Goal: Complete application form: Complete application form

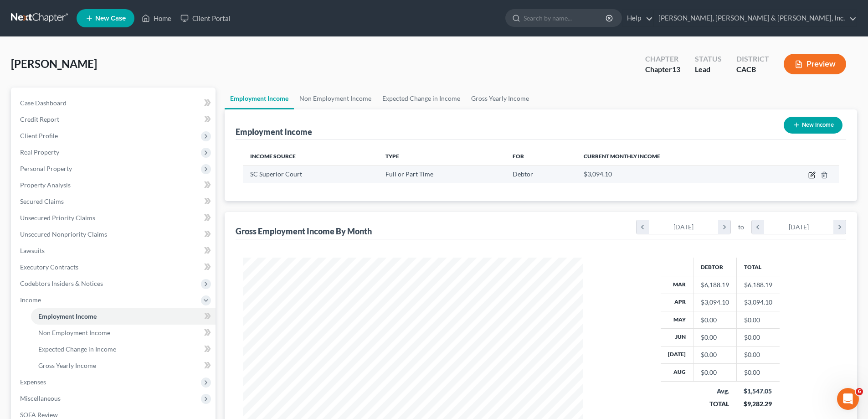
click at [814, 174] on icon "button" at bounding box center [813, 174] width 4 height 4
select select "0"
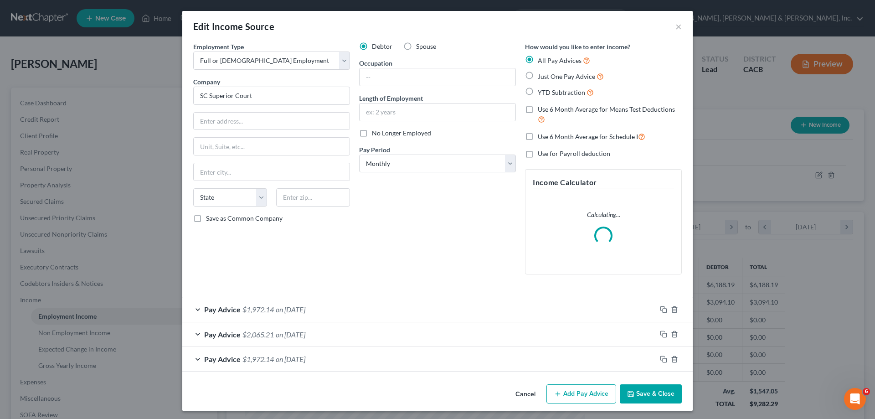
scroll to position [171, 361]
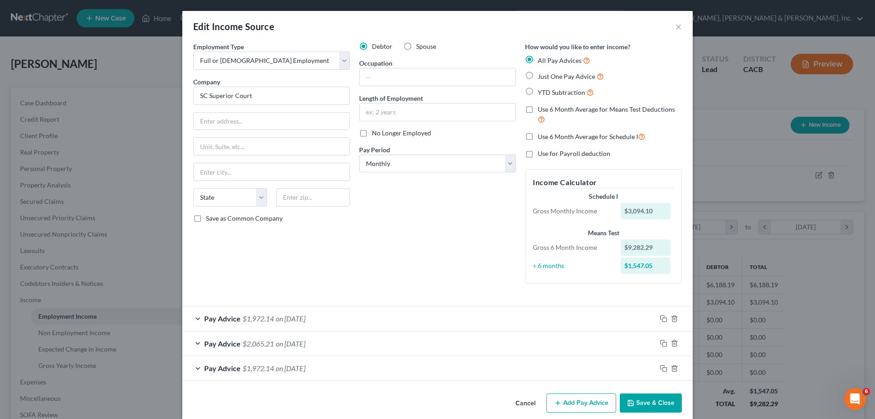
click at [293, 354] on div "Pay Advice $2,065.21 on [DATE]" at bounding box center [419, 343] width 474 height 24
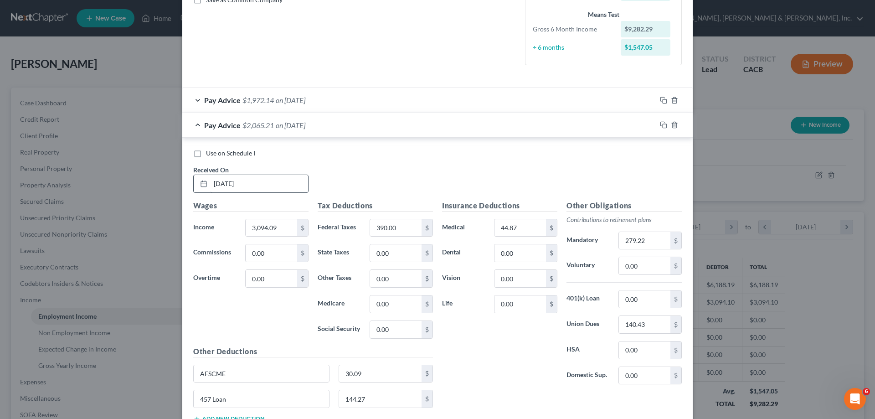
scroll to position [312, 0]
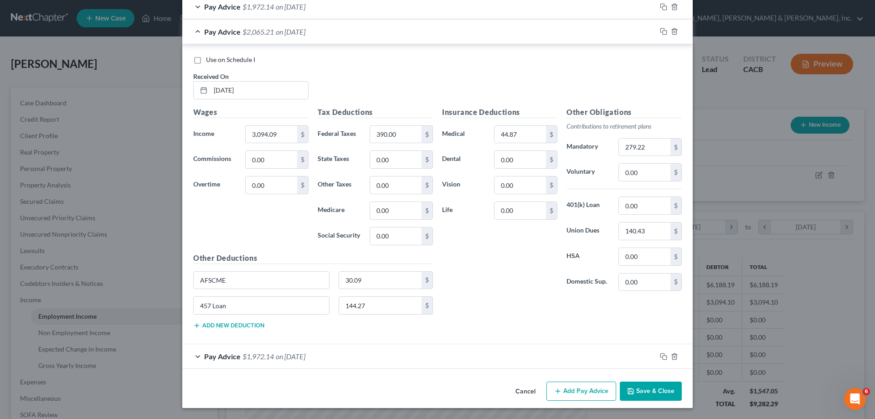
click at [287, 354] on span "on [DATE]" at bounding box center [291, 356] width 30 height 9
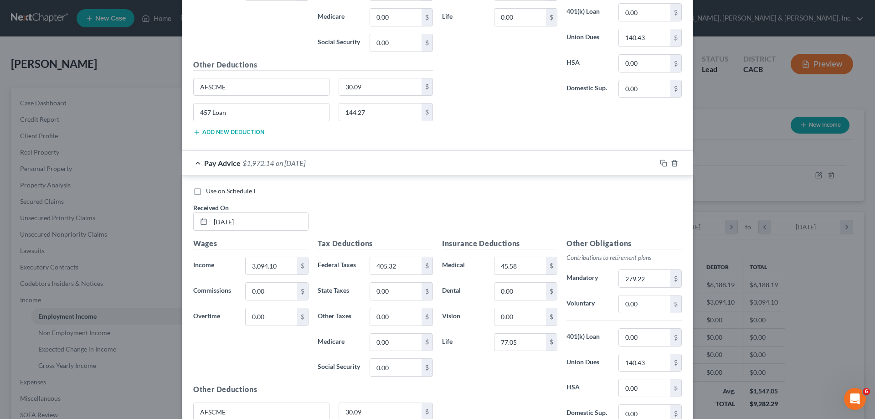
scroll to position [539, 0]
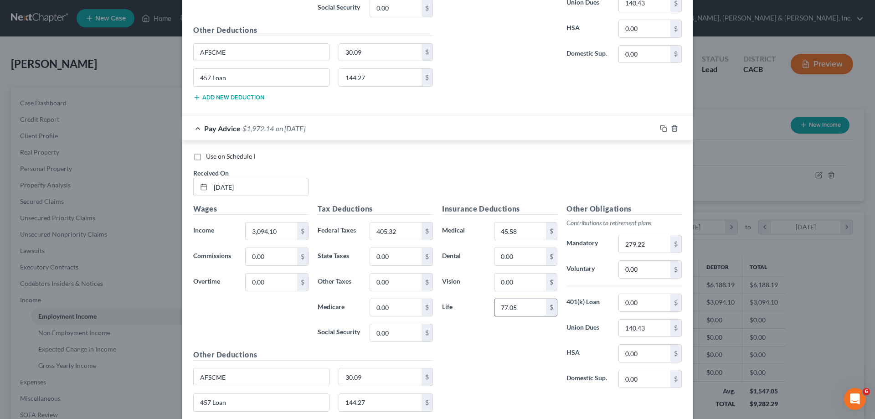
click at [515, 308] on input "77.05" at bounding box center [519, 307] width 51 height 17
type input "7"
type input "217.48"
click at [461, 372] on div "Insurance Deductions Medical 45.58 $ Dental 0.00 $ Vision 0.00 $ Life 217.48 $" at bounding box center [499, 299] width 124 height 192
type input "30.09"
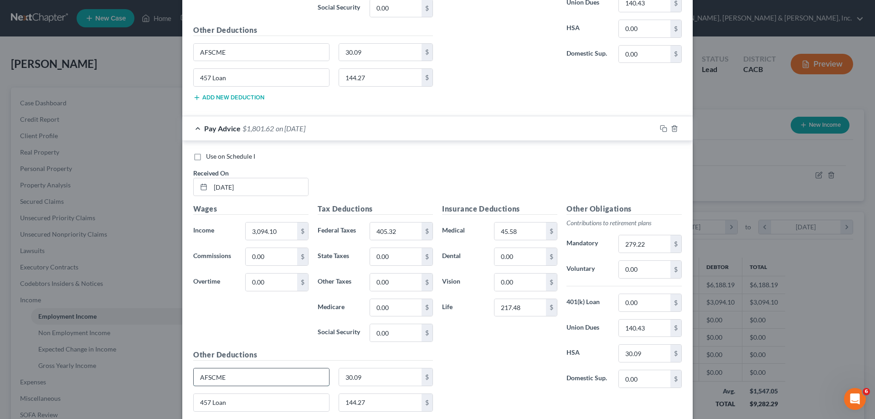
click at [311, 381] on input "AFSCME" at bounding box center [261, 376] width 135 height 17
click at [222, 379] on input "AFSCME" at bounding box center [261, 376] width 135 height 17
type input "A"
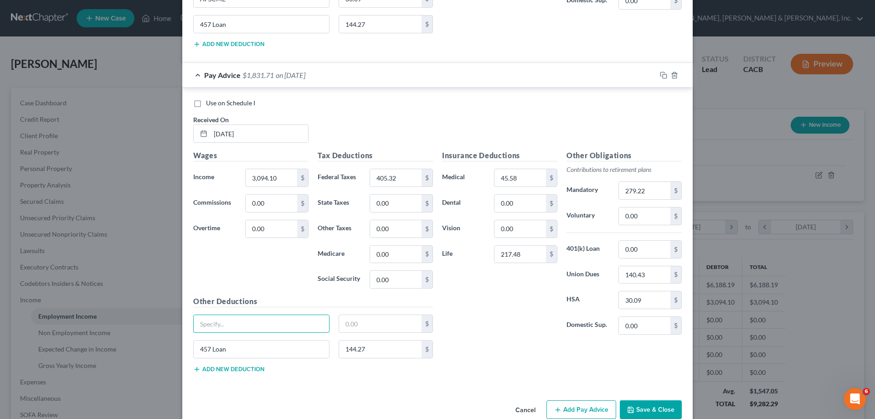
scroll to position [611, 0]
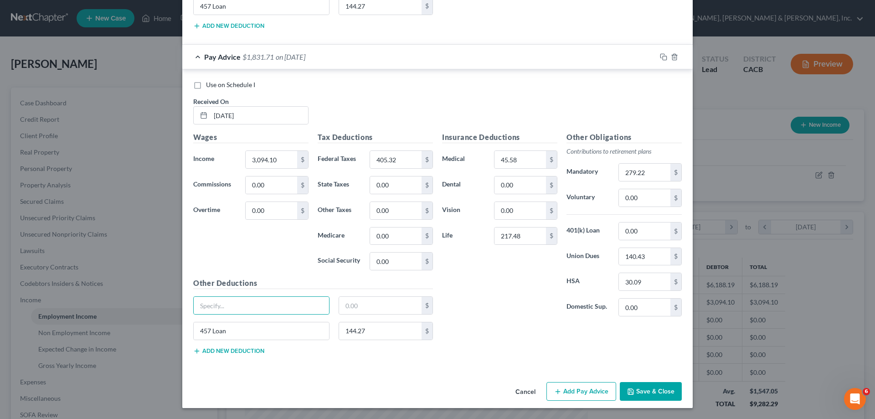
type input "0"
type input "30.09"
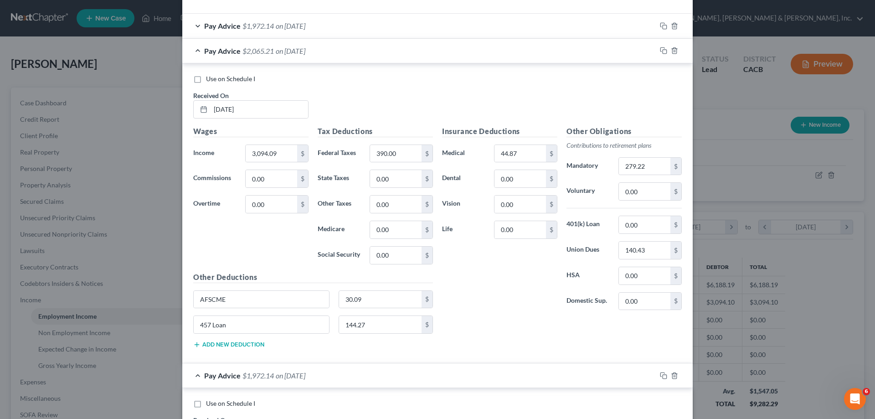
scroll to position [292, 0]
drag, startPoint x: 225, startPoint y: 300, endPoint x: 198, endPoint y: 299, distance: 26.9
click at [198, 299] on input "AFSCME" at bounding box center [261, 299] width 135 height 17
click at [511, 231] on input "0.00" at bounding box center [519, 229] width 51 height 17
type input "140.43"
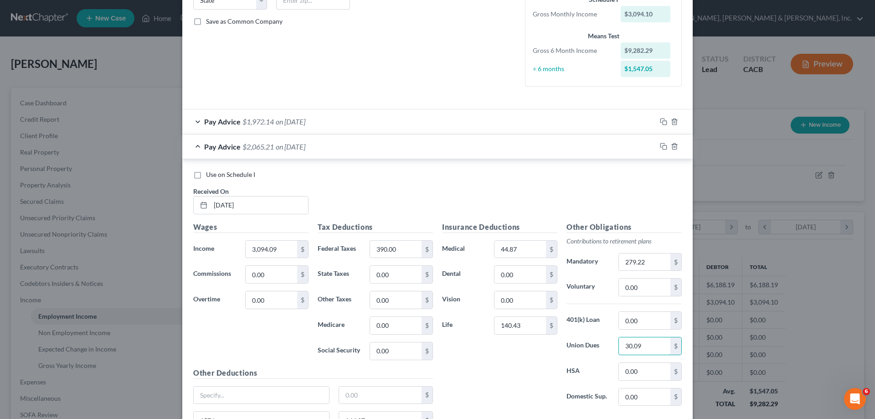
scroll to position [155, 0]
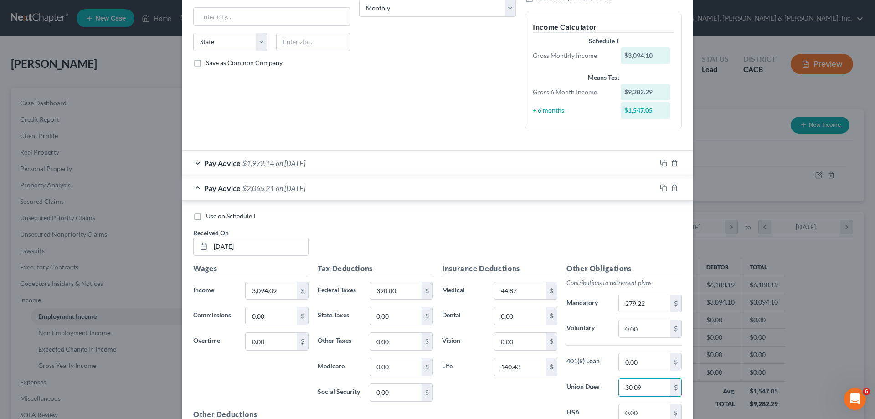
type input "30.09"
click at [336, 164] on div "Pay Advice $1,972.14 on [DATE]" at bounding box center [419, 163] width 474 height 24
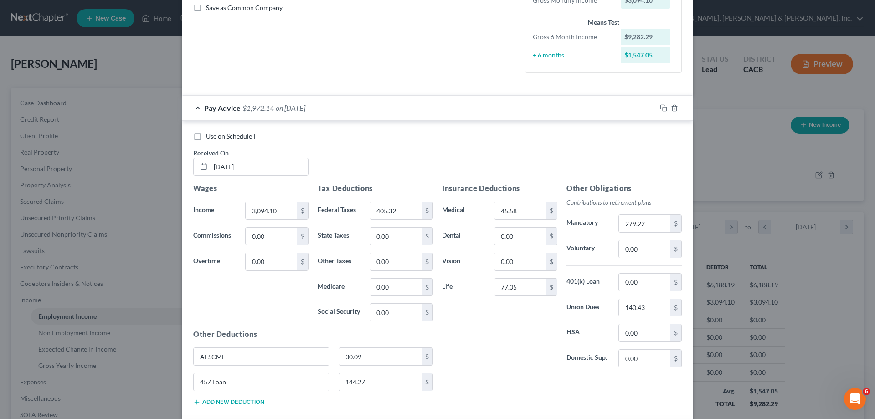
scroll to position [246, 0]
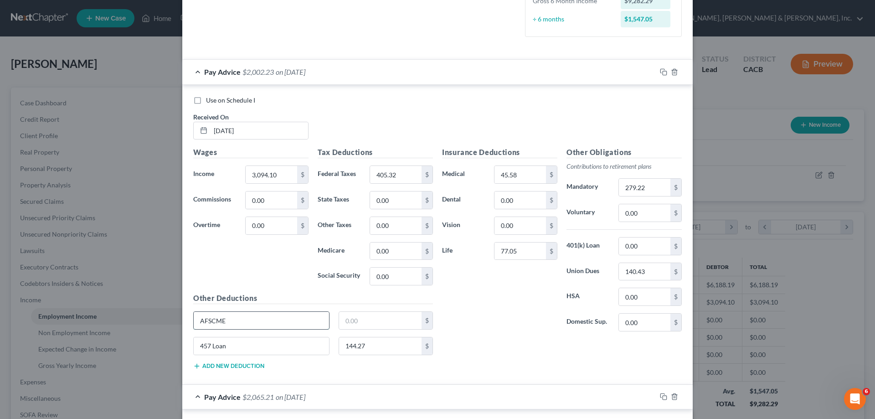
drag, startPoint x: 226, startPoint y: 320, endPoint x: 198, endPoint y: 321, distance: 27.8
click at [198, 321] on input "AFSCME" at bounding box center [261, 320] width 135 height 17
type input "217.48"
click at [643, 271] on input "140.43" at bounding box center [644, 271] width 51 height 17
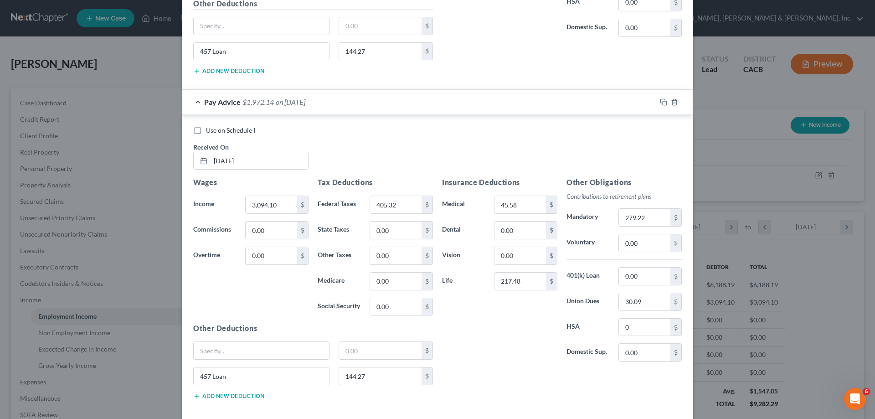
scroll to position [911, 0]
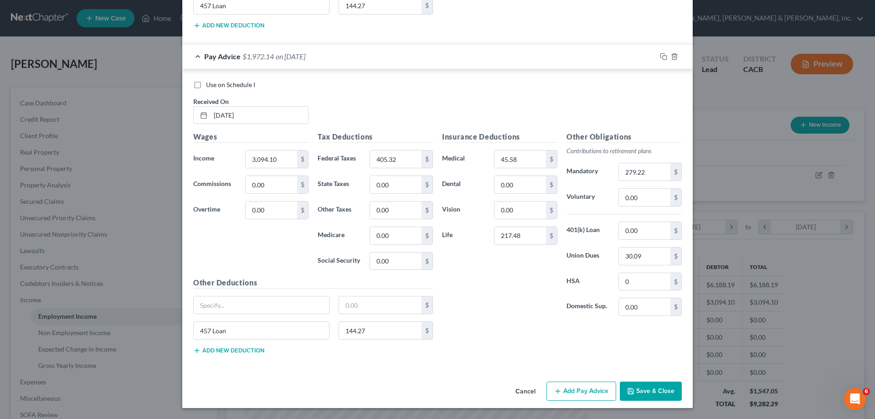
type input "30.09"
click at [575, 390] on button "Add Pay Advice" at bounding box center [581, 390] width 70 height 19
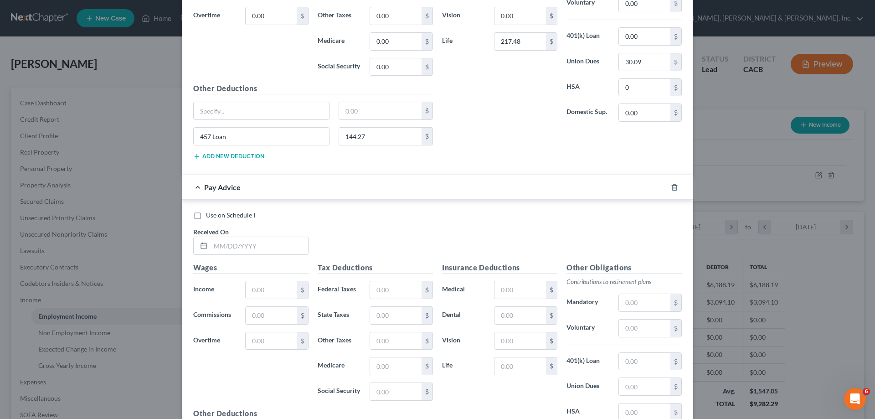
scroll to position [1139, 0]
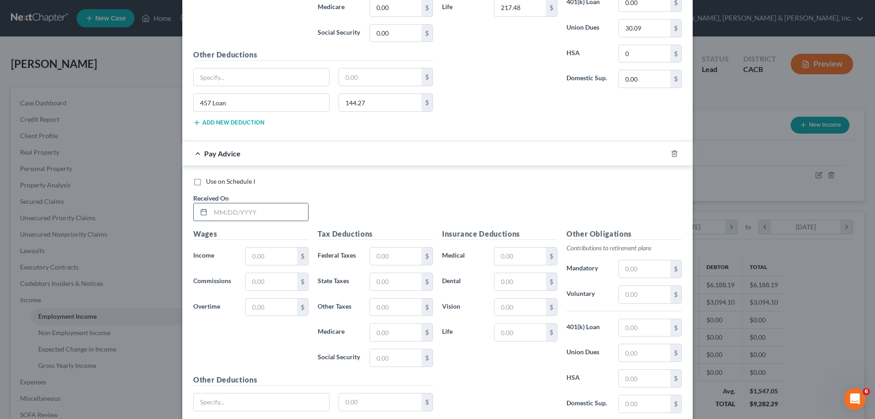
click at [258, 211] on input "text" at bounding box center [259, 211] width 98 height 17
type input "[DATE]"
click at [261, 256] on input "text" at bounding box center [271, 255] width 51 height 17
type input "3,094.09"
click at [389, 252] on input "text" at bounding box center [395, 255] width 51 height 17
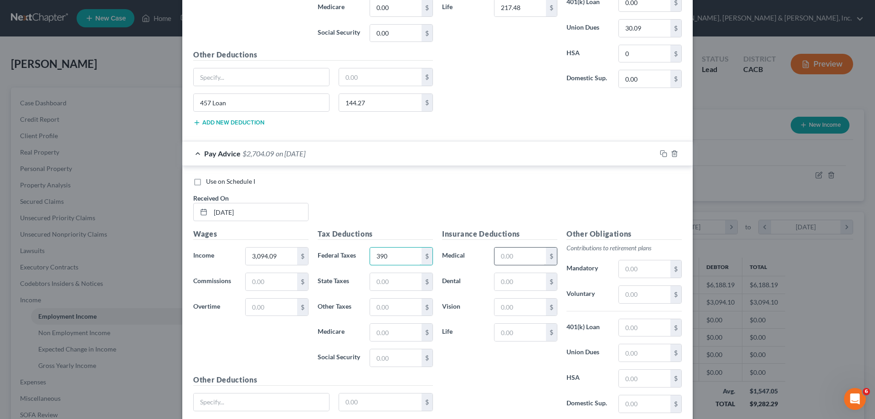
type input "390"
click at [500, 251] on input "text" at bounding box center [519, 255] width 51 height 17
type input "44.87"
click at [625, 268] on input "text" at bounding box center [644, 268] width 51 height 17
type input "279.22"
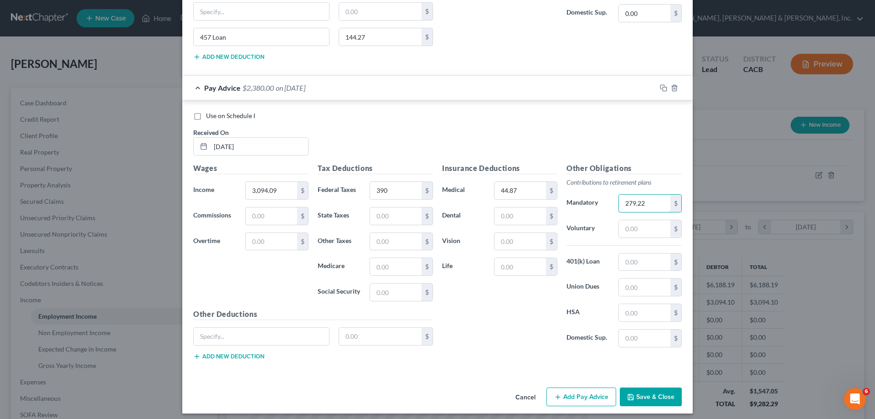
scroll to position [1210, 0]
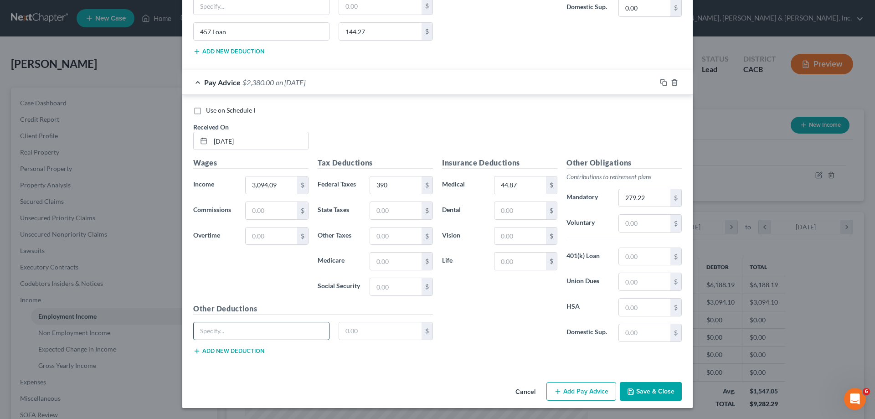
click at [233, 334] on input "text" at bounding box center [261, 330] width 135 height 17
type input "457 Loan"
click at [356, 329] on input "text" at bounding box center [380, 330] width 83 height 17
type input "144.27"
click at [514, 262] on input "text" at bounding box center [519, 260] width 51 height 17
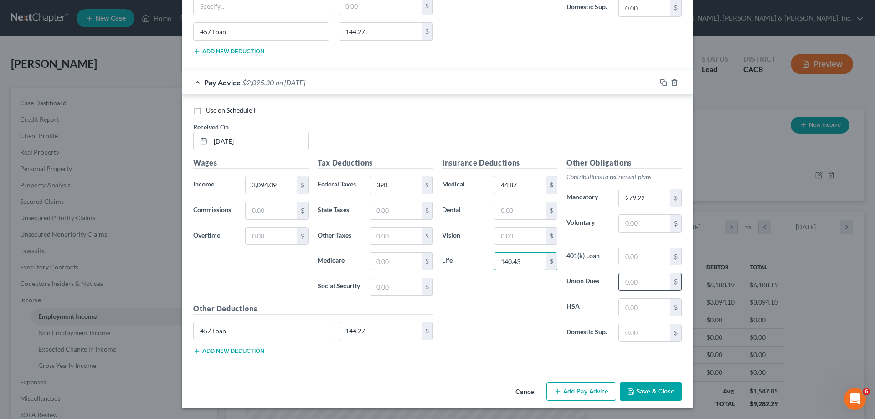
type input "140.43"
click at [636, 283] on input "text" at bounding box center [644, 281] width 51 height 17
type input "30.09"
click at [585, 390] on button "Add Pay Advice" at bounding box center [581, 391] width 70 height 19
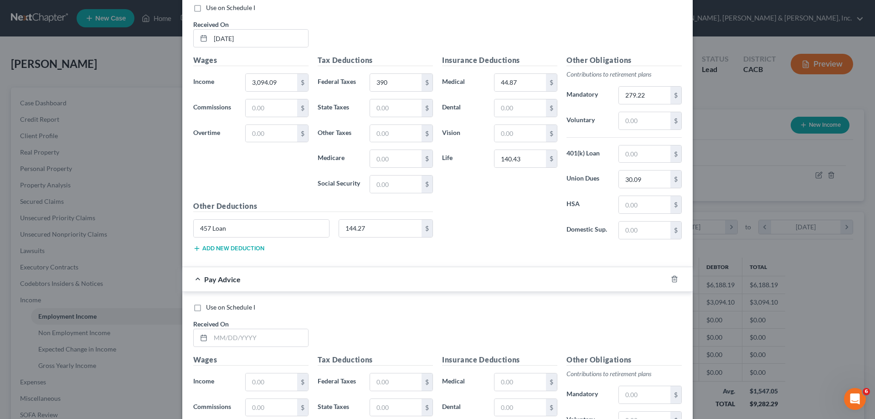
scroll to position [1347, 0]
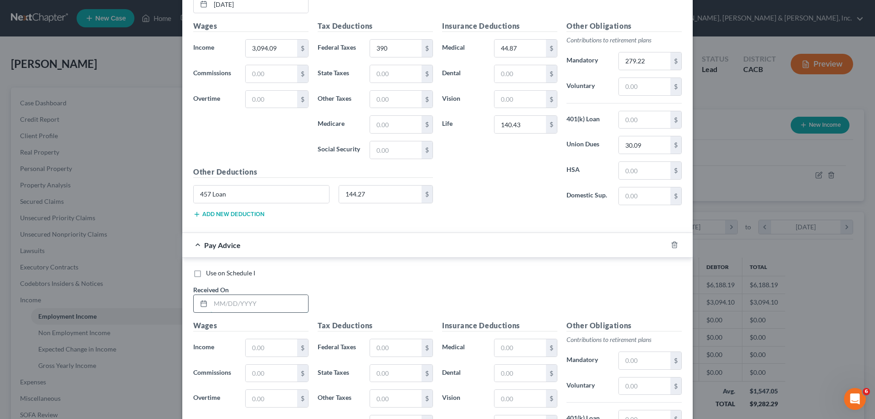
click at [212, 305] on input "text" at bounding box center [259, 303] width 98 height 17
type input "[DATE]"
click at [251, 346] on input "text" at bounding box center [271, 347] width 51 height 17
type input "3,094.10"
click at [394, 346] on input "text" at bounding box center [395, 347] width 51 height 17
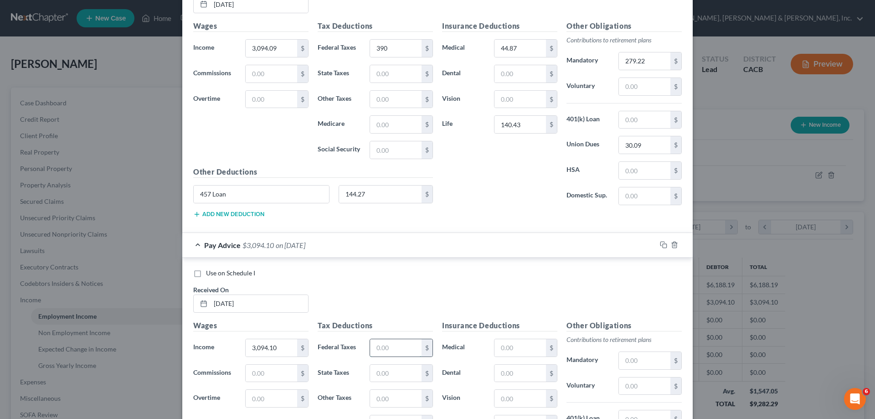
type input "405.32"
click at [495, 348] on input "text" at bounding box center [519, 347] width 51 height 17
type input "45.58"
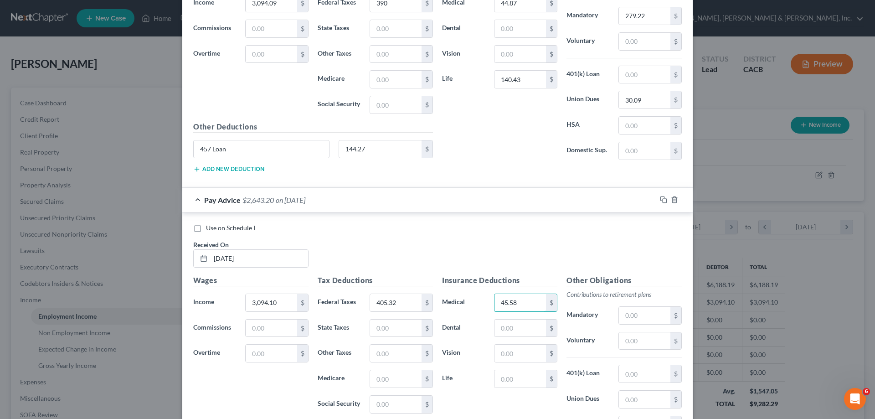
scroll to position [1392, 0]
click at [626, 312] on input "text" at bounding box center [644, 314] width 51 height 17
type input "279.22"
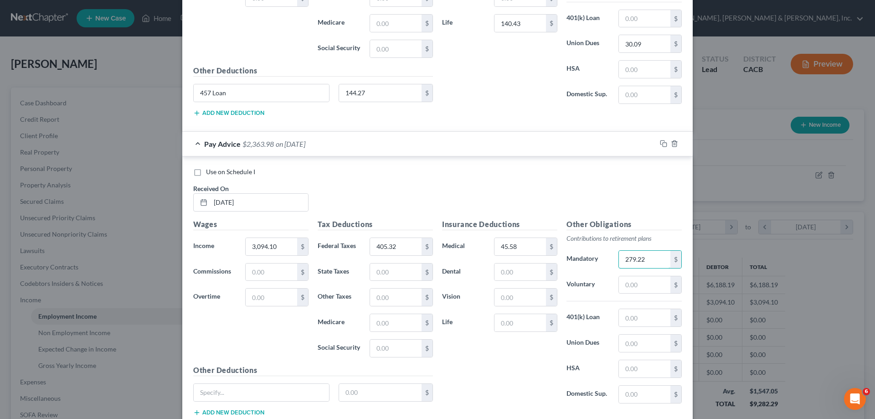
scroll to position [1509, 0]
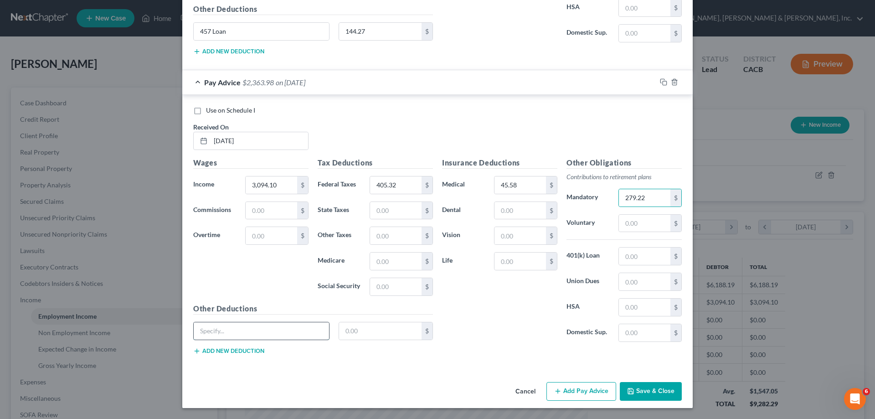
click at [267, 336] on input "text" at bounding box center [261, 330] width 135 height 17
type input "457 Loan"
click at [349, 333] on input "text" at bounding box center [380, 330] width 83 height 17
type input "144.27"
click at [502, 262] on input "text" at bounding box center [519, 260] width 51 height 17
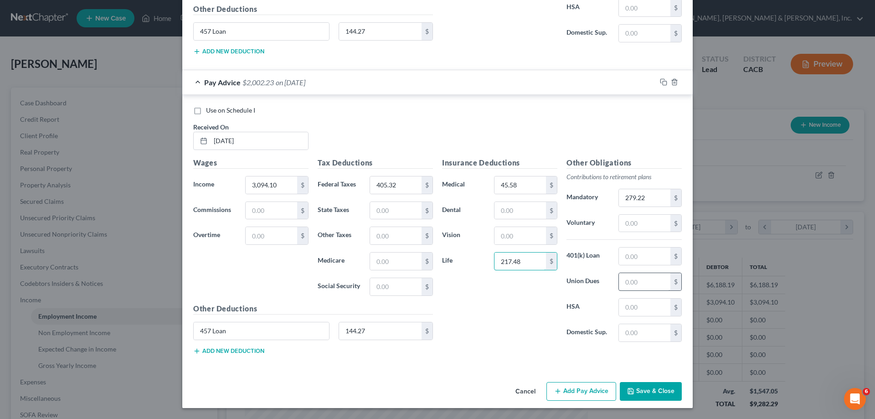
type input "217.48"
click at [625, 282] on input "text" at bounding box center [644, 281] width 51 height 17
type input "30.09"
click at [577, 392] on button "Add Pay Advice" at bounding box center [581, 391] width 70 height 19
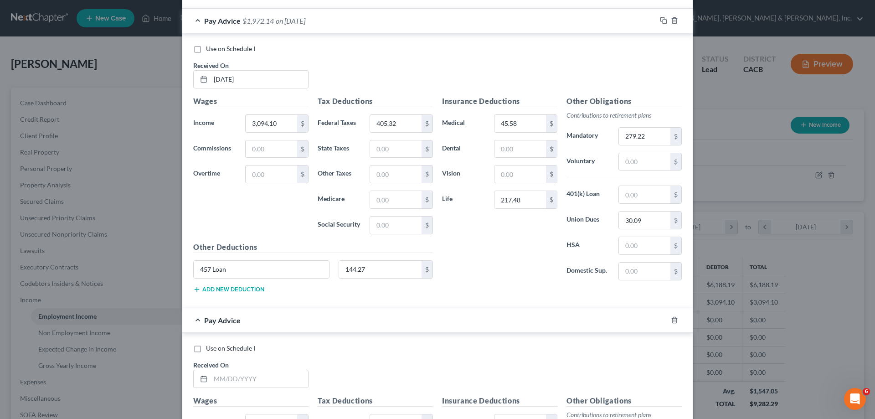
scroll to position [1646, 0]
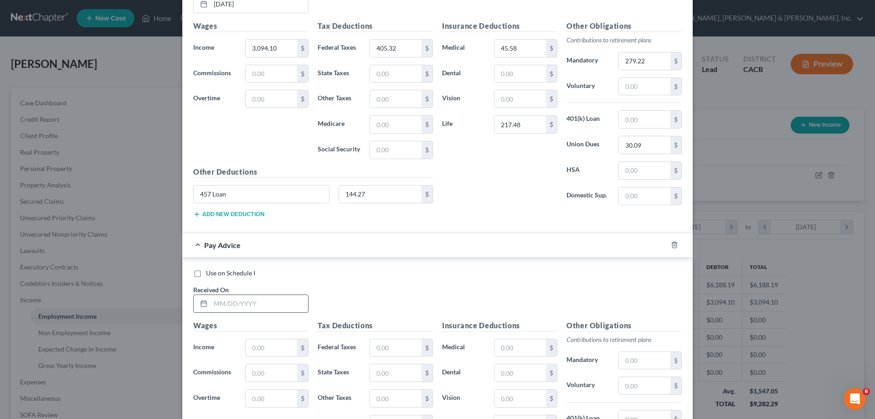
click at [250, 307] on input "text" at bounding box center [259, 303] width 98 height 17
type input "[DATE]"
click at [281, 344] on input "text" at bounding box center [271, 347] width 51 height 17
type input "3,094.09"
click at [382, 350] on input "text" at bounding box center [395, 347] width 51 height 17
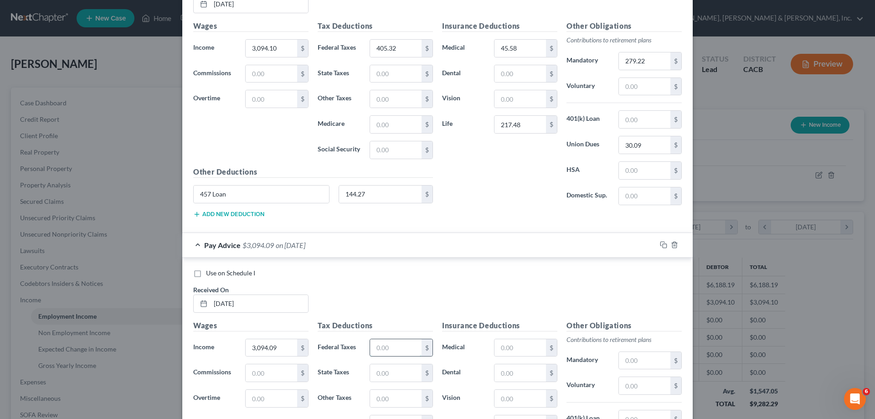
type input "390"
click at [502, 346] on input "text" at bounding box center [519, 347] width 51 height 17
type input "44.87"
click at [629, 358] on input "text" at bounding box center [644, 360] width 51 height 17
type input "279.22"
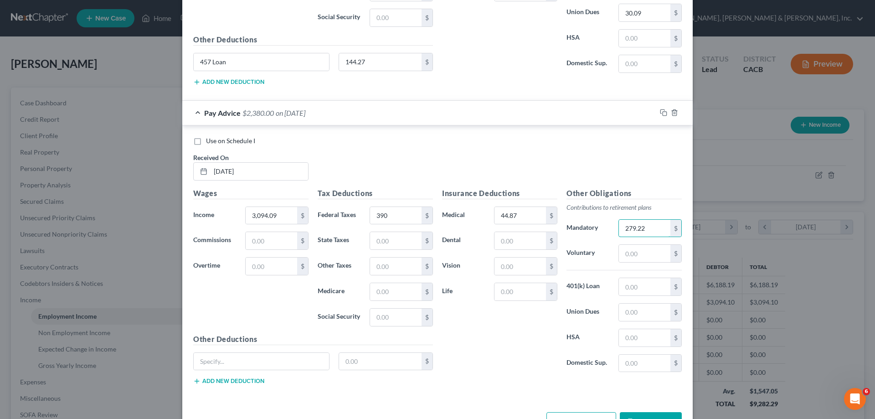
scroll to position [1783, 0]
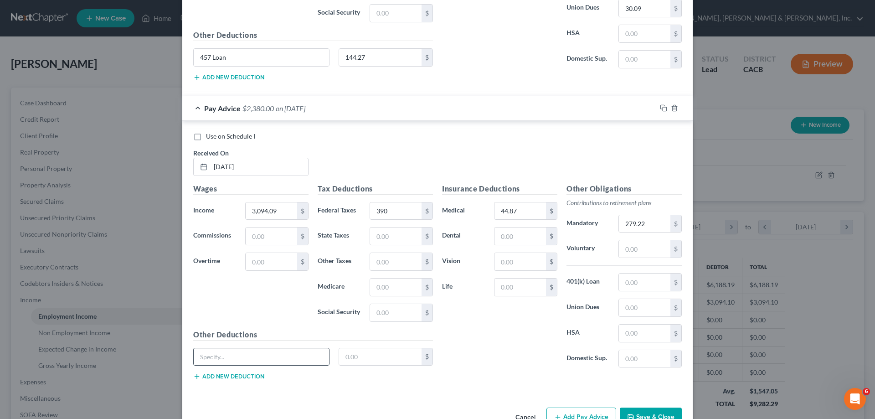
click at [299, 353] on input "text" at bounding box center [261, 356] width 135 height 17
type input "457 Loan"
click at [358, 357] on input "text" at bounding box center [380, 356] width 83 height 17
type input "144.27"
click at [506, 288] on input "text" at bounding box center [519, 286] width 51 height 17
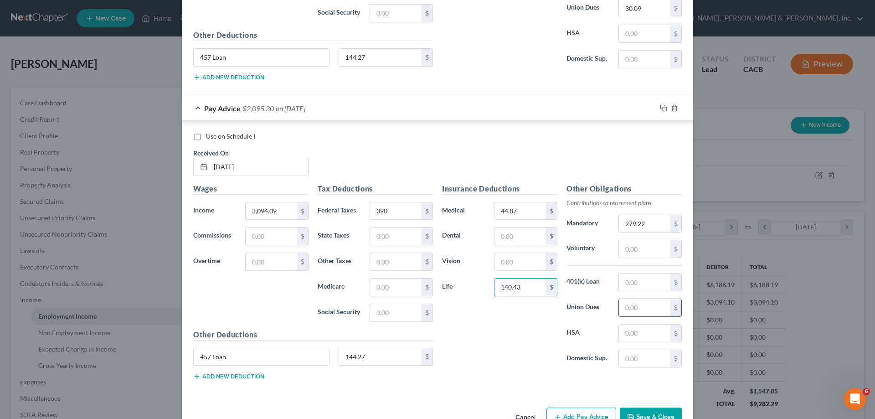
type input "140.43"
click at [644, 307] on input "text" at bounding box center [644, 307] width 51 height 17
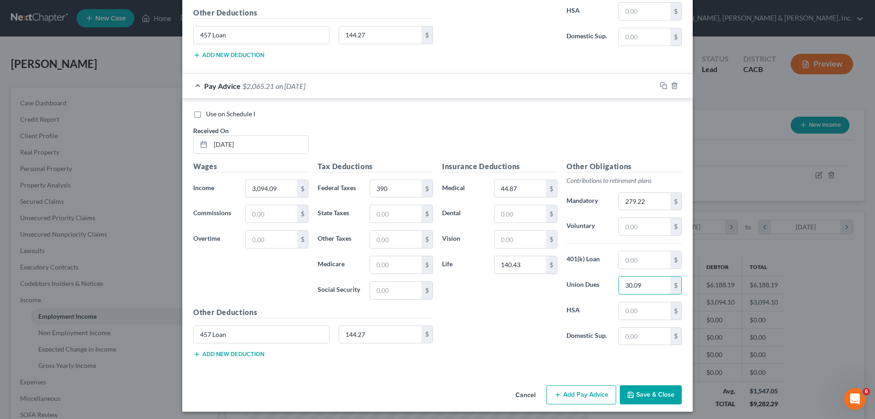
scroll to position [1809, 0]
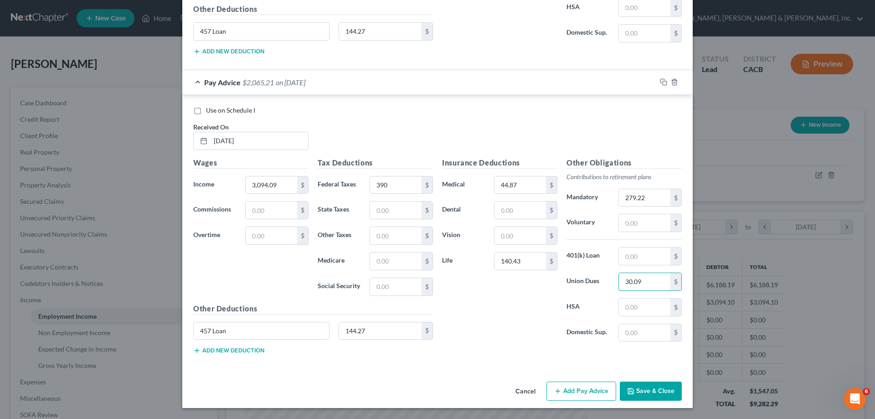
type input "30.09"
click at [571, 390] on button "Add Pay Advice" at bounding box center [581, 390] width 70 height 19
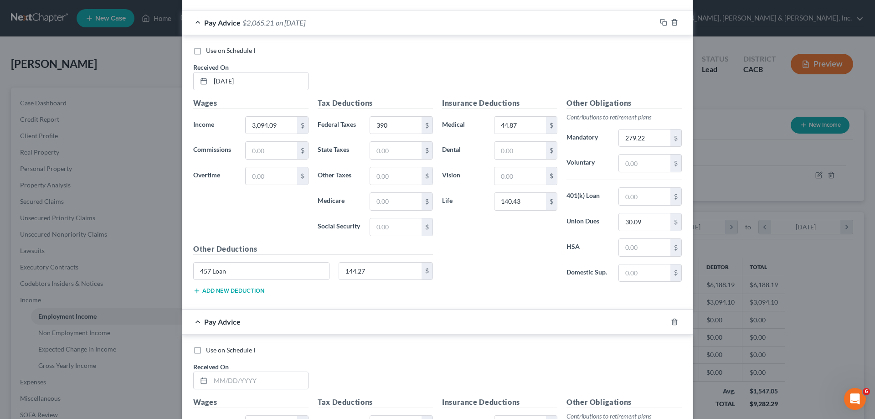
scroll to position [1900, 0]
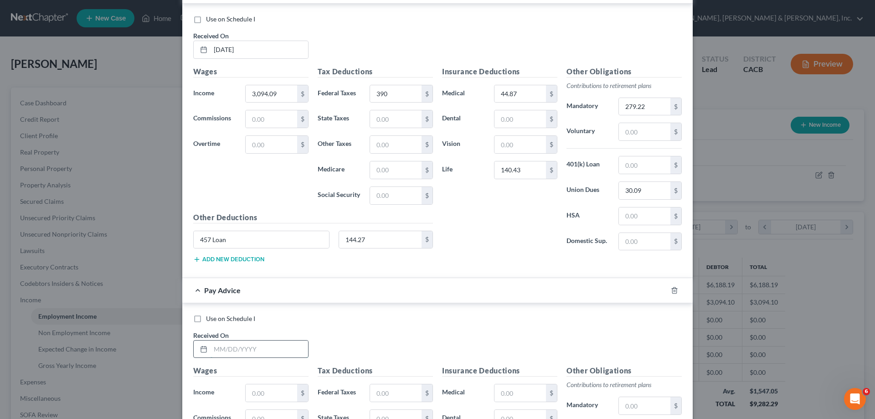
click at [265, 345] on input "text" at bounding box center [259, 348] width 98 height 17
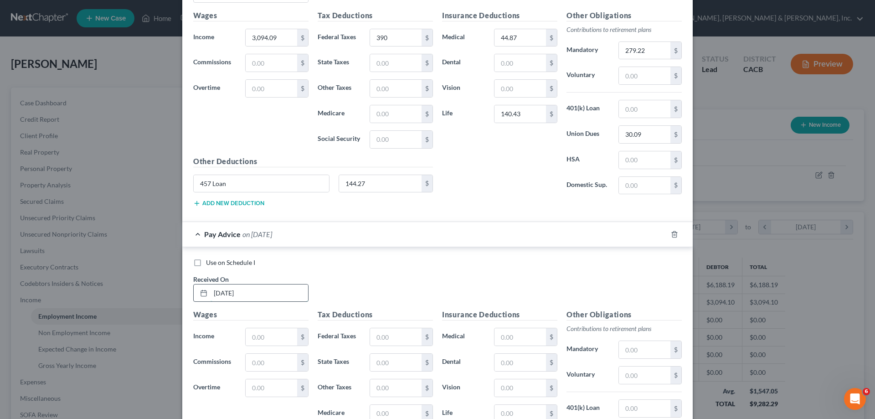
scroll to position [1991, 0]
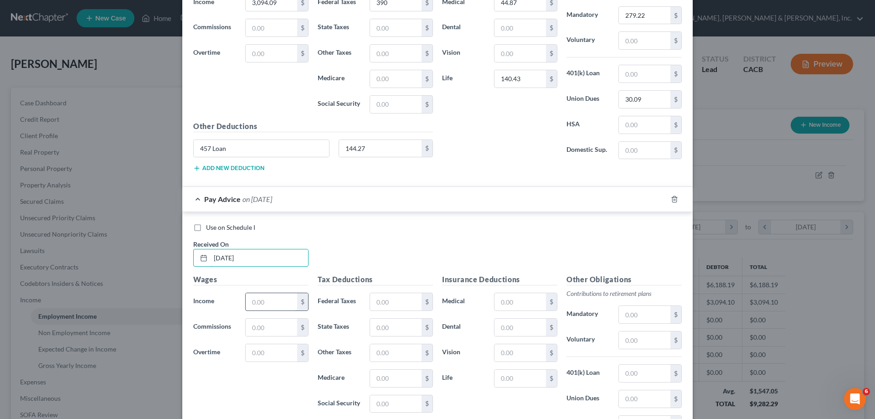
type input "[DATE]"
click at [267, 304] on input "text" at bounding box center [271, 301] width 51 height 17
type input "3,094.10"
click at [384, 304] on input "text" at bounding box center [395, 301] width 51 height 17
type input "405.32"
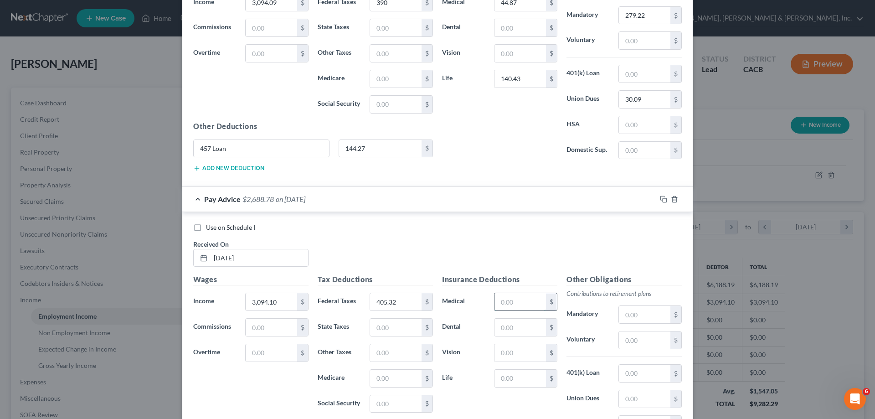
click at [504, 303] on input "text" at bounding box center [519, 301] width 51 height 17
type input "45.58"
click at [631, 312] on input "text" at bounding box center [644, 314] width 51 height 17
type input "279.22"
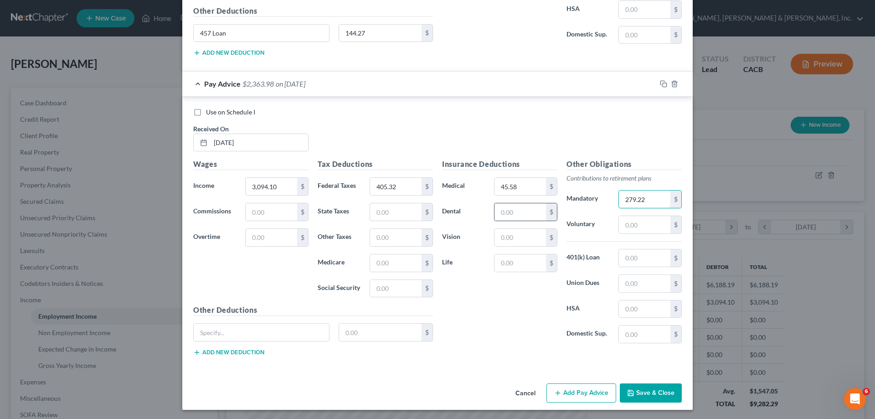
scroll to position [2108, 0]
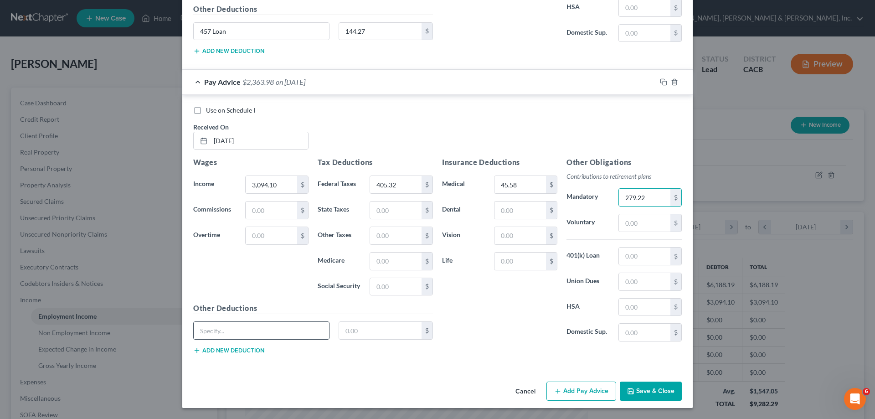
click at [284, 329] on input "text" at bounding box center [261, 330] width 135 height 17
type input "457 Loan"
click at [354, 333] on input "text" at bounding box center [380, 330] width 83 height 17
type input "144.27"
click at [519, 264] on input "text" at bounding box center [519, 260] width 51 height 17
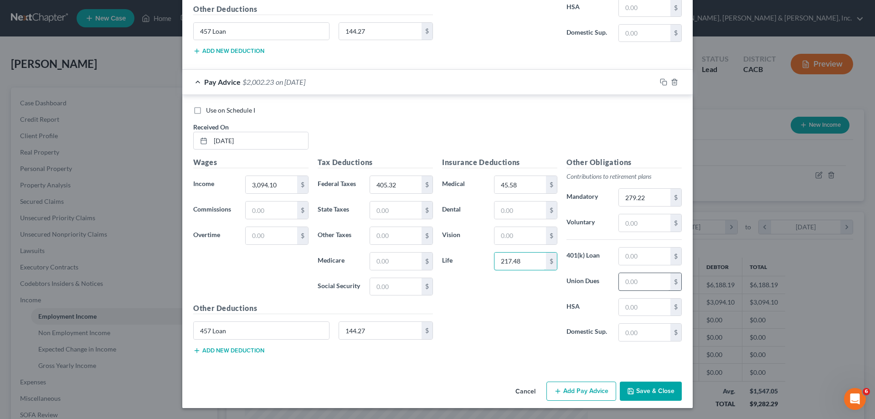
type input "217.48"
click at [633, 279] on input "text" at bounding box center [644, 281] width 51 height 17
type input "30.09"
click at [499, 336] on div "Insurance Deductions Medical 45.58 $ Dental $ Vision $ Life 217.48 $" at bounding box center [499, 253] width 124 height 192
click at [575, 393] on button "Add Pay Advice" at bounding box center [581, 390] width 70 height 19
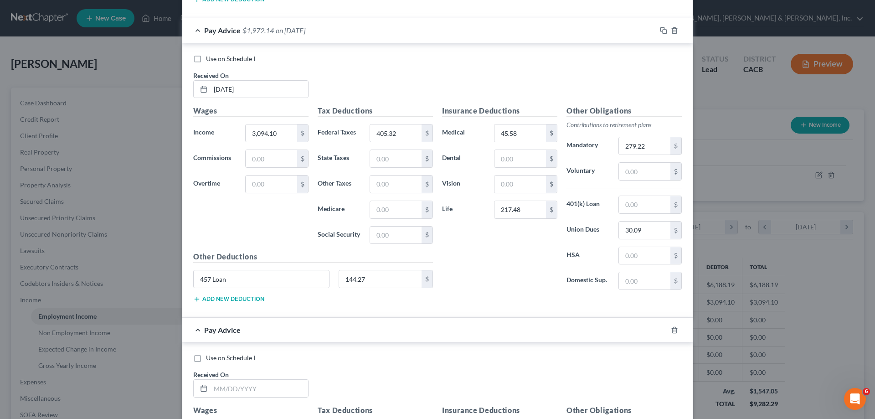
scroll to position [2199, 0]
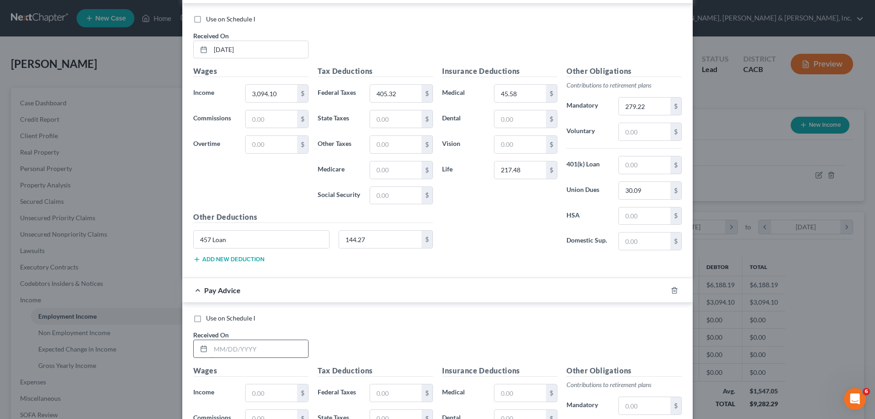
click at [288, 349] on input "text" at bounding box center [259, 348] width 98 height 17
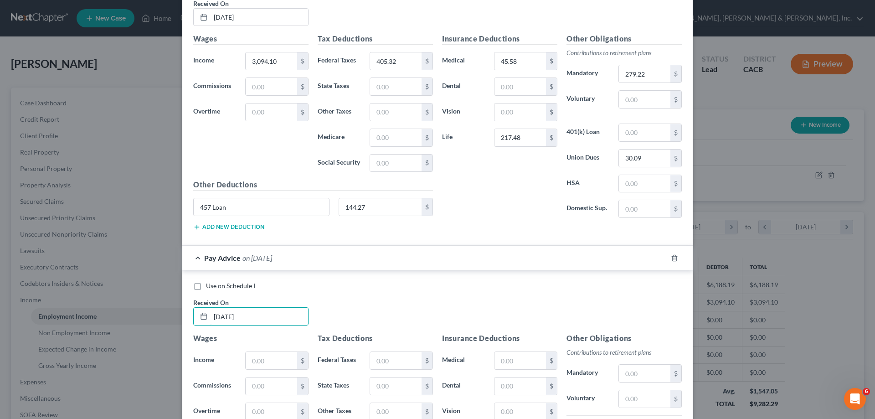
scroll to position [2245, 0]
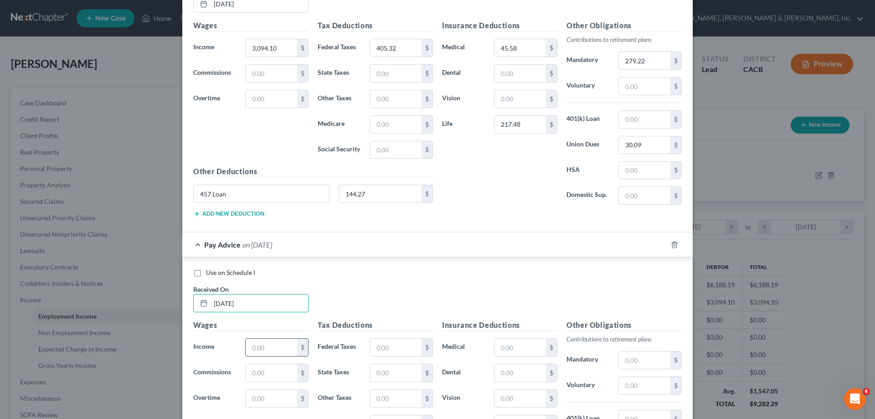
type input "[DATE]"
click at [279, 346] on input "text" at bounding box center [271, 347] width 51 height 17
type input "3,094.09"
click at [396, 347] on input "text" at bounding box center [395, 347] width 51 height 17
type input "390"
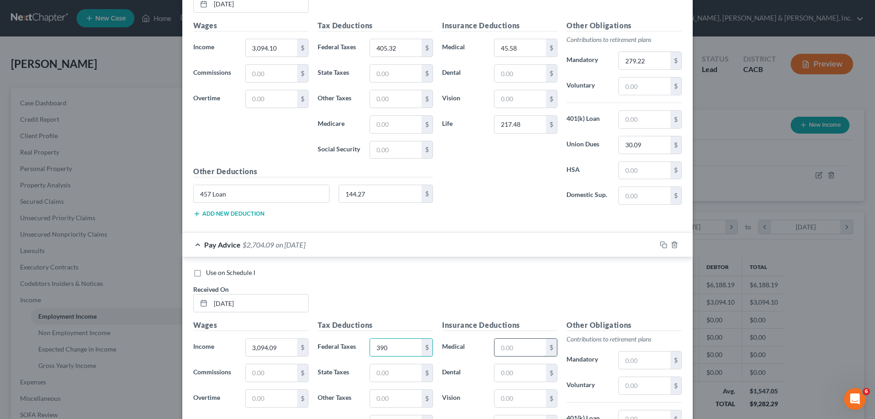
click at [505, 349] on input "text" at bounding box center [519, 347] width 51 height 17
type input "44.87"
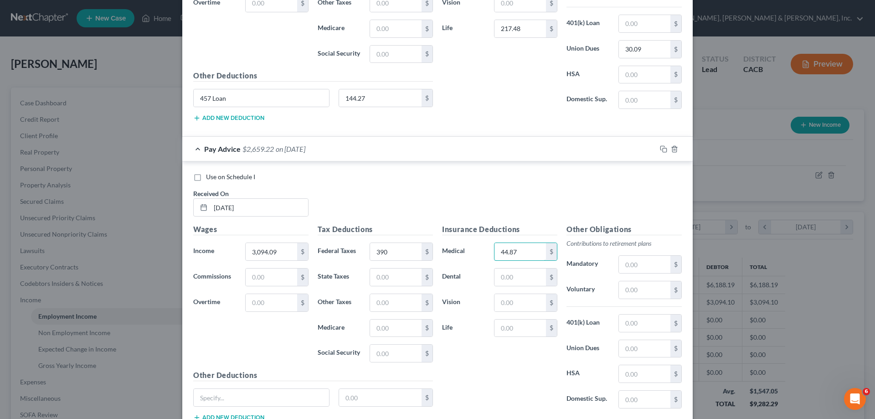
scroll to position [2407, 0]
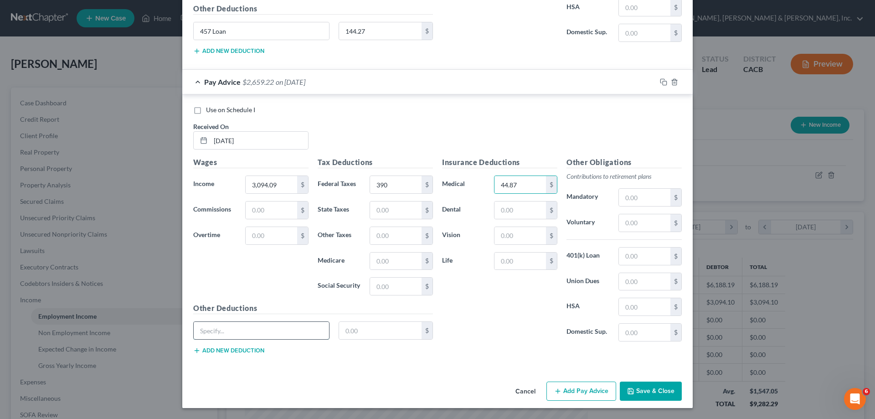
click at [269, 329] on input "text" at bounding box center [261, 330] width 135 height 17
type input "457 Loan"
click at [371, 332] on input "text" at bounding box center [380, 330] width 83 height 17
type input "144.27"
click at [518, 261] on input "text" at bounding box center [519, 260] width 51 height 17
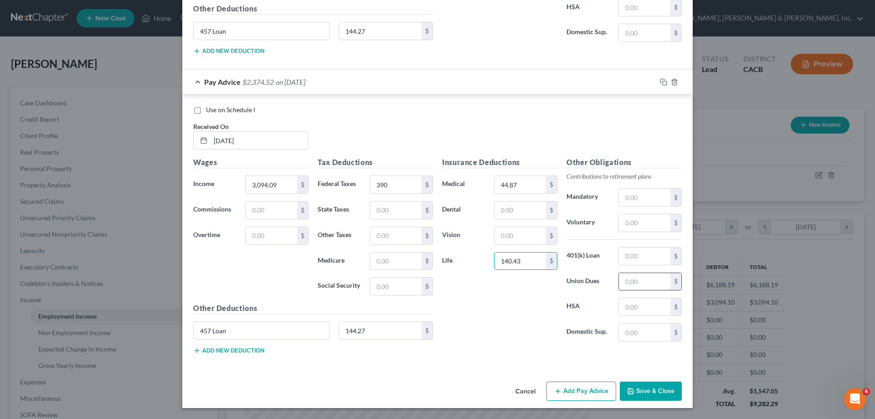
type input "140.43"
click at [632, 285] on input "text" at bounding box center [644, 281] width 51 height 17
type input "30.09"
click at [635, 198] on input "text" at bounding box center [644, 197] width 51 height 17
type input "279.22"
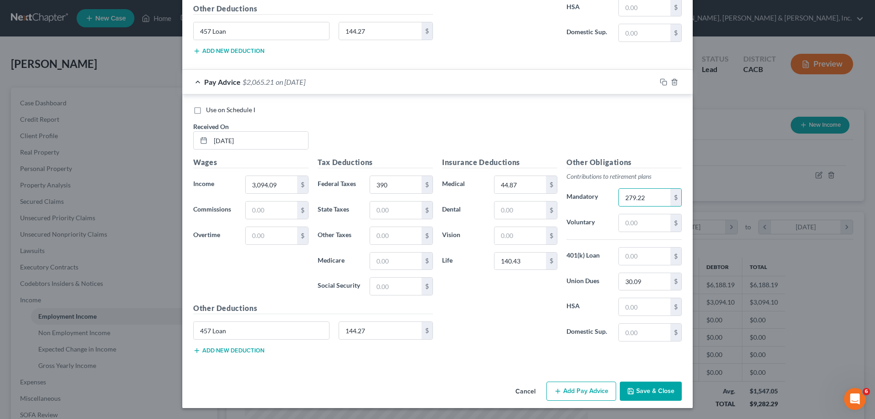
click at [577, 393] on button "Add Pay Advice" at bounding box center [581, 390] width 70 height 19
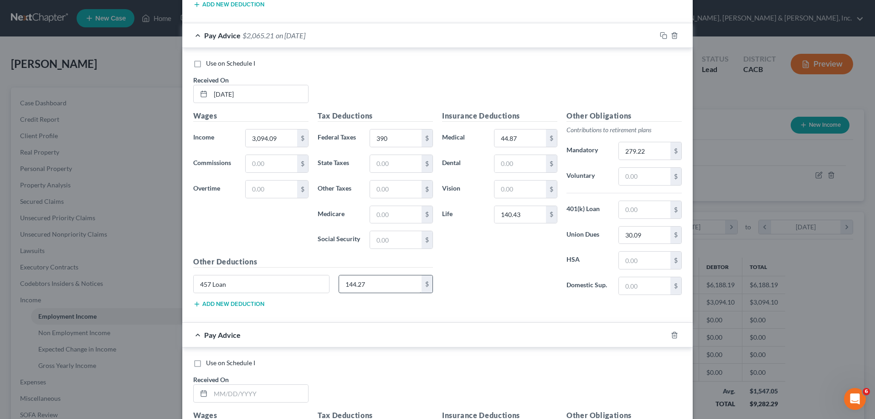
scroll to position [2499, 0]
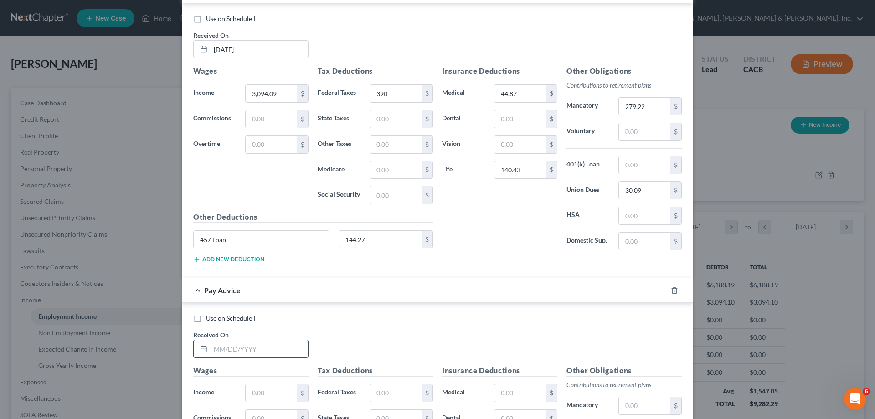
click at [274, 345] on input "text" at bounding box center [259, 348] width 98 height 17
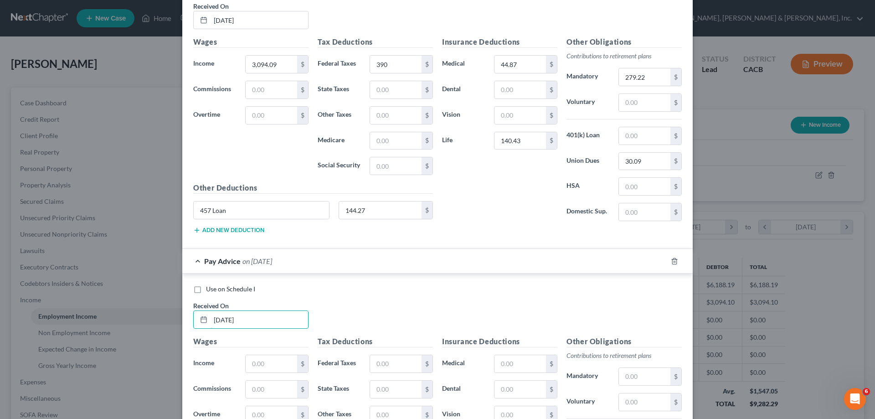
scroll to position [2635, 0]
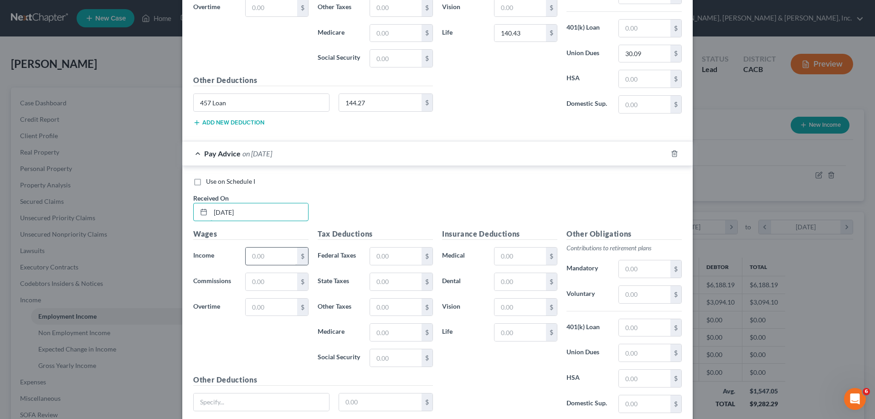
type input "[DATE]"
click at [260, 257] on input "text" at bounding box center [271, 255] width 51 height 17
type input "3,094.10"
click at [383, 255] on input "text" at bounding box center [395, 255] width 51 height 17
type input "405.32"
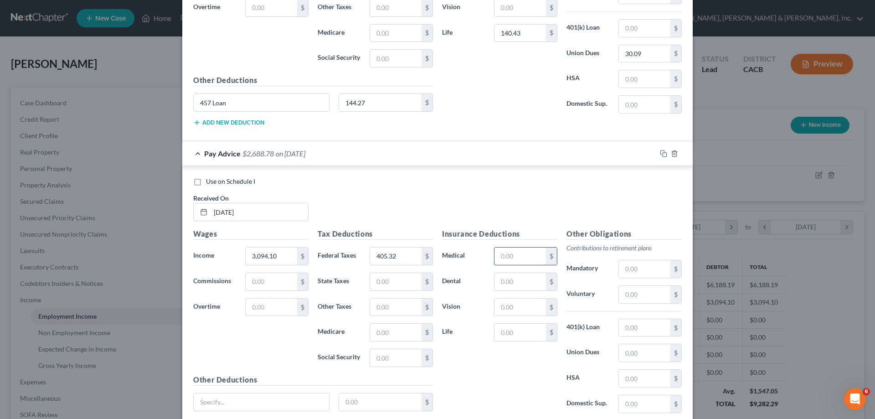
click at [500, 260] on input "text" at bounding box center [519, 255] width 51 height 17
type input "45.58"
click at [621, 267] on input "text" at bounding box center [644, 268] width 51 height 17
type input "279.22"
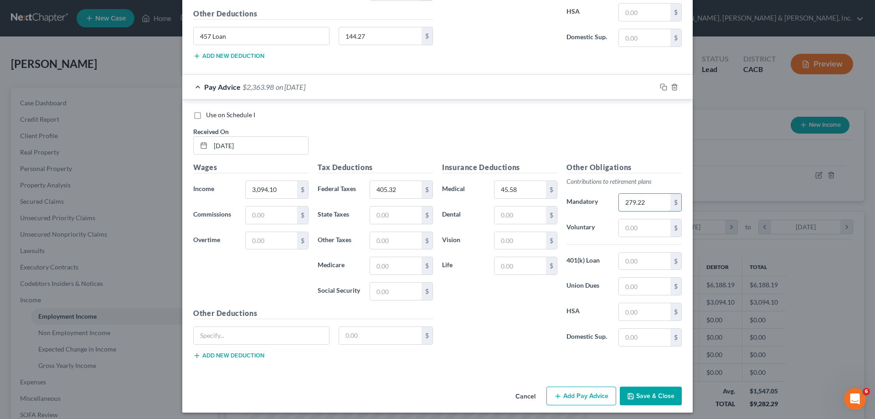
scroll to position [2706, 0]
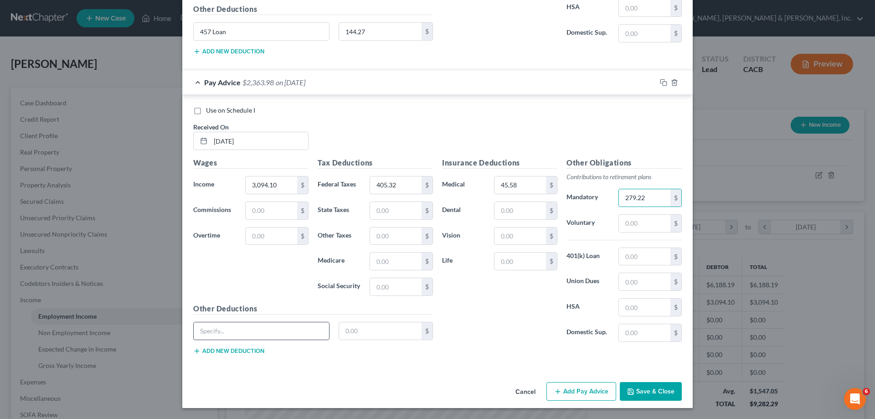
click at [288, 334] on input "text" at bounding box center [261, 330] width 135 height 17
type input "457 Loan"
click at [364, 334] on input "text" at bounding box center [380, 330] width 83 height 17
type input "144.27"
click at [525, 264] on input "text" at bounding box center [519, 260] width 51 height 17
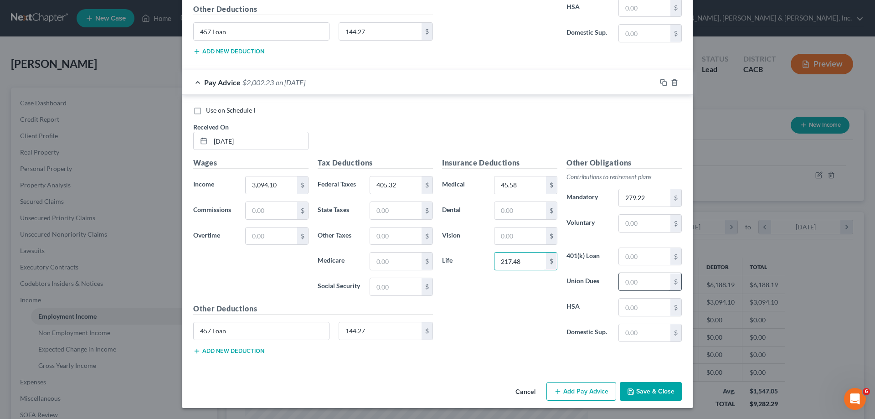
type input "217.48"
click at [633, 282] on input "text" at bounding box center [644, 281] width 51 height 17
type input "30.09"
click at [572, 392] on button "Add Pay Advice" at bounding box center [581, 391] width 70 height 19
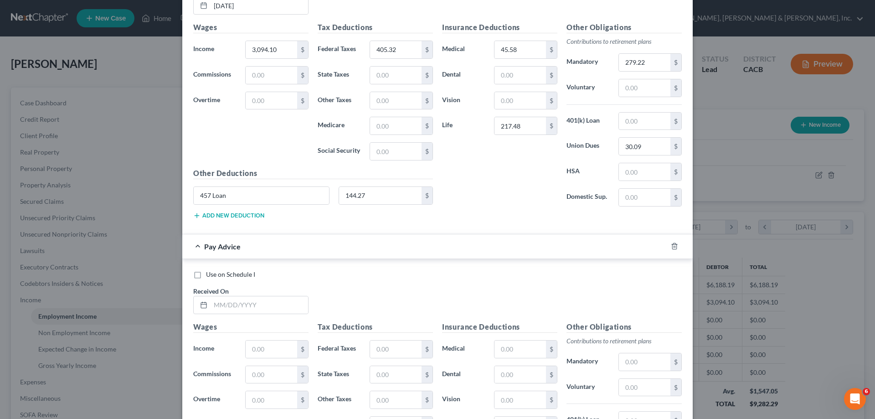
scroll to position [2843, 0]
click at [263, 307] on input "text" at bounding box center [259, 303] width 98 height 17
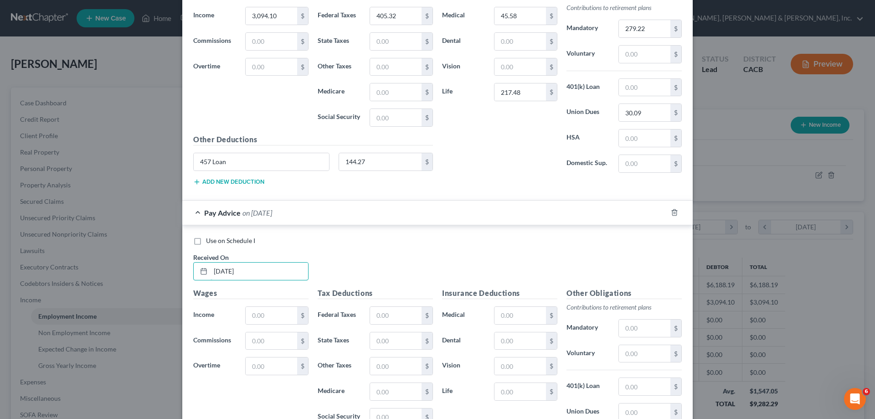
scroll to position [2889, 0]
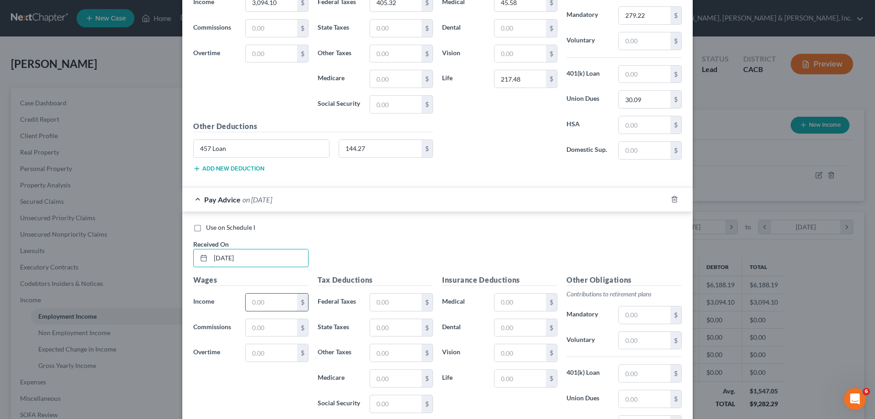
type input "[DATE]"
click at [267, 300] on input "text" at bounding box center [271, 301] width 51 height 17
type input "6,183.90"
click at [379, 304] on input "text" at bounding box center [395, 301] width 51 height 17
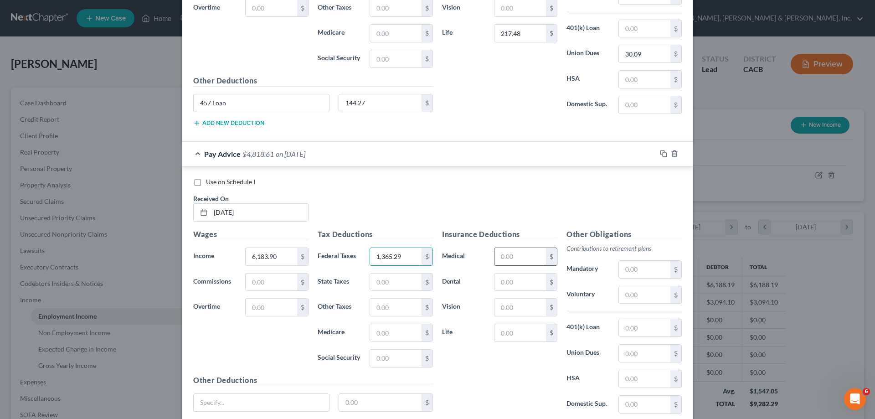
type input "1,365.29"
click at [508, 258] on input "text" at bounding box center [519, 256] width 51 height 17
type input "89.67"
click at [628, 268] on input "text" at bounding box center [644, 269] width 51 height 17
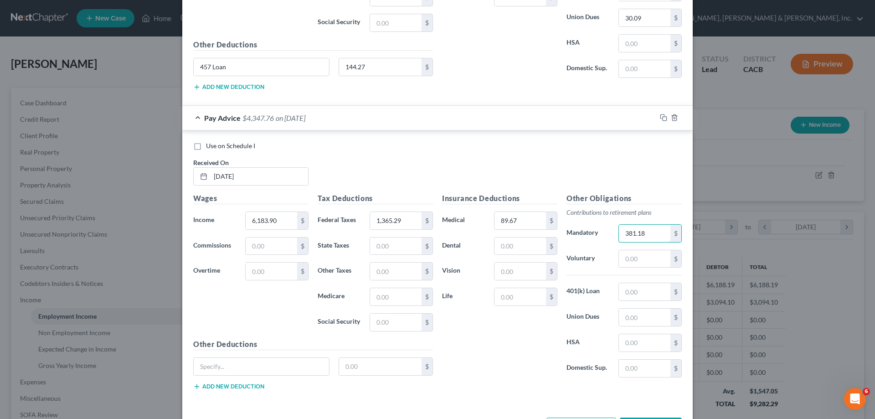
scroll to position [3006, 0]
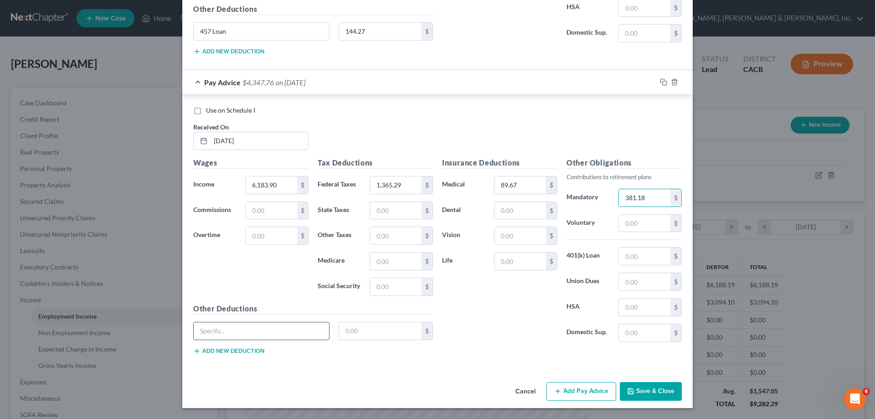
type input "381.18"
click at [274, 328] on input "text" at bounding box center [261, 330] width 135 height 17
type input "457 Loan"
click at [352, 330] on input "text" at bounding box center [380, 330] width 83 height 17
type input "144.27"
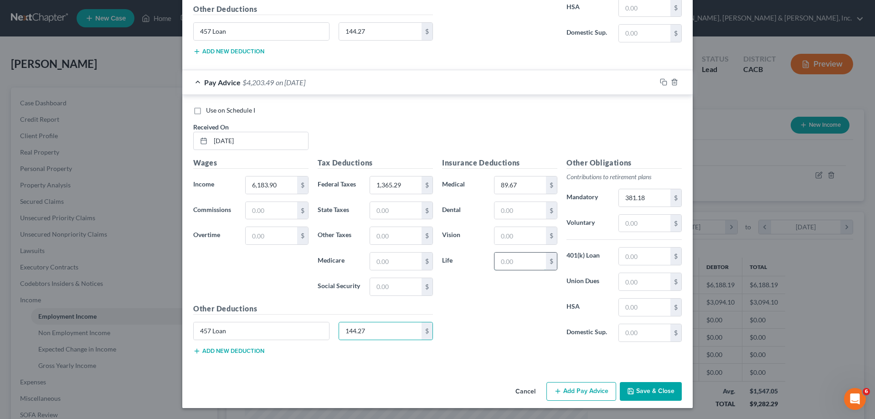
click at [508, 259] on input "text" at bounding box center [519, 260] width 51 height 17
drag, startPoint x: 519, startPoint y: 261, endPoint x: 496, endPoint y: 261, distance: 23.2
click at [496, 261] on input "220.79" at bounding box center [519, 260] width 51 height 17
type input "140.43"
click at [625, 281] on input "text" at bounding box center [644, 281] width 51 height 17
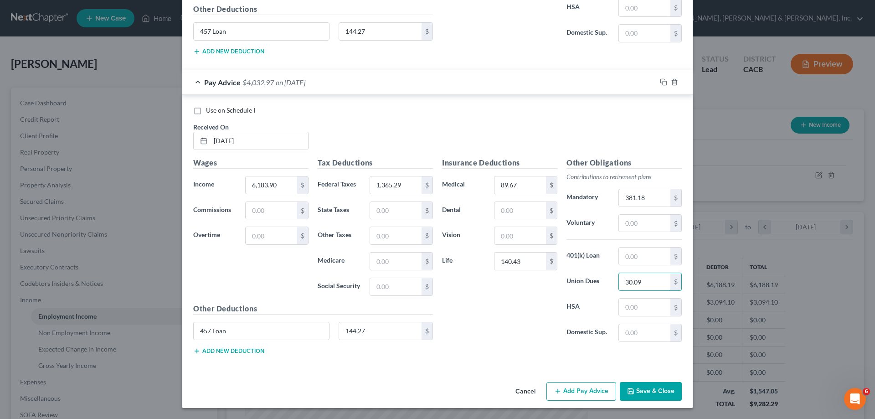
type input "30.09"
click at [575, 389] on button "Add Pay Advice" at bounding box center [581, 391] width 70 height 19
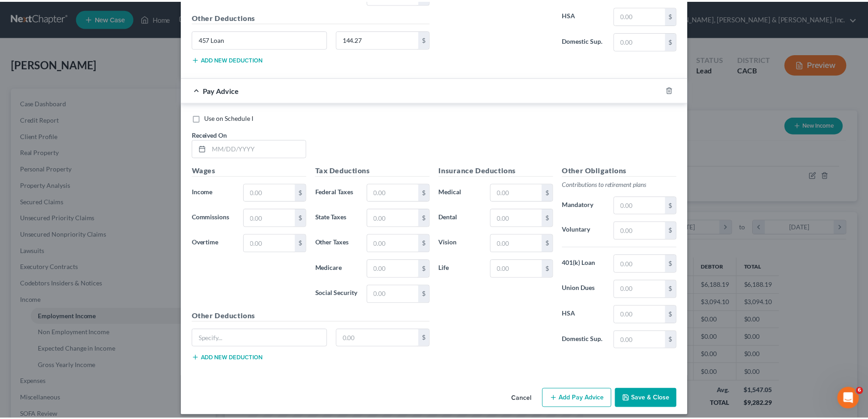
scroll to position [3305, 0]
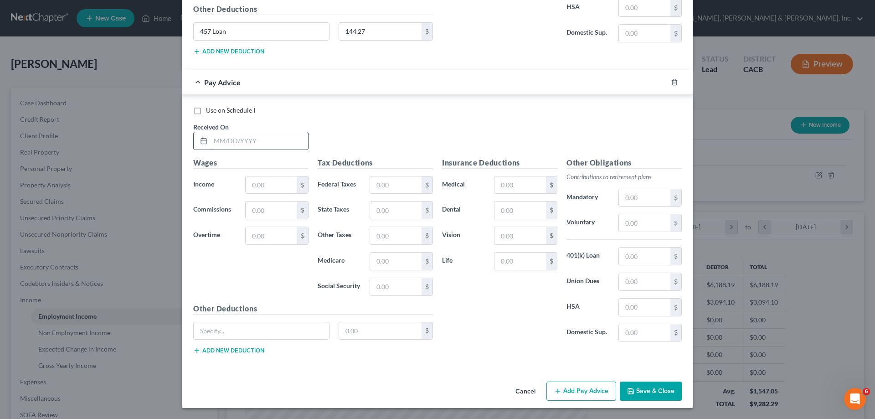
click at [223, 139] on input "text" at bounding box center [259, 140] width 98 height 17
type input "[DATE]"
click at [256, 187] on input "text" at bounding box center [271, 184] width 51 height 17
type input "3,215.19"
click at [378, 186] on input "text" at bounding box center [395, 184] width 51 height 17
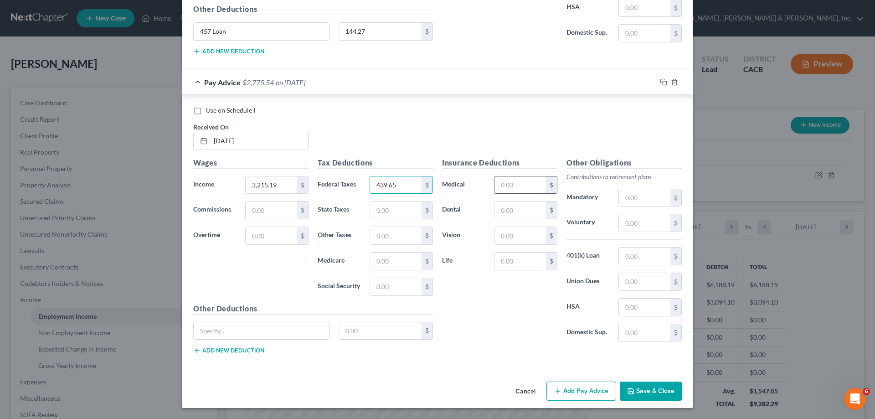
type input "439.65"
click at [498, 185] on input "text" at bounding box center [519, 184] width 51 height 17
type input "47.37"
click at [643, 200] on input "text" at bounding box center [644, 197] width 51 height 17
type input "291.09"
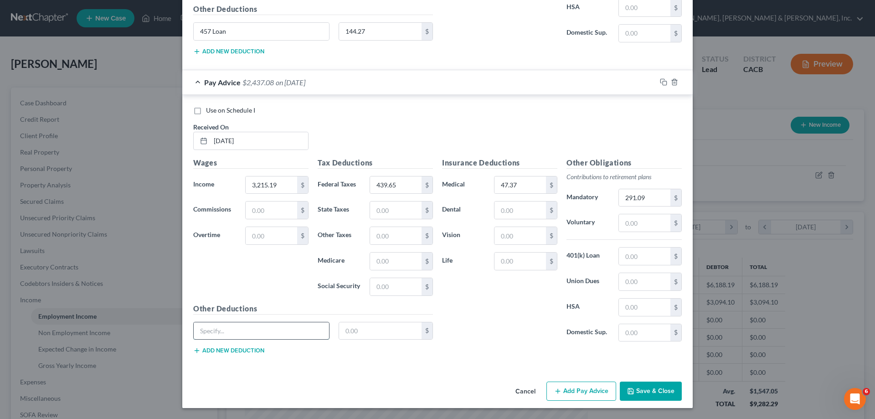
click at [299, 328] on input "text" at bounding box center [261, 330] width 135 height 17
type input "457 Loan"
click at [369, 332] on input "text" at bounding box center [380, 330] width 83 height 17
type input "144.27"
click at [524, 261] on input "text" at bounding box center [519, 260] width 51 height 17
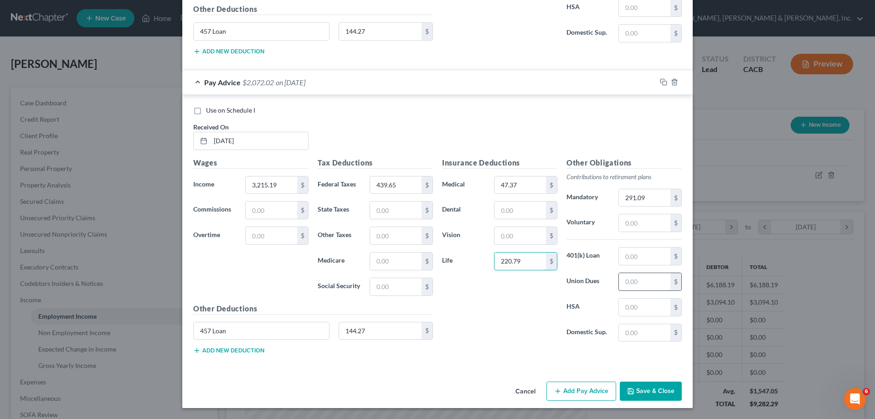
type input "220.79"
click at [628, 282] on input "text" at bounding box center [644, 281] width 51 height 17
type input "30.09"
click at [482, 310] on div "Insurance Deductions Medical 47.37 $ Dental $ Vision $ Life 220.79 $" at bounding box center [499, 253] width 124 height 192
click at [633, 390] on button "Save & Close" at bounding box center [651, 390] width 62 height 19
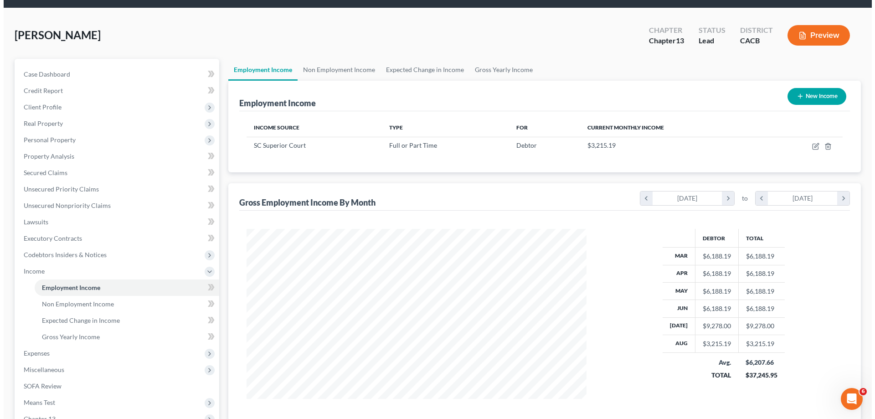
scroll to position [46, 0]
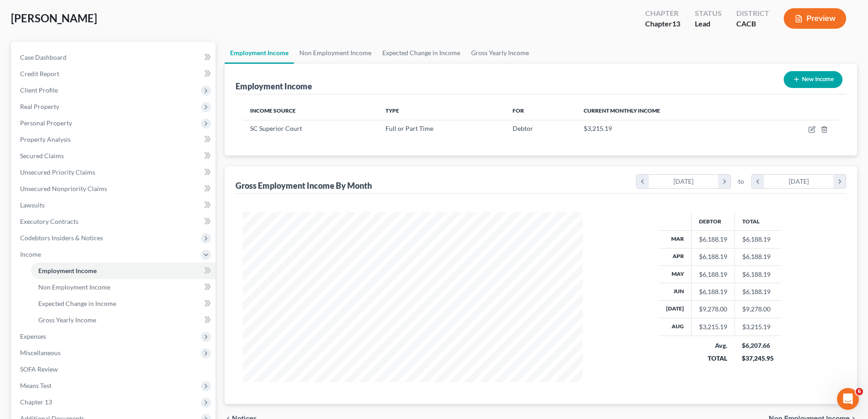
click at [813, 77] on button "New Income" at bounding box center [813, 79] width 59 height 17
select select "0"
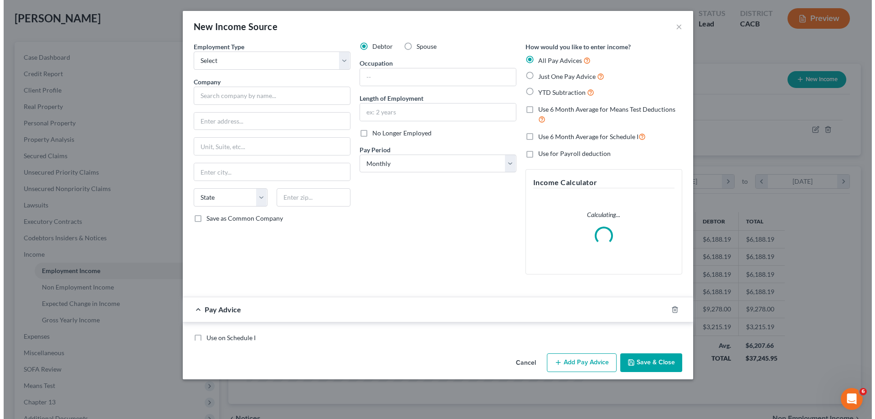
scroll to position [171, 361]
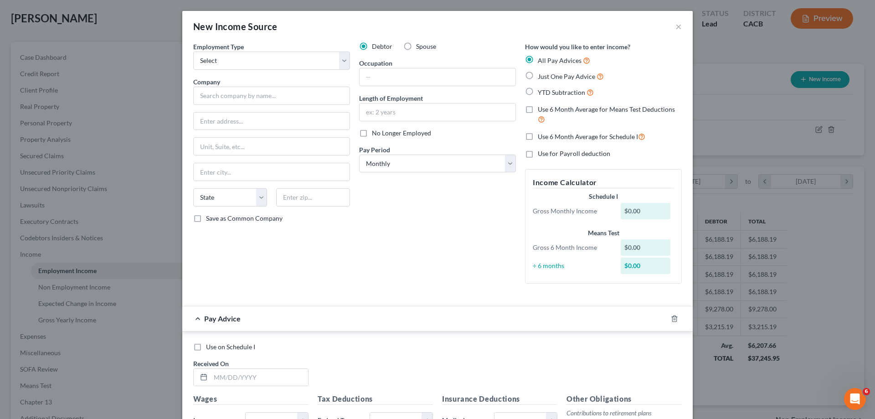
click at [416, 44] on label "Spouse" at bounding box center [426, 46] width 20 height 9
click at [420, 44] on input "Spouse" at bounding box center [423, 45] width 6 height 6
radio input "true"
click at [205, 93] on input "text" at bounding box center [271, 96] width 157 height 18
type input "Distributor Operations, Inc."
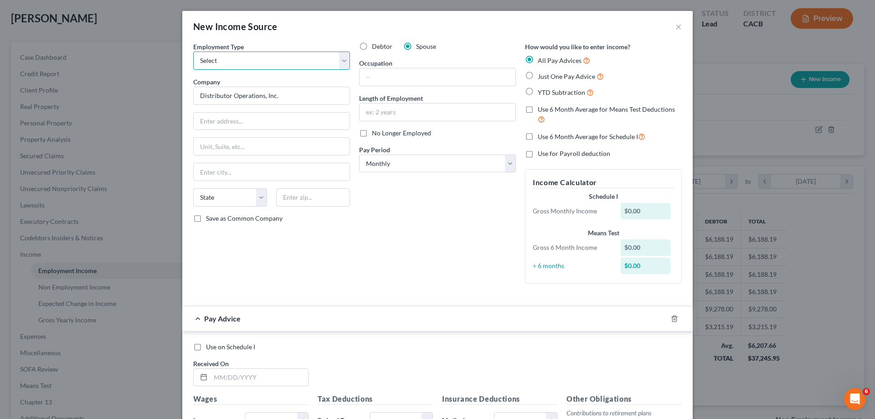
click at [339, 61] on select "Select Full or [DEMOGRAPHIC_DATA] Employment Self Employment" at bounding box center [271, 60] width 157 height 18
select select "0"
click at [193, 51] on select "Select Full or [DEMOGRAPHIC_DATA] Employment Self Employment" at bounding box center [271, 60] width 157 height 18
click at [207, 121] on input "text" at bounding box center [272, 121] width 156 height 17
type input "[STREET_ADDRESS]"
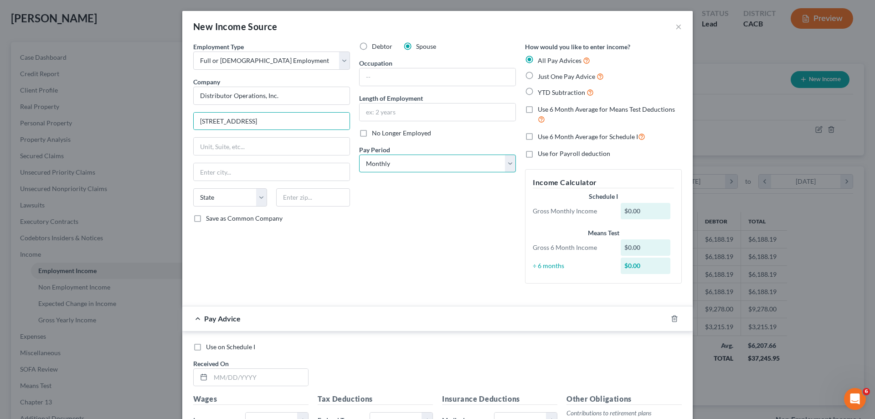
click at [505, 164] on select "Select Monthly Twice Monthly Every Other Week Weekly" at bounding box center [437, 163] width 157 height 18
select select "2"
click at [359, 154] on select "Select Monthly Twice Monthly Every Other Week Weekly" at bounding box center [437, 163] width 157 height 18
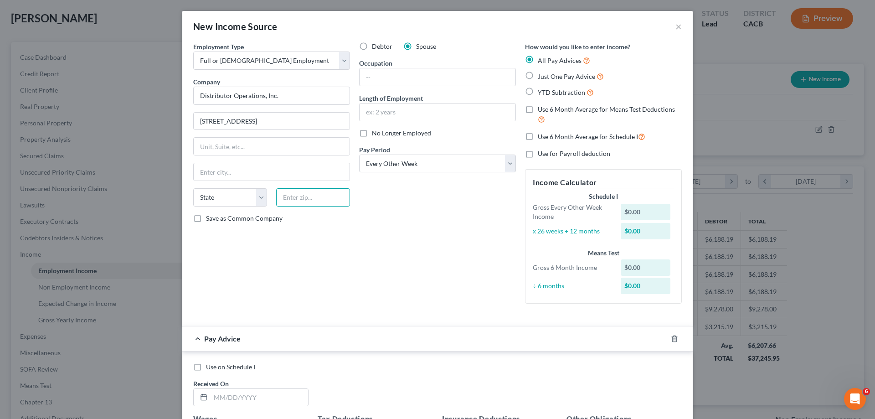
click at [287, 200] on input "text" at bounding box center [313, 197] width 74 height 18
type input "76254"
click at [240, 149] on input "text" at bounding box center [272, 146] width 156 height 17
type input "Suite 2000"
click at [245, 172] on input "text" at bounding box center [272, 171] width 156 height 17
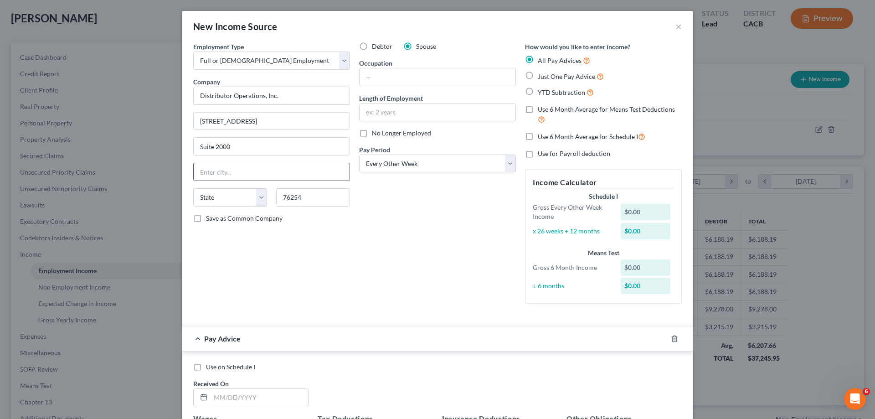
type input "S"
type input "[GEOGRAPHIC_DATA]"
click at [258, 200] on select "State [US_STATE] AK AR AZ CA CO CT DE DC [GEOGRAPHIC_DATA] [GEOGRAPHIC_DATA] GU…" at bounding box center [230, 197] width 74 height 18
select select "45"
click at [193, 188] on select "State [US_STATE] AK AR AZ CA CO CT DE DC [GEOGRAPHIC_DATA] [GEOGRAPHIC_DATA] GU…" at bounding box center [230, 197] width 74 height 18
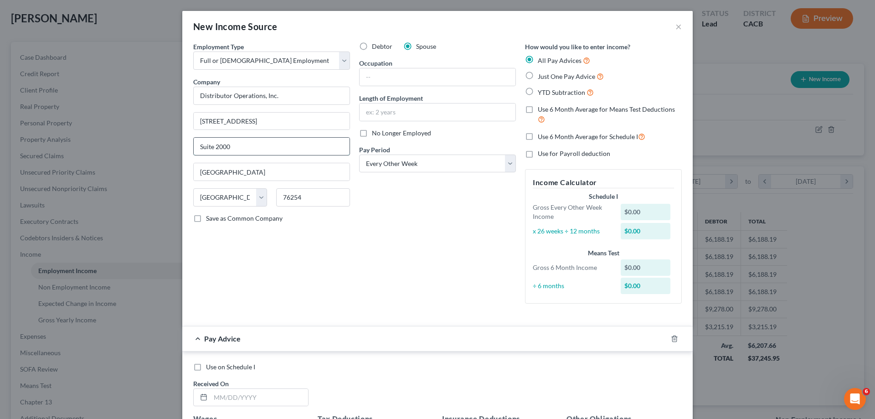
drag, startPoint x: 229, startPoint y: 148, endPoint x: 212, endPoint y: 145, distance: 17.5
click at [212, 145] on input "Suite 2000" at bounding box center [272, 146] width 156 height 17
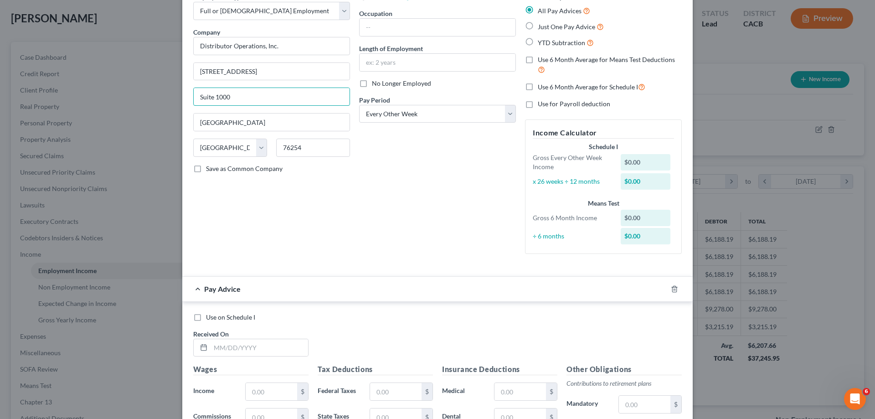
scroll to position [91, 0]
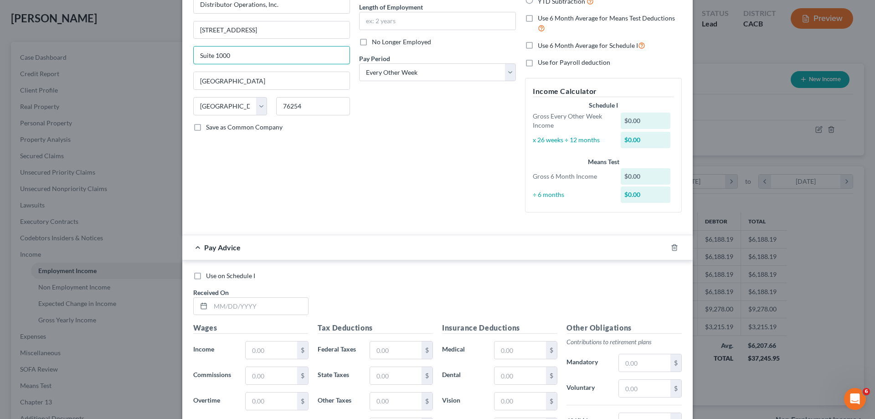
type input "Suite 1000"
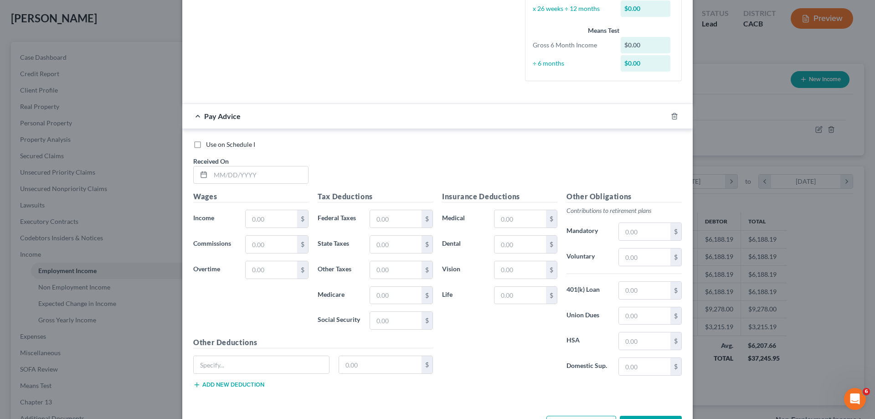
scroll to position [228, 0]
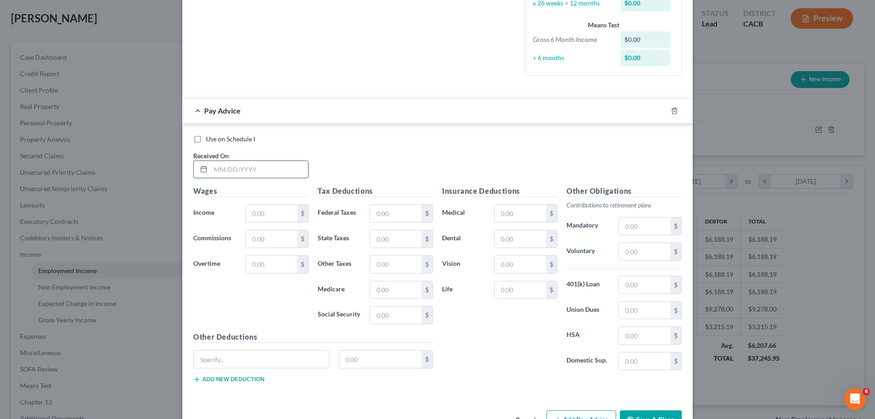
click at [227, 169] on input "text" at bounding box center [259, 169] width 98 height 17
type input "[DATE]"
click at [257, 213] on input "text" at bounding box center [271, 213] width 51 height 17
type input "2,254.25"
click at [374, 212] on input "text" at bounding box center [395, 213] width 51 height 17
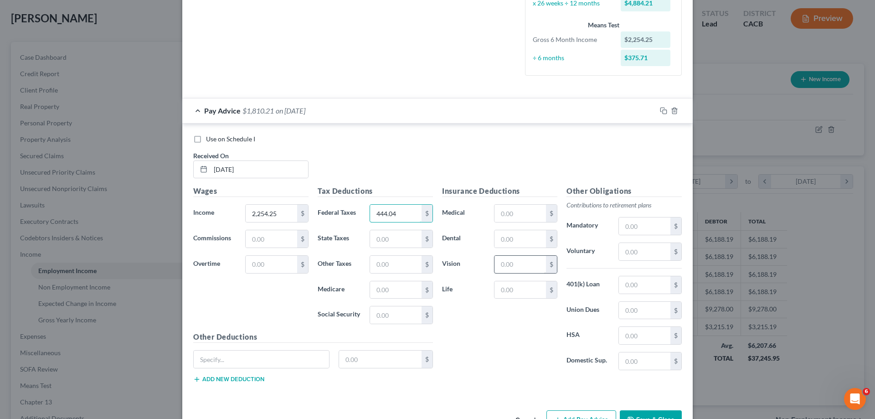
type input "444.04"
click at [504, 263] on input "text" at bounding box center [519, 264] width 51 height 17
type input "11.61"
click at [469, 330] on div "Insurance Deductions Medical $ Dental $ Vision 11.61 $ Life $" at bounding box center [499, 281] width 124 height 192
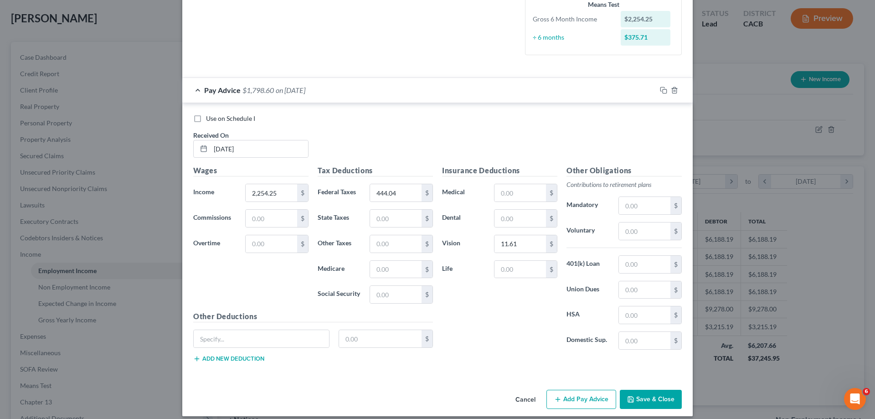
scroll to position [257, 0]
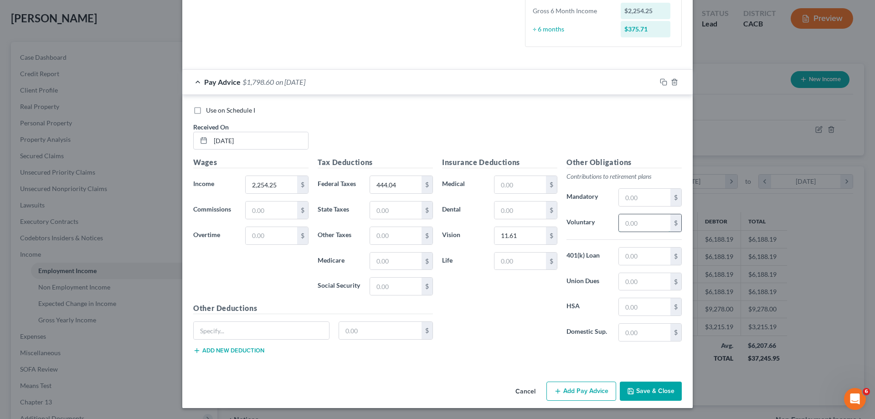
click at [631, 226] on input "text" at bounding box center [644, 222] width 51 height 17
type input "112.72"
click at [580, 389] on button "Add Pay Advice" at bounding box center [581, 390] width 70 height 19
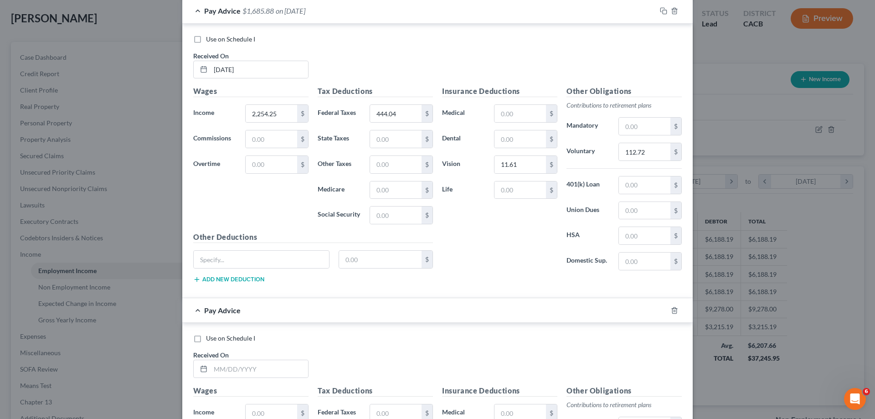
scroll to position [348, 0]
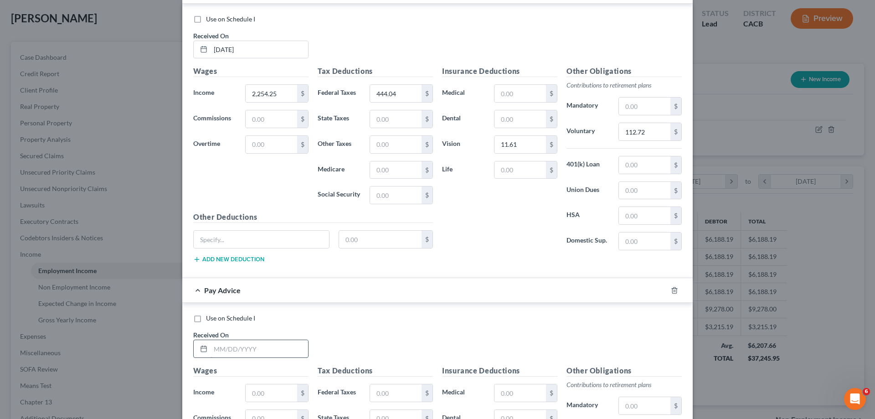
click at [251, 347] on input "text" at bounding box center [259, 348] width 98 height 17
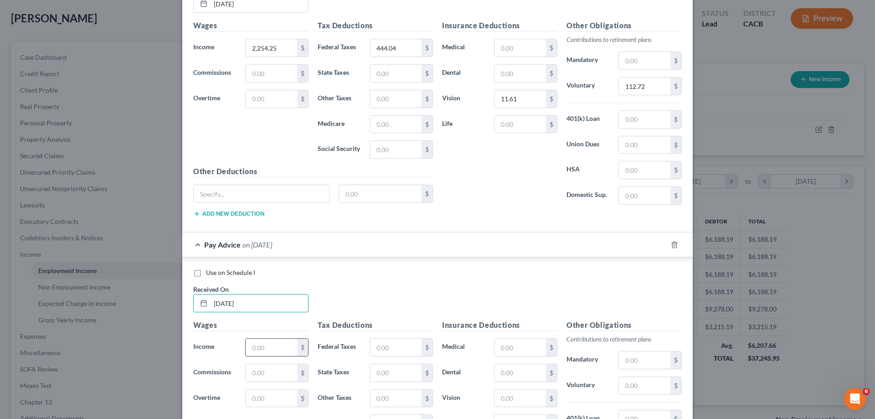
type input "[DATE]"
click at [258, 347] on input "text" at bounding box center [271, 347] width 51 height 17
type input "2,258.99"
click at [376, 347] on input "text" at bounding box center [395, 347] width 51 height 17
type input "445.57"
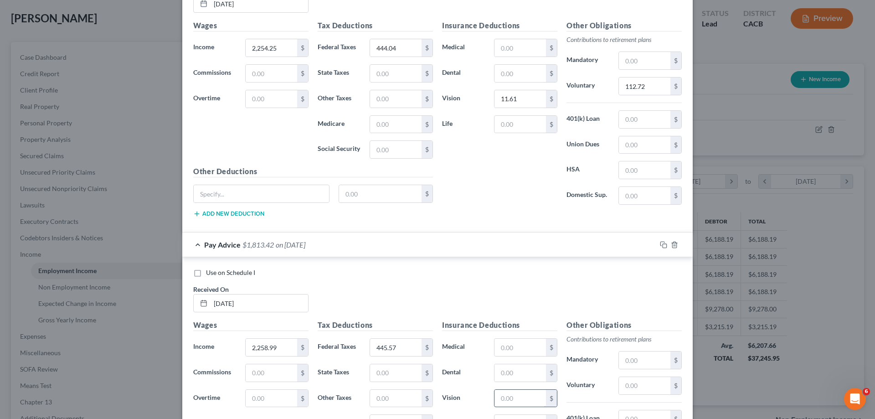
click at [498, 400] on input "text" at bounding box center [519, 398] width 51 height 17
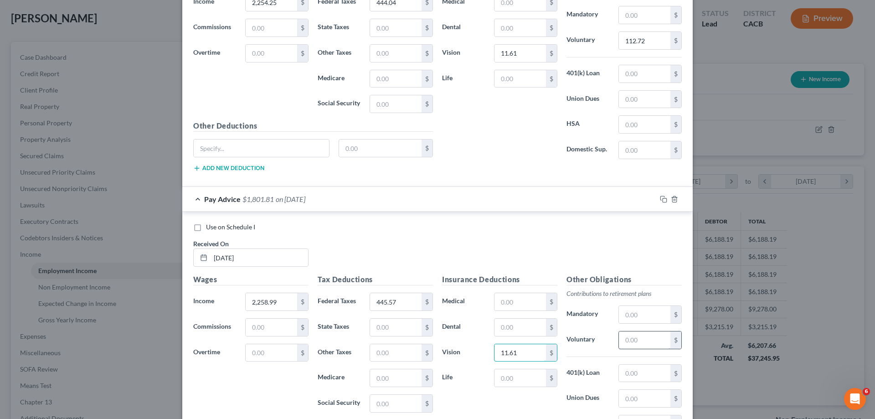
type input "11.61"
click at [623, 340] on input "text" at bounding box center [644, 339] width 51 height 17
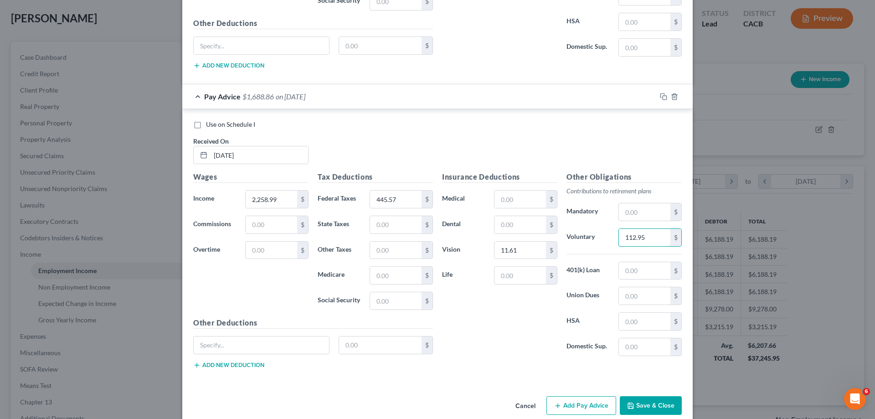
scroll to position [555, 0]
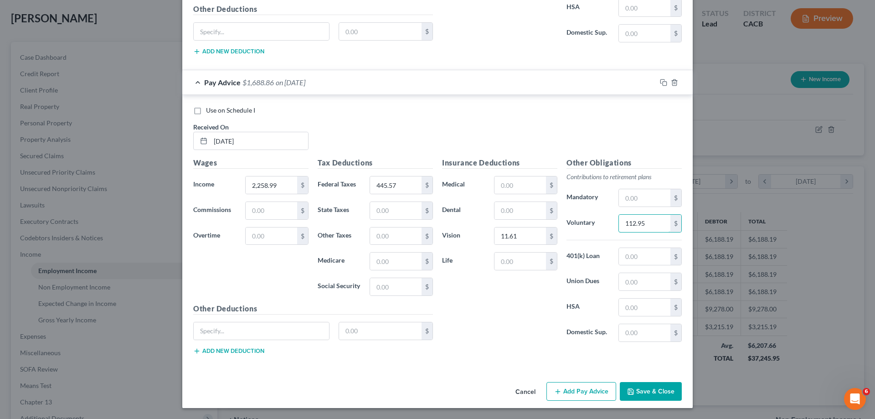
type input "112.95"
click at [557, 391] on line "button" at bounding box center [557, 391] width 4 height 0
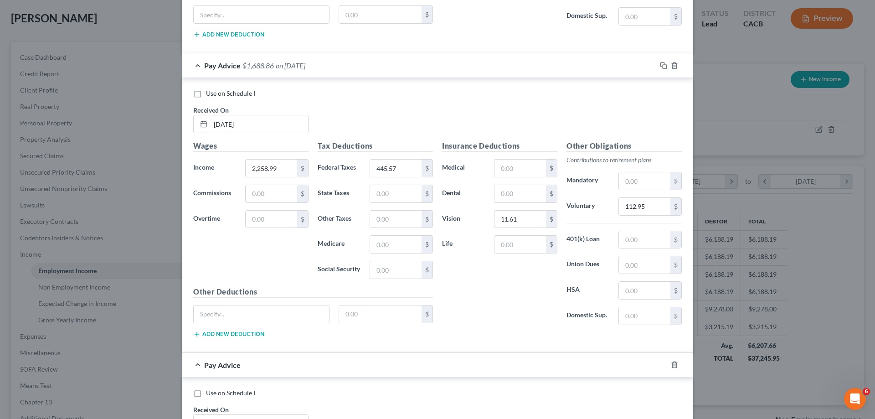
scroll to position [692, 0]
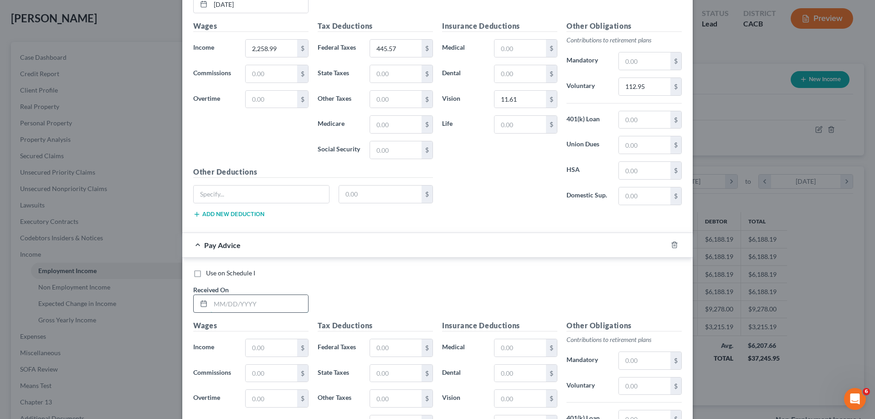
click at [231, 306] on input "text" at bounding box center [259, 303] width 98 height 17
type input "[DATE]"
click at [252, 347] on input "text" at bounding box center [271, 347] width 51 height 17
type input "2,216.07"
click at [383, 349] on input "text" at bounding box center [395, 347] width 51 height 17
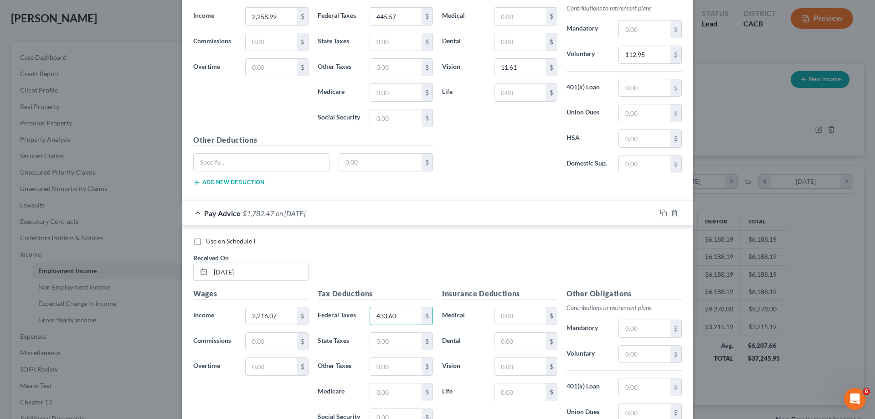
scroll to position [783, 0]
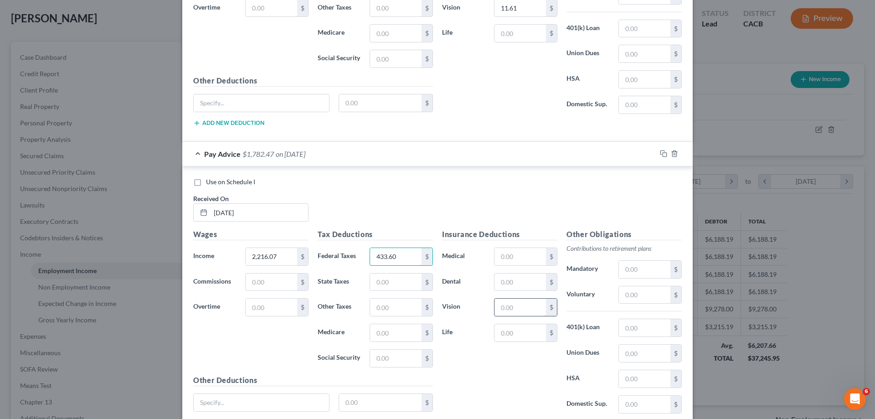
type input "433.60"
click at [505, 311] on input "text" at bounding box center [519, 306] width 51 height 17
type input "11.61"
click at [624, 297] on input "text" at bounding box center [644, 294] width 51 height 17
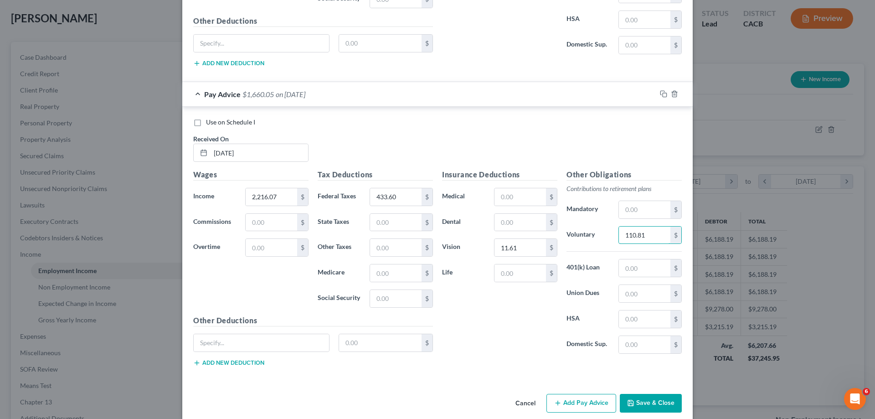
scroll to position [855, 0]
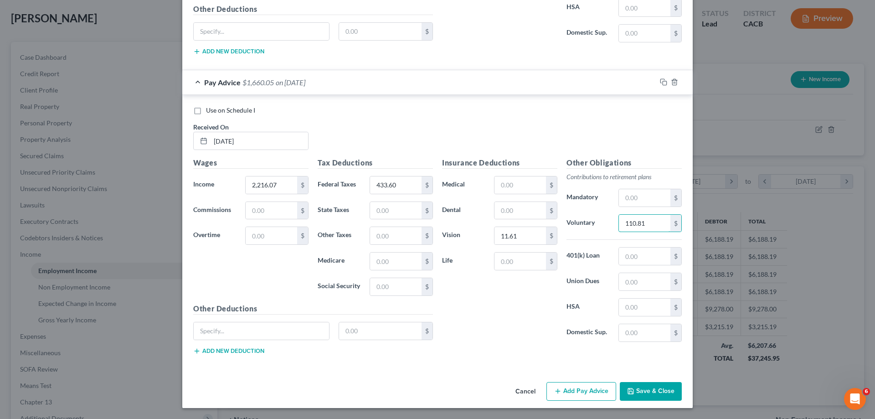
type input "110.81"
click at [559, 388] on button "Add Pay Advice" at bounding box center [581, 391] width 70 height 19
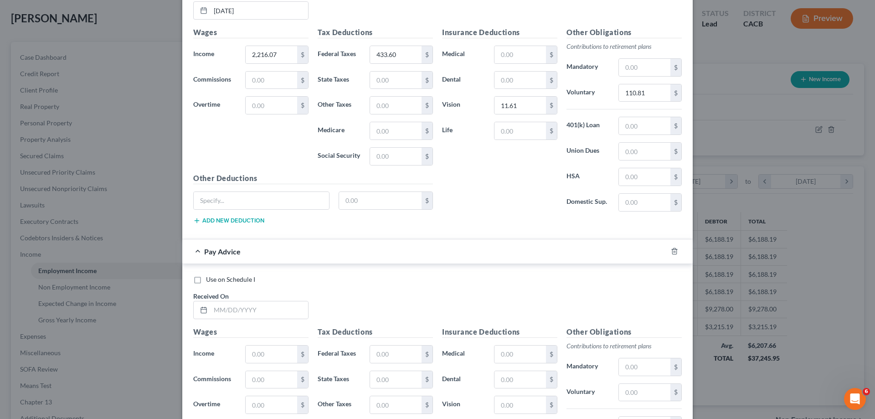
scroll to position [991, 0]
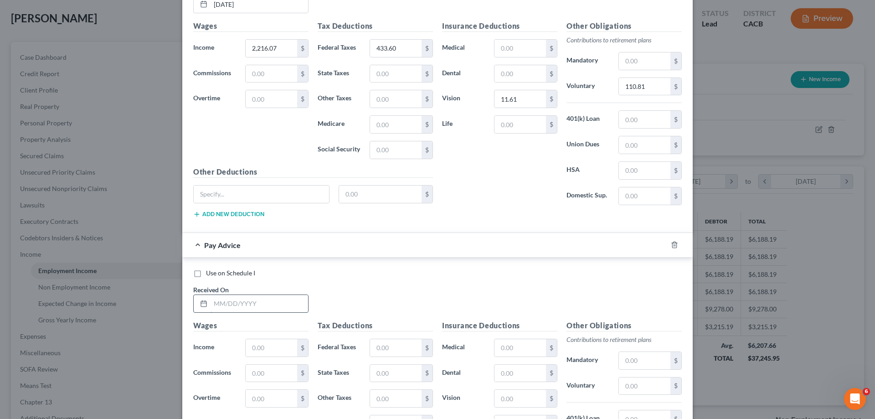
click at [224, 304] on input "text" at bounding box center [259, 303] width 98 height 17
type input "[DATE]"
click at [257, 348] on input "text" at bounding box center [271, 347] width 51 height 17
type input "2,310.26"
click at [377, 350] on input "text" at bounding box center [395, 347] width 51 height 17
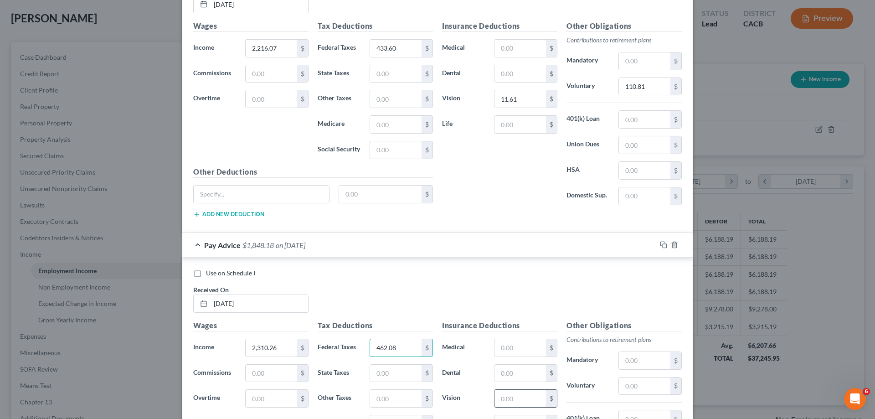
type input "462.08"
click at [503, 399] on input "text" at bounding box center [519, 398] width 51 height 17
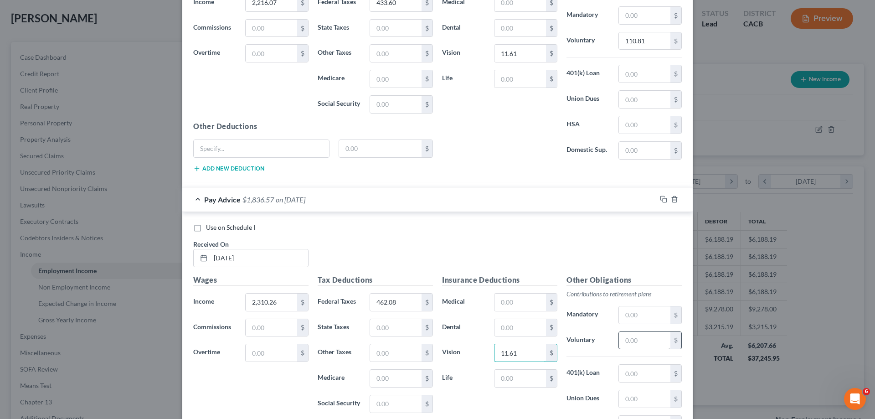
type input "11.61"
click at [624, 343] on input "text" at bounding box center [644, 340] width 51 height 17
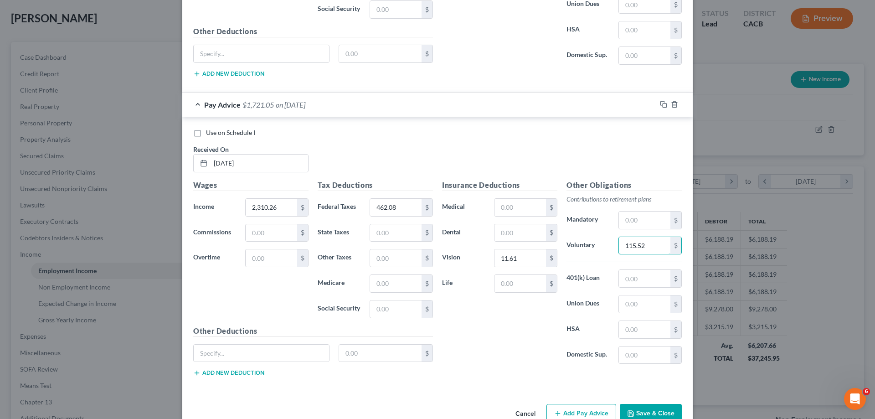
scroll to position [1154, 0]
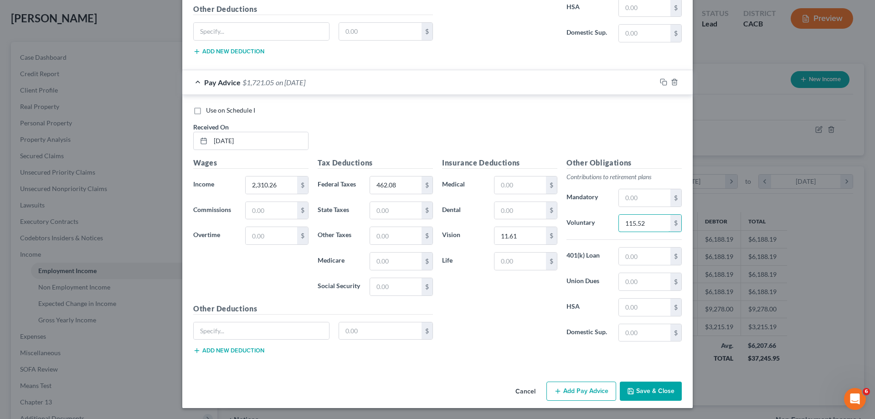
type input "115.52"
click at [565, 388] on button "Add Pay Advice" at bounding box center [581, 390] width 70 height 19
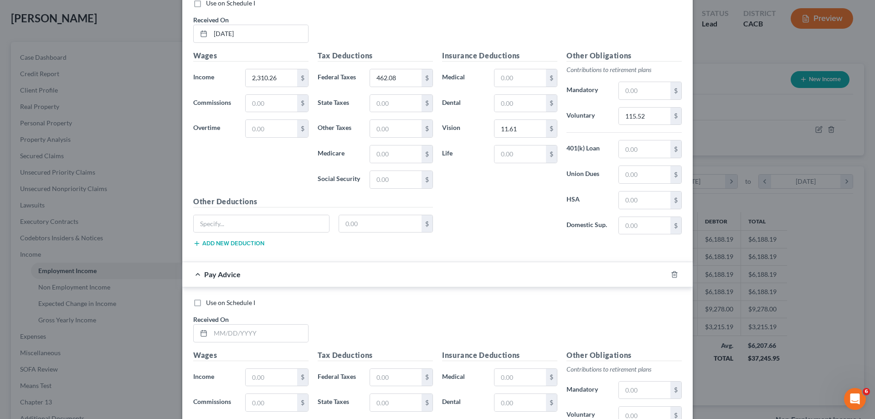
scroll to position [1291, 0]
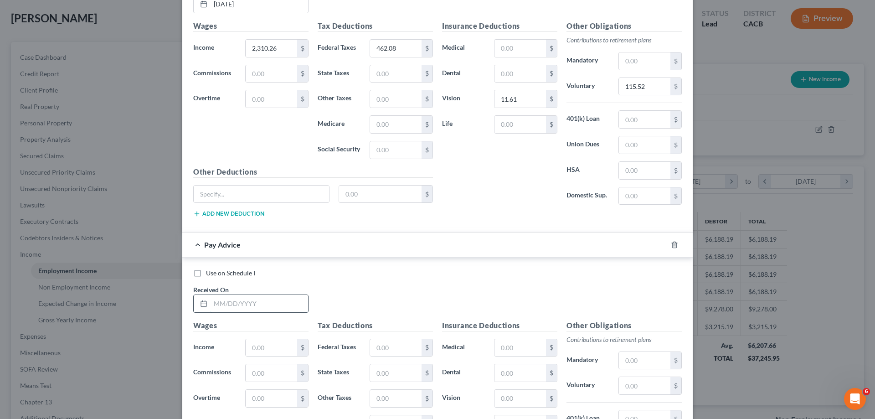
click at [227, 302] on input "text" at bounding box center [259, 303] width 98 height 17
type input "[DATE]"
click at [264, 348] on input "text" at bounding box center [271, 347] width 51 height 17
type input "2,220.84"
click at [381, 349] on input "text" at bounding box center [395, 347] width 51 height 17
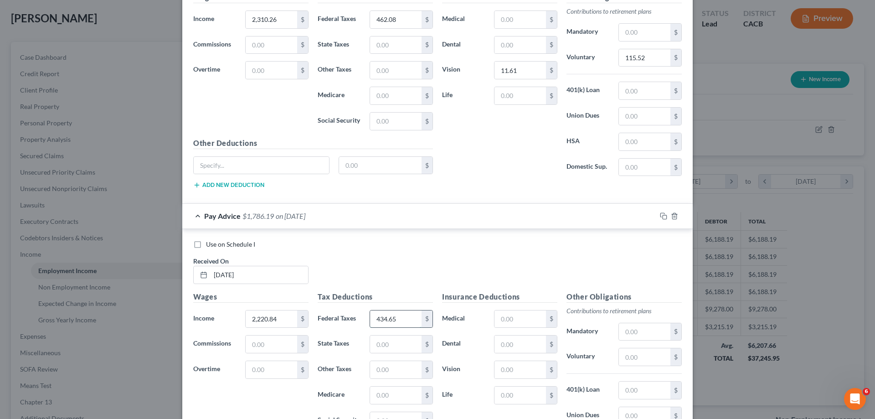
scroll to position [1336, 0]
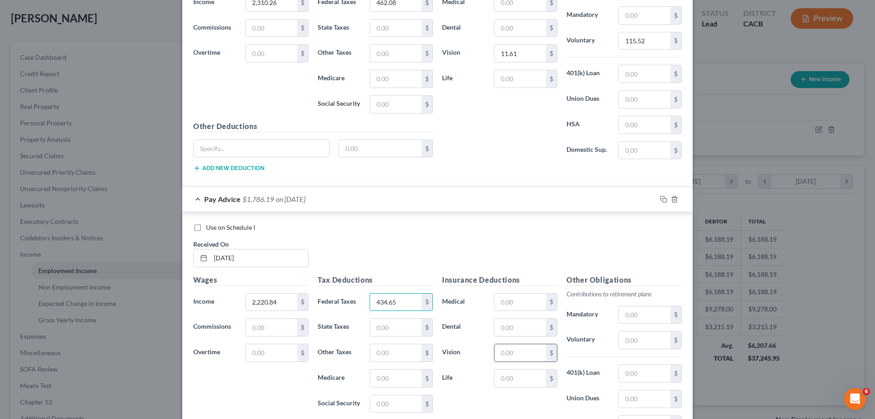
type input "434.65"
click at [509, 354] on input "text" at bounding box center [519, 352] width 51 height 17
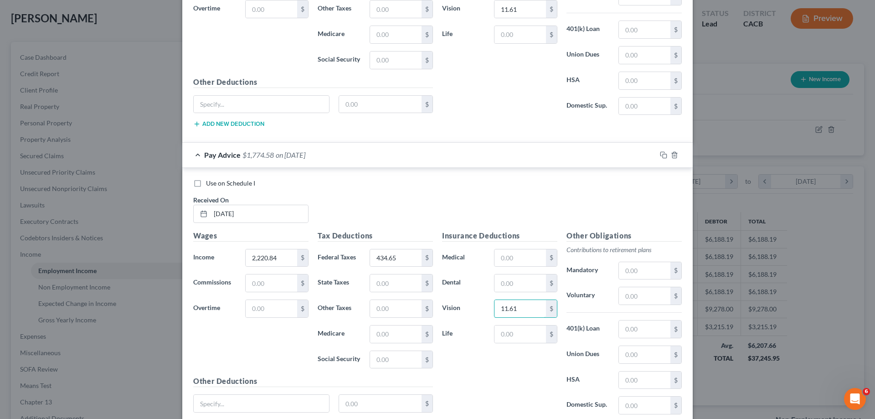
scroll to position [1382, 0]
type input "11.61"
click at [632, 293] on input "text" at bounding box center [644, 294] width 51 height 17
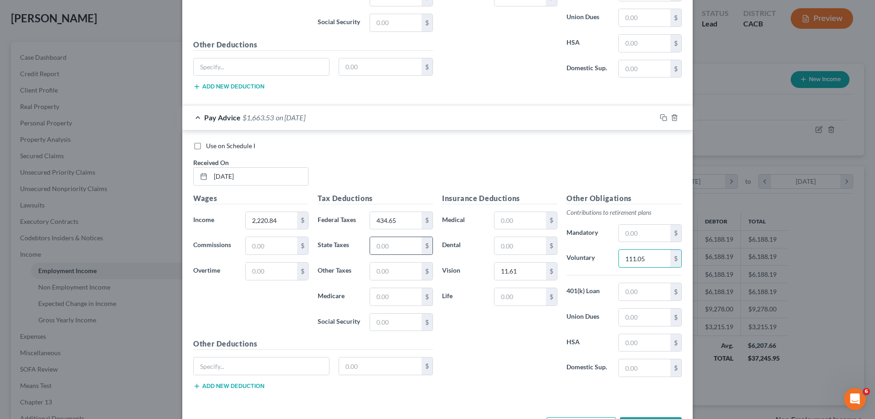
scroll to position [1453, 0]
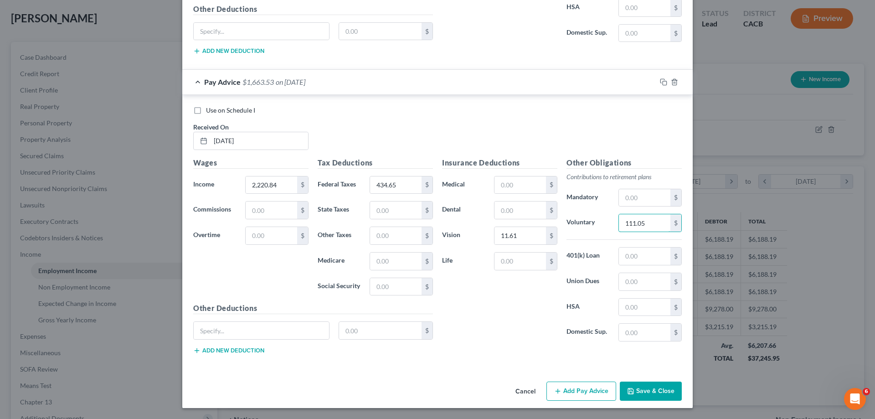
type input "111.05"
click at [574, 387] on button "Add Pay Advice" at bounding box center [581, 390] width 70 height 19
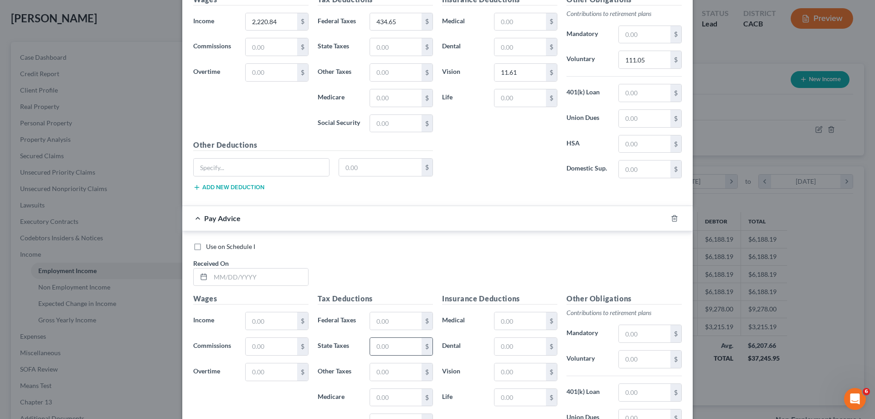
scroll to position [1636, 0]
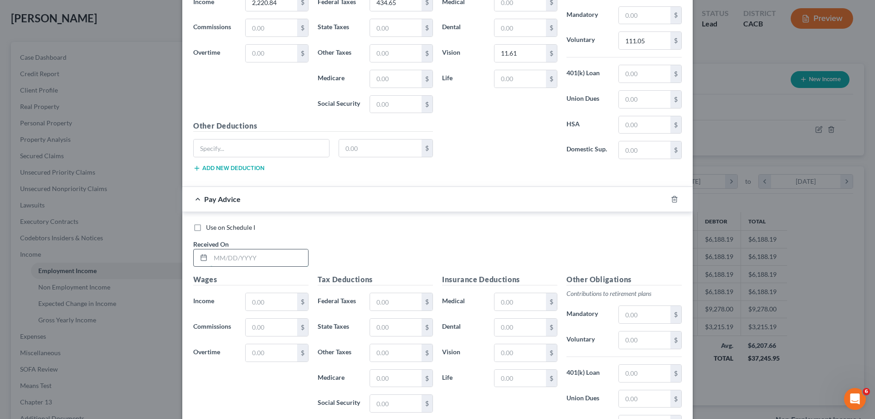
click at [248, 260] on input "text" at bounding box center [259, 257] width 98 height 17
type input "[DATE]"
click at [265, 303] on input "text" at bounding box center [271, 301] width 51 height 17
type input "2,307.69"
click at [375, 303] on input "text" at bounding box center [395, 301] width 51 height 17
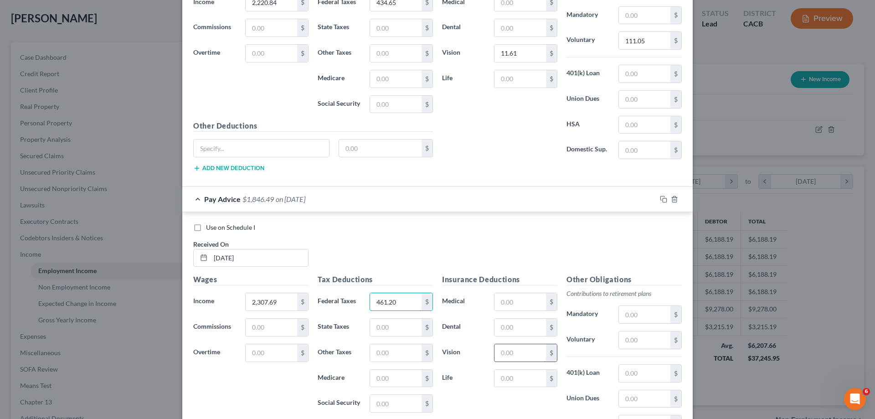
type input "461.20"
click at [500, 352] on input "text" at bounding box center [519, 352] width 51 height 17
type input "11.61"
click at [635, 337] on input "text" at bounding box center [644, 339] width 51 height 17
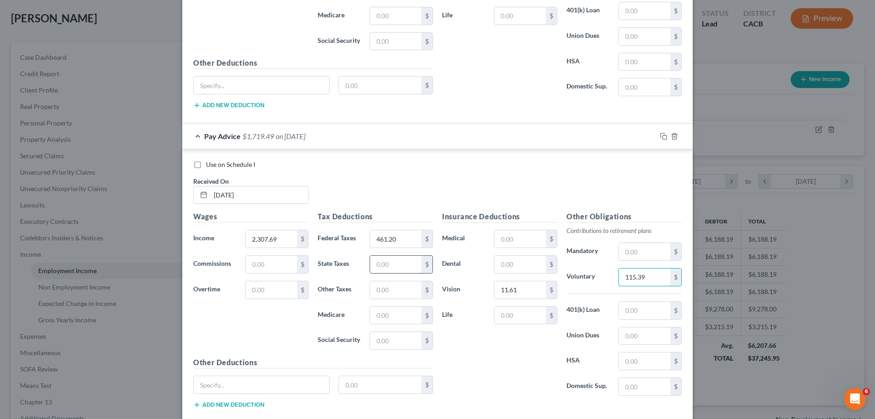
scroll to position [1753, 0]
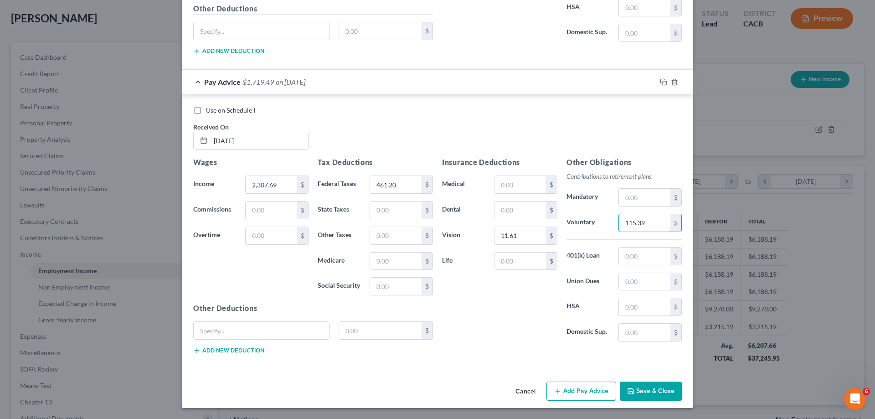
type input "115.39"
click at [567, 387] on button "Add Pay Advice" at bounding box center [581, 390] width 70 height 19
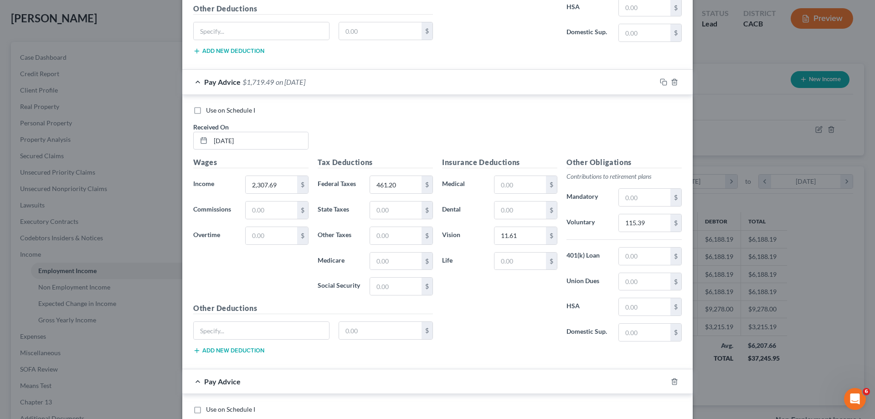
scroll to position [1889, 0]
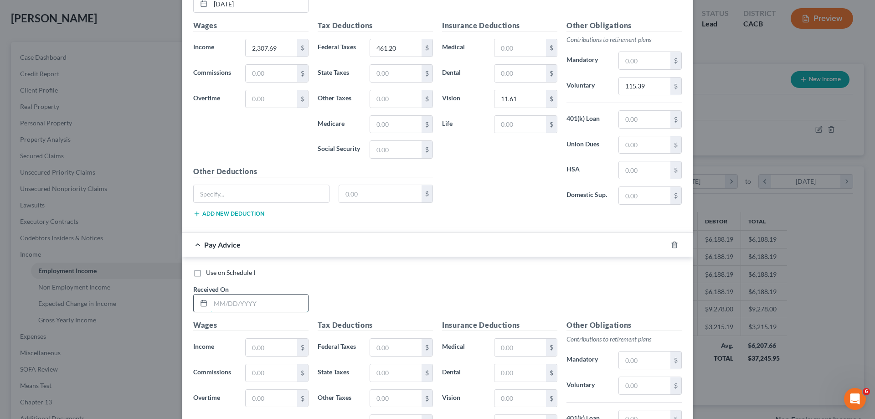
click at [253, 304] on input "text" at bounding box center [259, 302] width 98 height 17
type input "[DATE]"
click at [262, 350] on input "text" at bounding box center [271, 347] width 51 height 17
type input "2,266.28"
click at [385, 349] on input "text" at bounding box center [395, 347] width 51 height 17
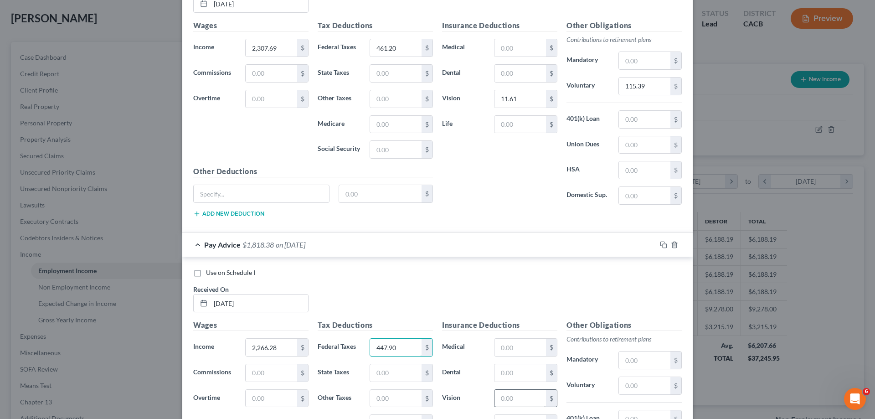
type input "447.90"
click at [505, 401] on input "text" at bounding box center [519, 398] width 51 height 17
type input "11.61"
click at [630, 384] on input "text" at bounding box center [644, 385] width 51 height 17
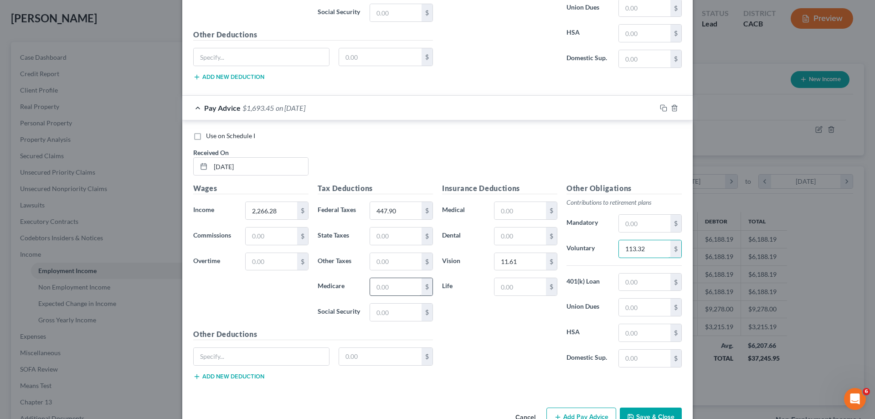
scroll to position [2052, 0]
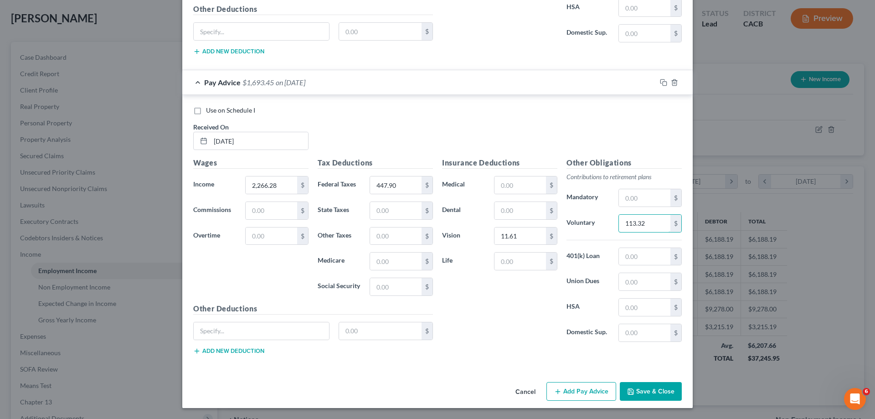
type input "113.32"
click at [589, 394] on button "Add Pay Advice" at bounding box center [581, 391] width 70 height 19
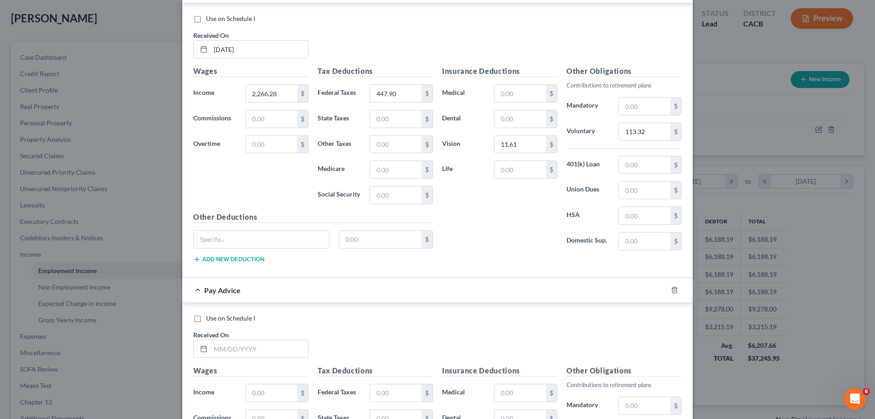
scroll to position [2234, 0]
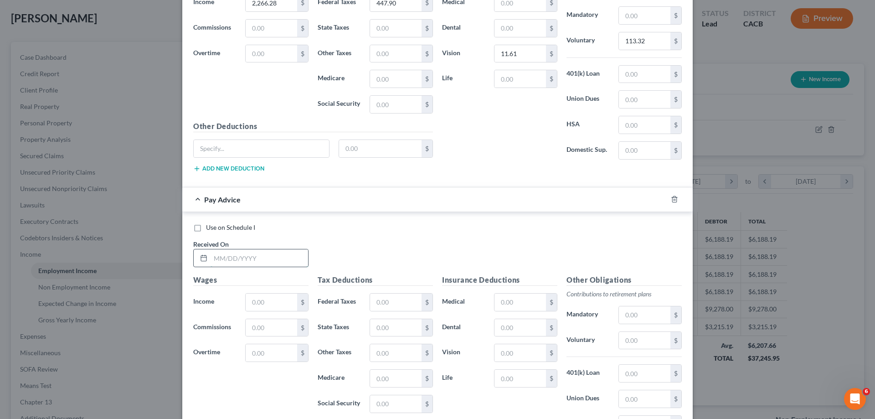
click at [247, 260] on input "text" at bounding box center [259, 257] width 98 height 17
type input "[DATE]"
click at [267, 301] on input "text" at bounding box center [271, 301] width 51 height 17
type input "2,406.55"
click at [390, 303] on input "text" at bounding box center [395, 301] width 51 height 17
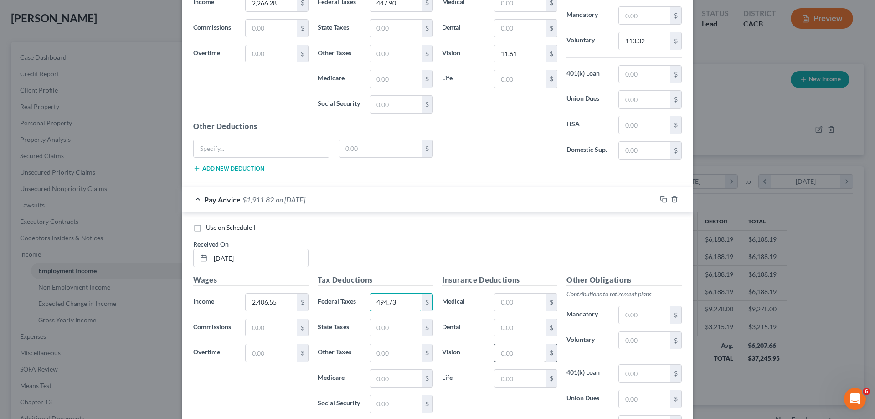
type input "494.73"
click at [498, 352] on input "text" at bounding box center [519, 352] width 51 height 17
type input "11.61"
click at [631, 342] on input "text" at bounding box center [644, 340] width 51 height 17
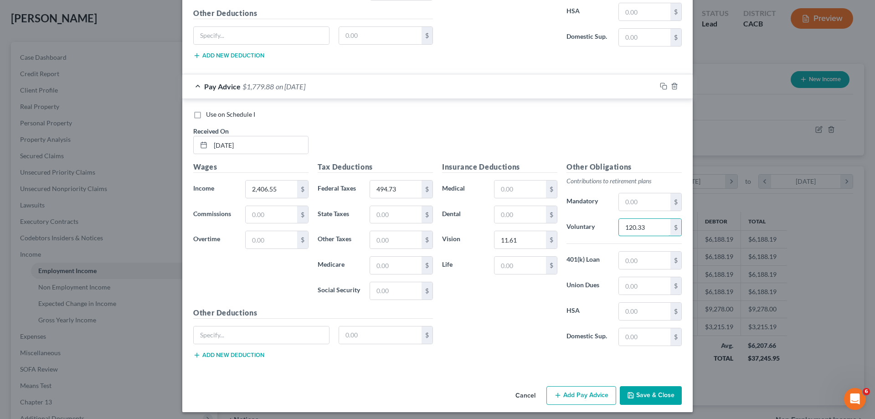
scroll to position [2351, 0]
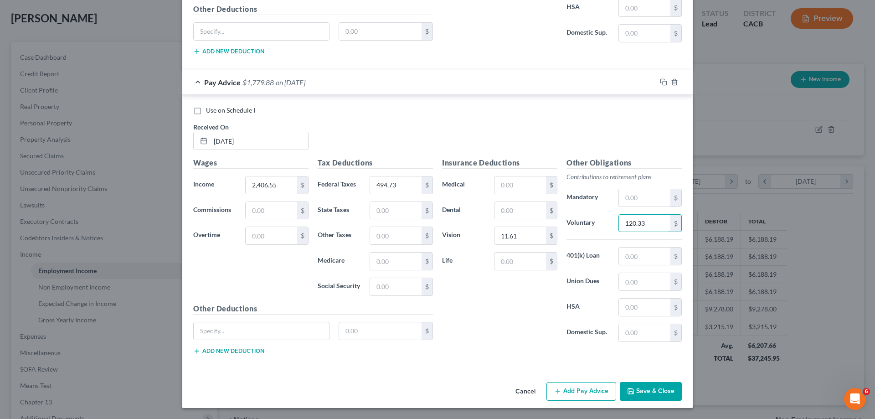
type input "120.33"
click at [561, 387] on button "Add Pay Advice" at bounding box center [581, 391] width 70 height 19
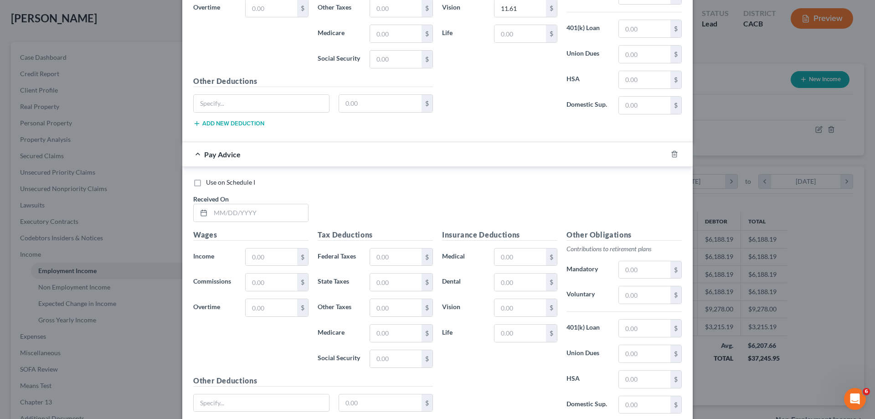
scroll to position [2579, 0]
click at [228, 217] on input "text" at bounding box center [259, 212] width 98 height 17
type input "[DATE]"
click at [249, 259] on input "text" at bounding box center [271, 256] width 51 height 17
type input "2,364.93"
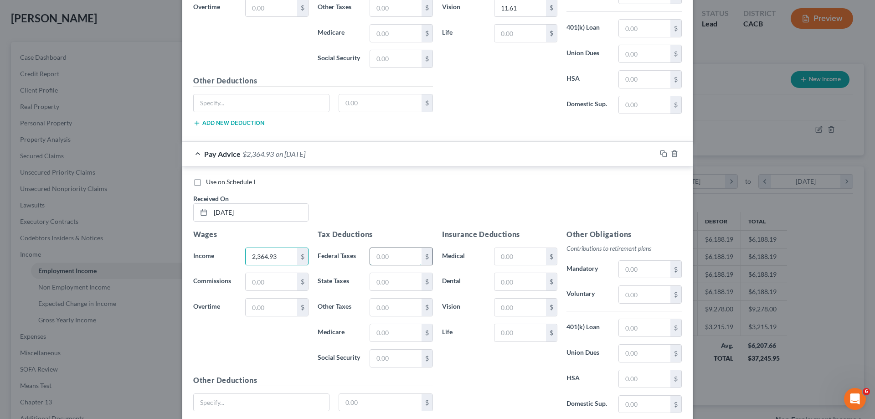
click at [385, 254] on input "text" at bounding box center [395, 256] width 51 height 17
type input "480.64"
click at [510, 306] on input "text" at bounding box center [519, 306] width 51 height 17
type input "11.61"
click at [639, 296] on input "text" at bounding box center [644, 294] width 51 height 17
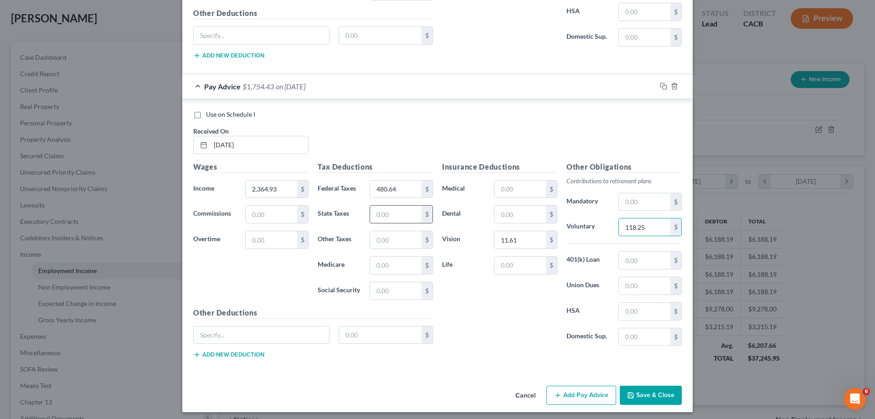
scroll to position [2650, 0]
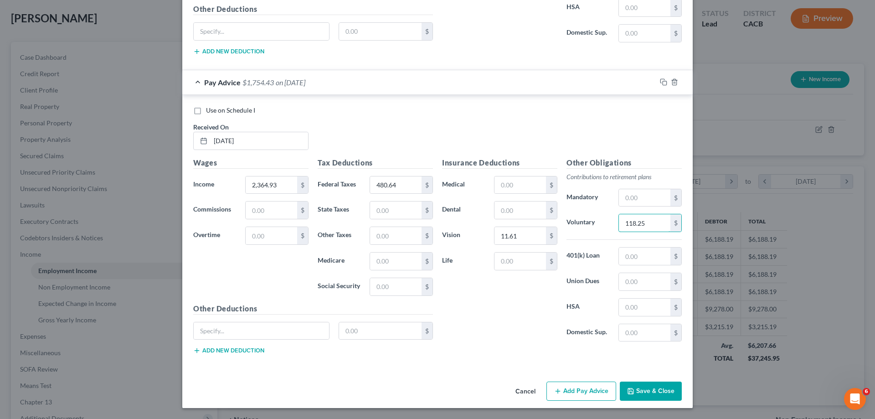
type input "118.25"
click at [561, 389] on button "Add Pay Advice" at bounding box center [581, 390] width 70 height 19
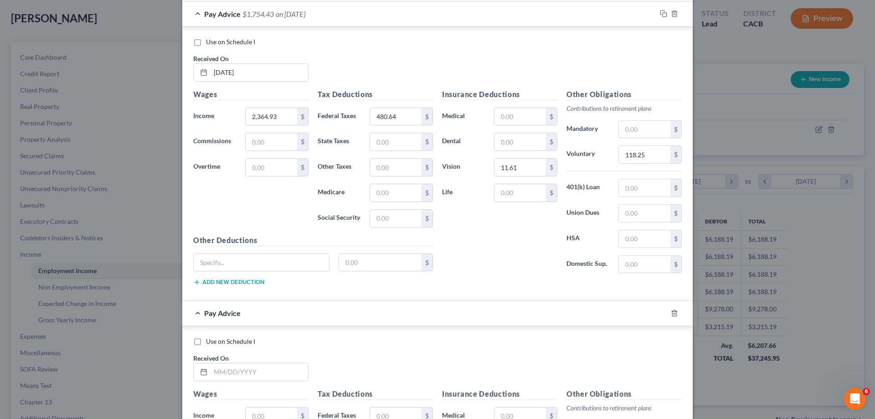
scroll to position [2833, 0]
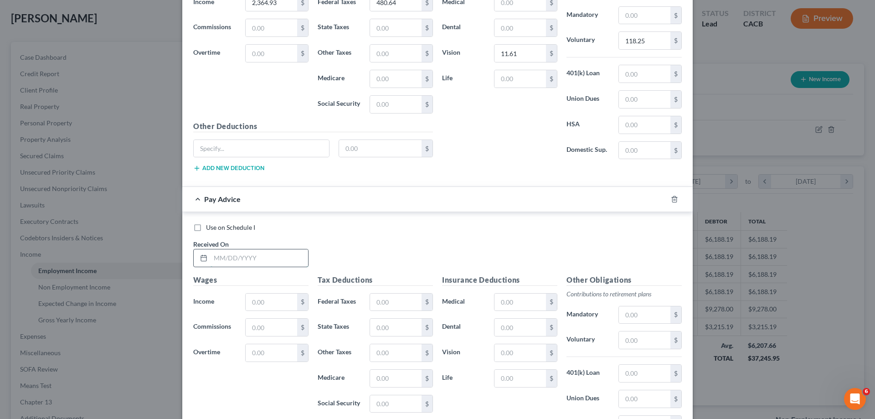
click at [238, 259] on input "text" at bounding box center [259, 257] width 98 height 17
type input "[DATE]"
click at [272, 303] on input "text" at bounding box center [271, 301] width 51 height 17
type input "2,190.68"
click at [376, 303] on input "text" at bounding box center [395, 301] width 51 height 17
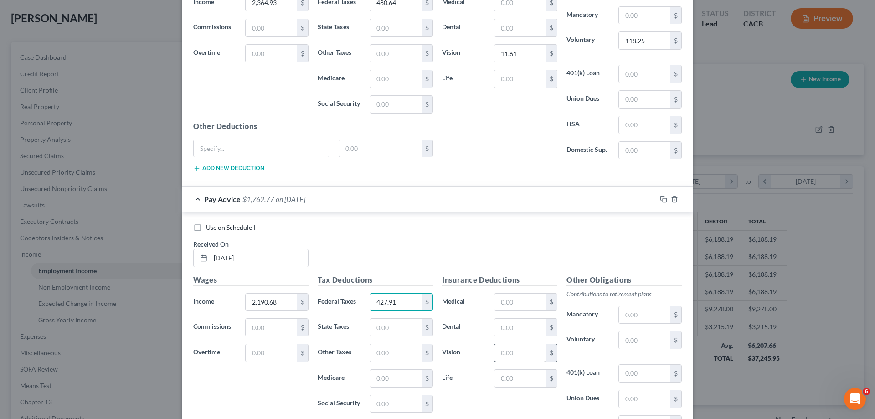
type input "427.91"
click at [514, 355] on input "text" at bounding box center [519, 352] width 51 height 17
type input "11.61"
drag, startPoint x: 623, startPoint y: 341, endPoint x: 580, endPoint y: 304, distance: 56.2
click at [621, 341] on input "text" at bounding box center [644, 339] width 51 height 17
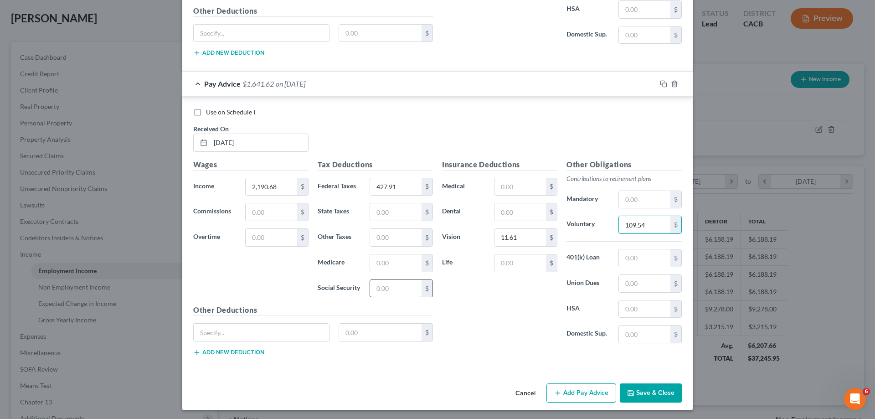
scroll to position [2950, 0]
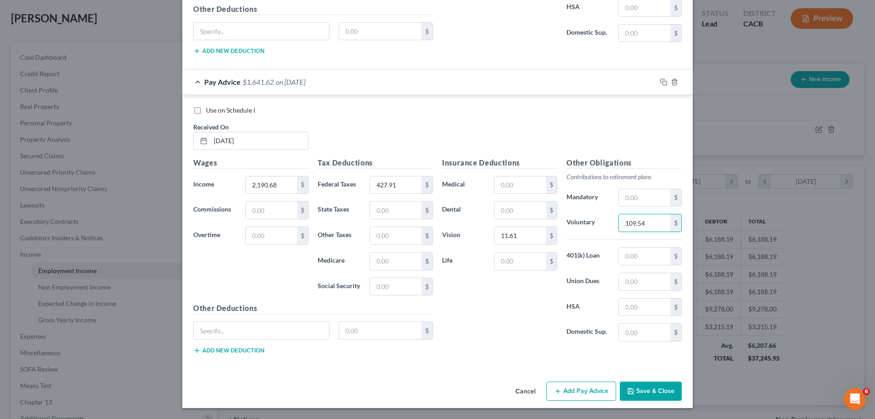
type input "109.54"
click at [558, 388] on icon "button" at bounding box center [557, 390] width 7 height 7
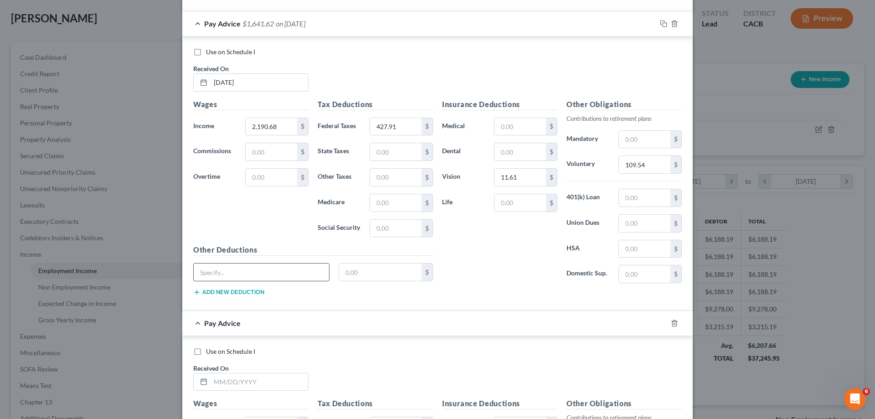
scroll to position [3086, 0]
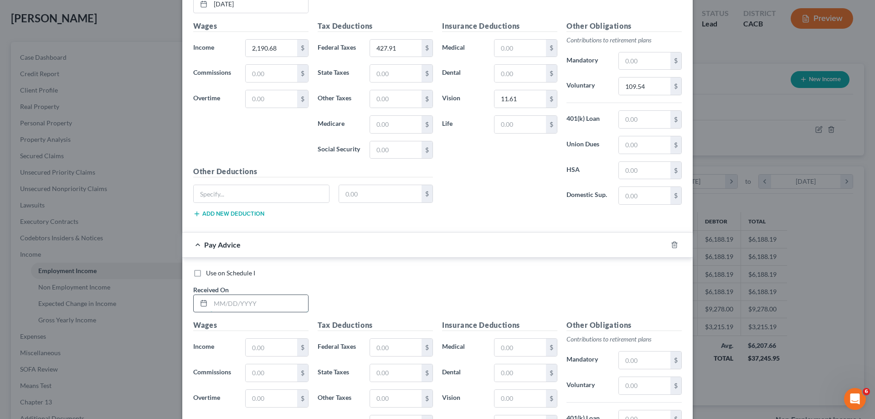
click at [218, 300] on input "text" at bounding box center [259, 303] width 98 height 17
type input "[DATE]"
click at [272, 350] on input "text" at bounding box center [271, 347] width 51 height 17
type input "2,324.45"
click at [379, 344] on input "text" at bounding box center [395, 347] width 51 height 17
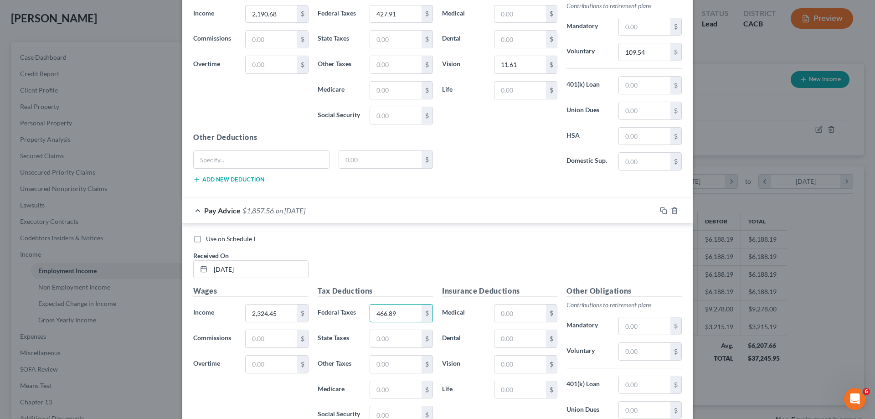
scroll to position [3132, 0]
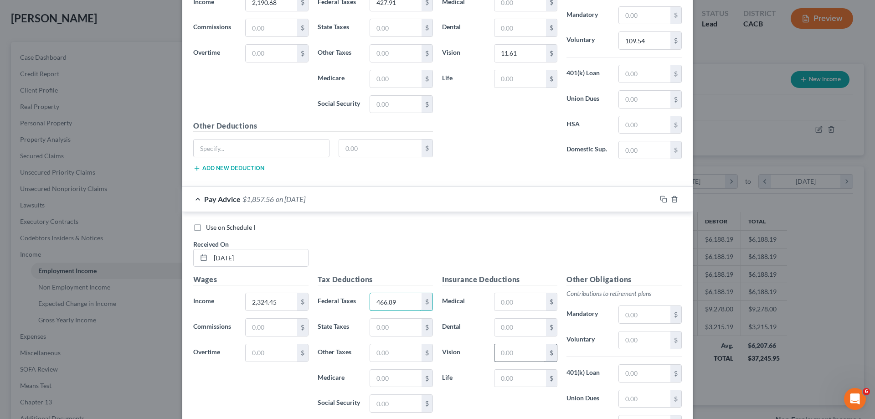
type input "466.89"
click at [501, 354] on input "text" at bounding box center [519, 352] width 51 height 17
type input "11.61"
click at [634, 340] on input "text" at bounding box center [644, 339] width 51 height 17
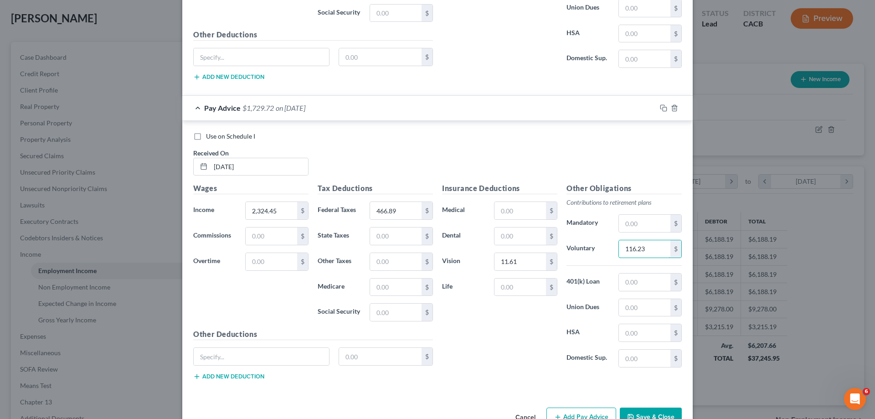
scroll to position [3249, 0]
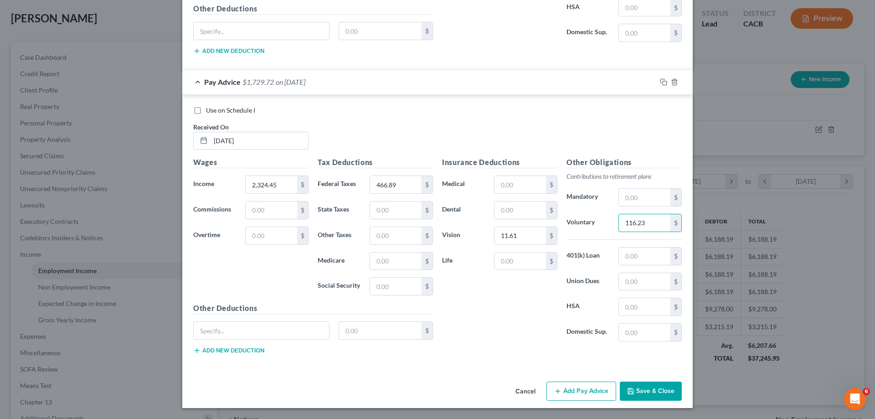
type input "116.23"
click at [571, 394] on button "Add Pay Advice" at bounding box center [581, 390] width 70 height 19
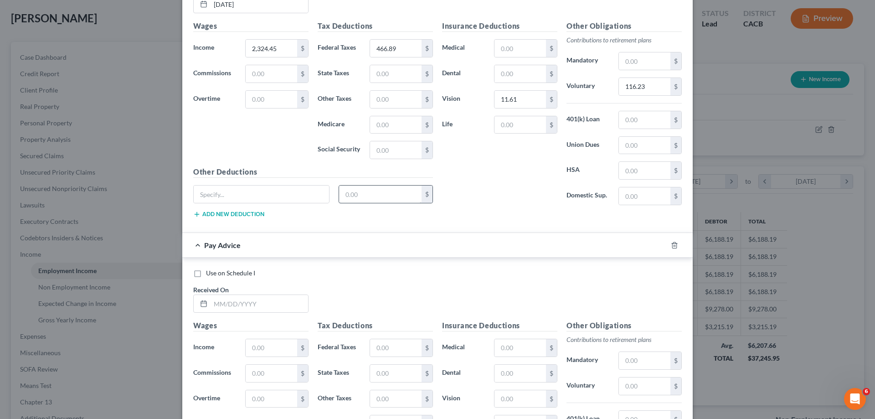
scroll to position [3386, 0]
click at [277, 306] on input "text" at bounding box center [259, 302] width 98 height 17
type input "[DATE]"
click at [271, 343] on input "text" at bounding box center [271, 347] width 51 height 17
type input "2,355.62"
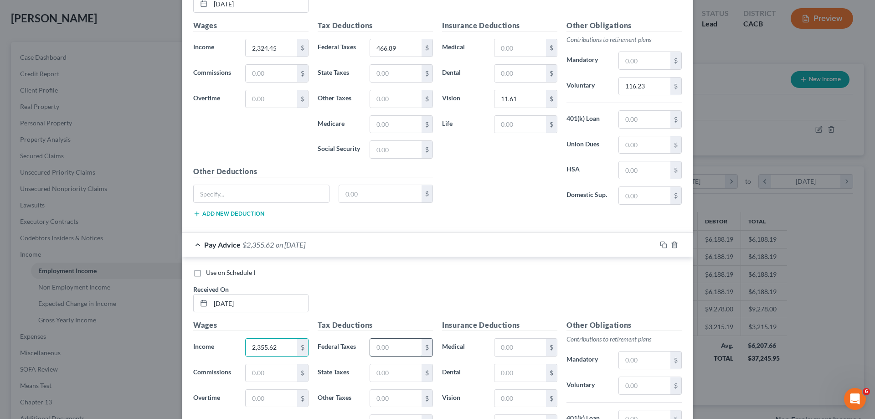
click at [384, 349] on input "text" at bounding box center [395, 347] width 51 height 17
type input "477.47"
click at [502, 397] on input "text" at bounding box center [519, 398] width 51 height 17
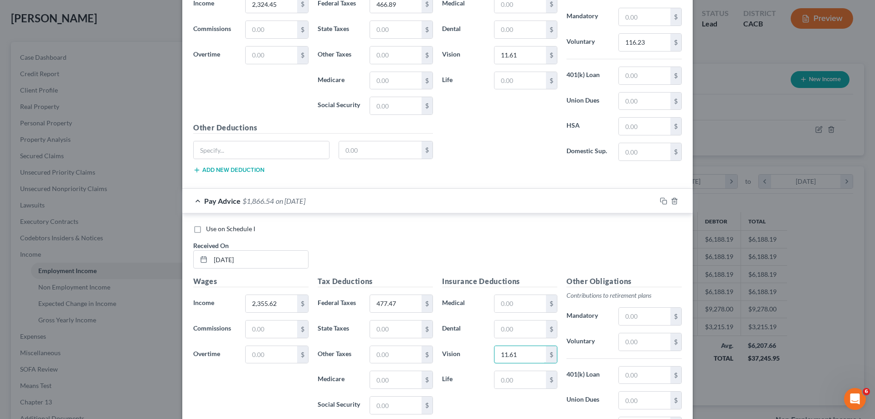
scroll to position [3477, 0]
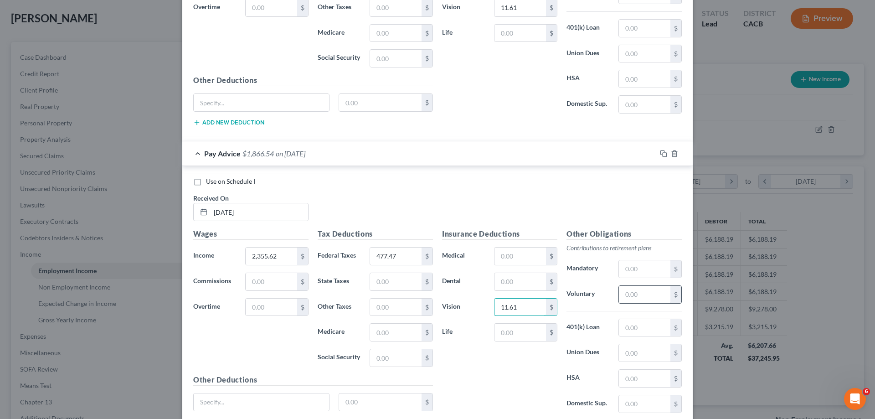
type input "11.61"
click at [628, 294] on input "text" at bounding box center [644, 294] width 51 height 17
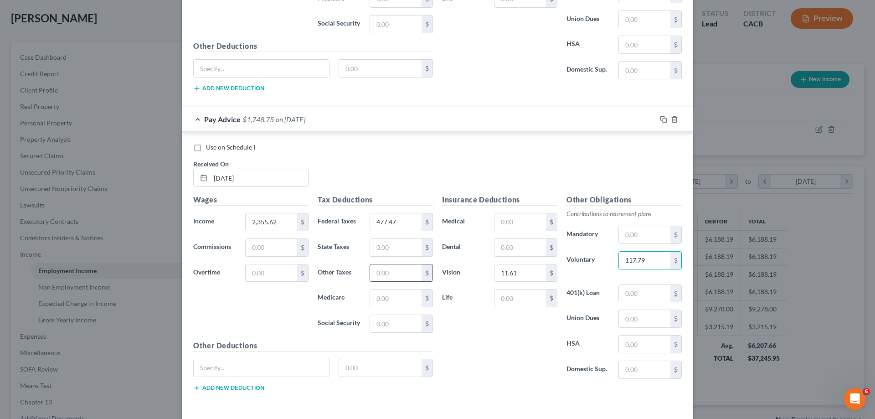
scroll to position [3548, 0]
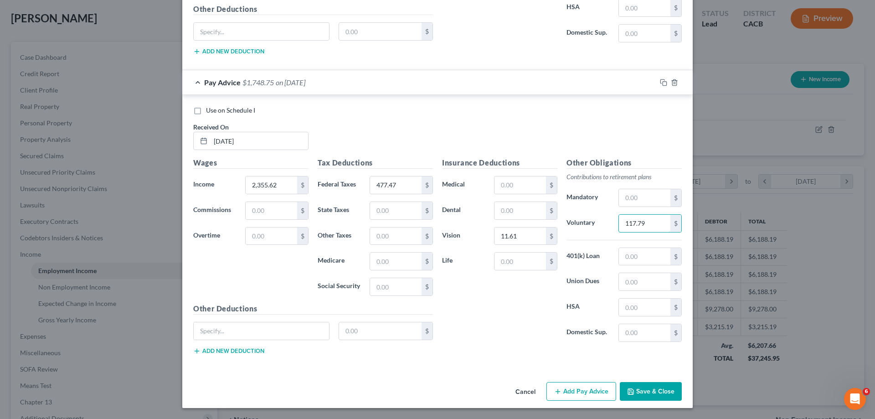
type input "117.79"
click at [570, 390] on button "Add Pay Advice" at bounding box center [581, 391] width 70 height 19
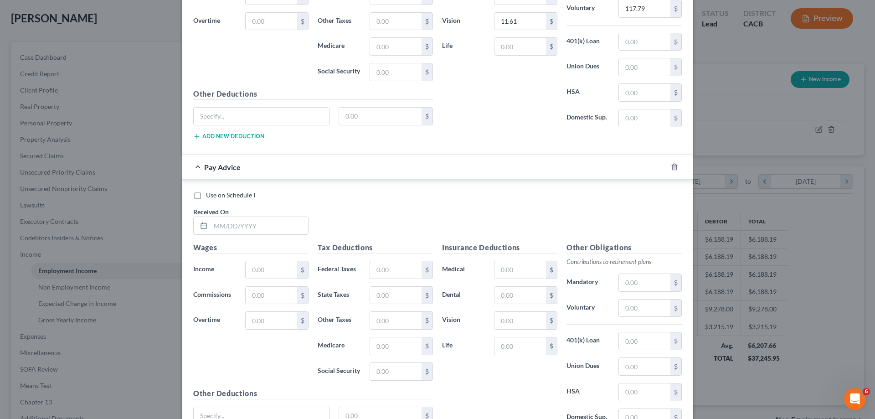
scroll to position [3776, 0]
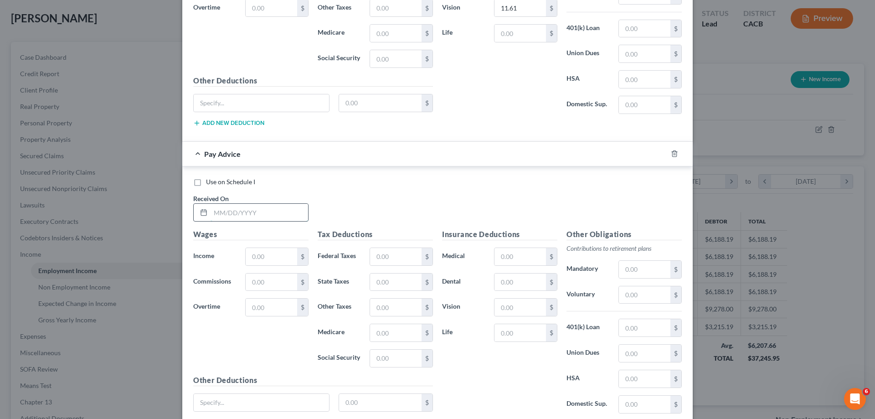
click at [250, 215] on input "text" at bounding box center [259, 212] width 98 height 17
type input "[DATE]"
click at [270, 252] on input "text" at bounding box center [271, 256] width 51 height 17
type input "2,435.16"
click at [379, 258] on input "text" at bounding box center [395, 256] width 51 height 17
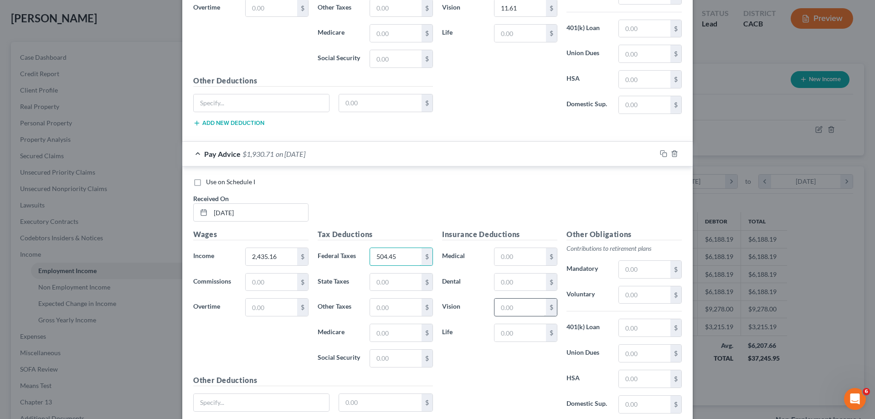
type input "504.45"
click at [503, 311] on input "text" at bounding box center [519, 306] width 51 height 17
type input "11.61"
click at [631, 295] on input "text" at bounding box center [644, 294] width 51 height 17
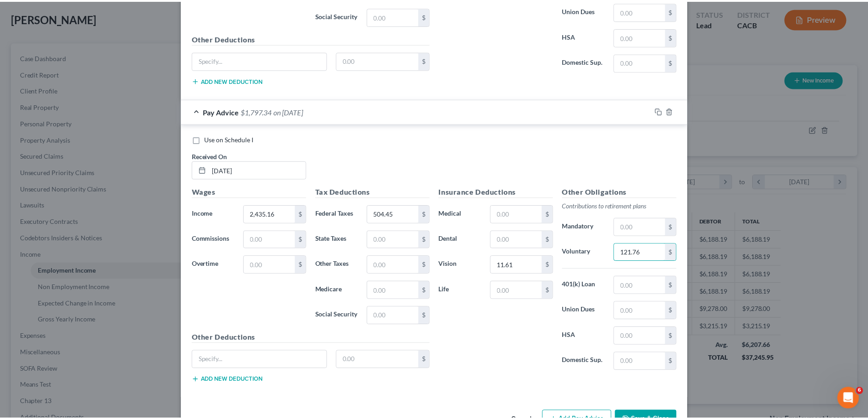
scroll to position [3847, 0]
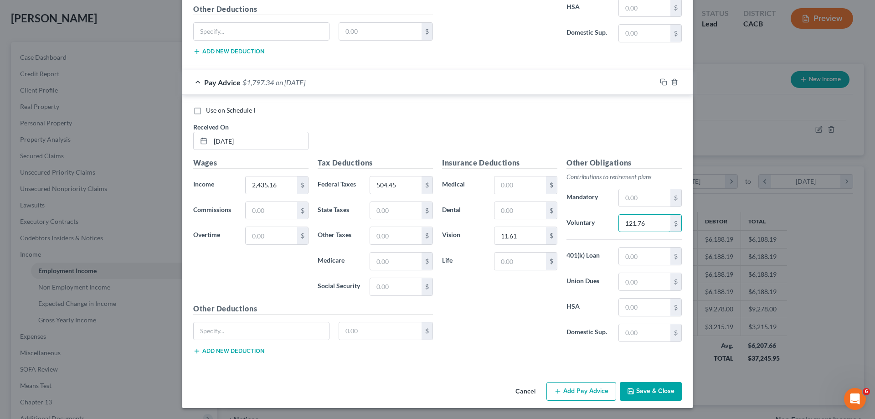
type input "121.76"
click at [635, 388] on button "Save & Close" at bounding box center [651, 391] width 62 height 19
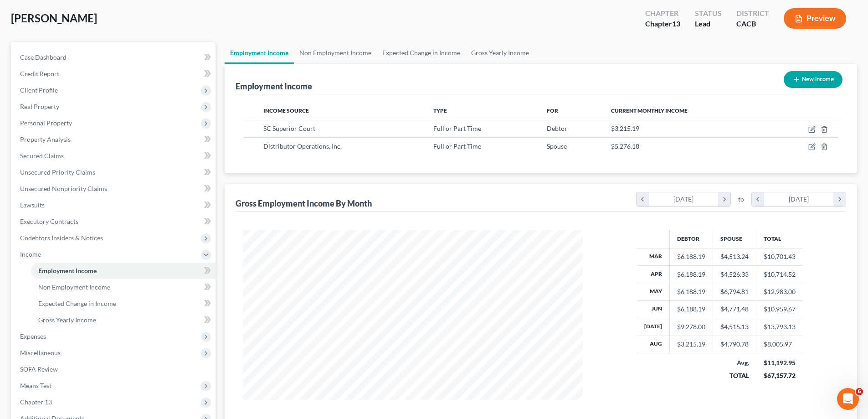
scroll to position [455439, 455251]
click at [98, 318] on link "Gross Yearly Income" at bounding box center [123, 320] width 185 height 16
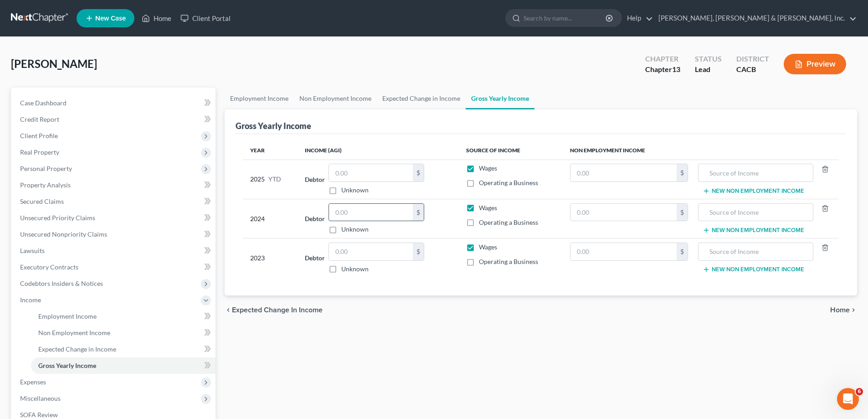
click at [337, 208] on input "text" at bounding box center [371, 212] width 84 height 17
type input "72,271.73"
click at [425, 280] on div "Year Income (AGI) Source of Income Non Employment Income 2025 YTD Debtor $ Unkn…" at bounding box center [541, 215] width 611 height 162
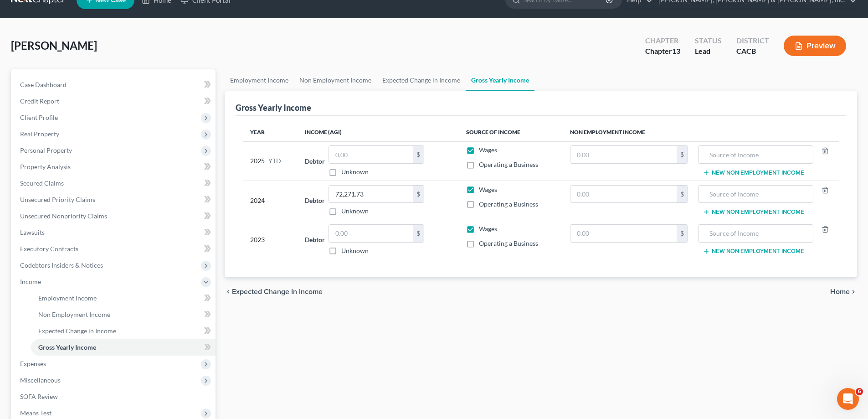
scroll to position [11, 0]
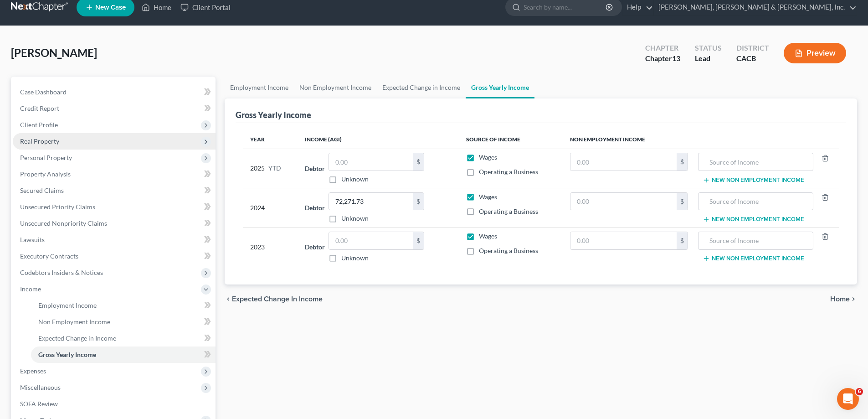
click at [72, 145] on span "Real Property" at bounding box center [114, 141] width 203 height 16
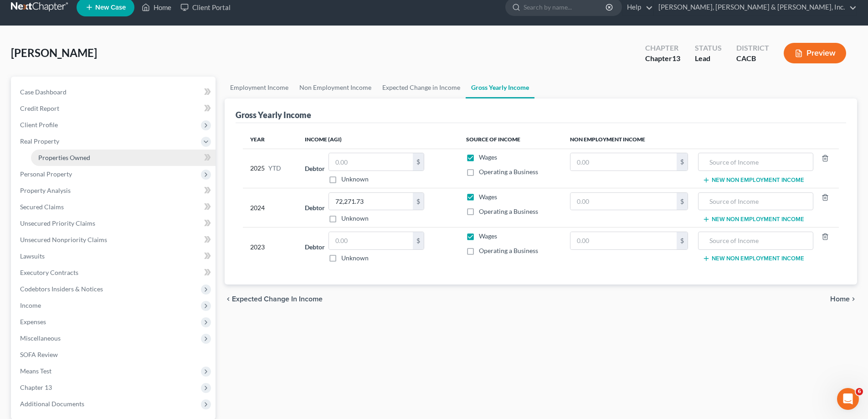
click at [73, 160] on span "Properties Owned" at bounding box center [64, 158] width 52 height 8
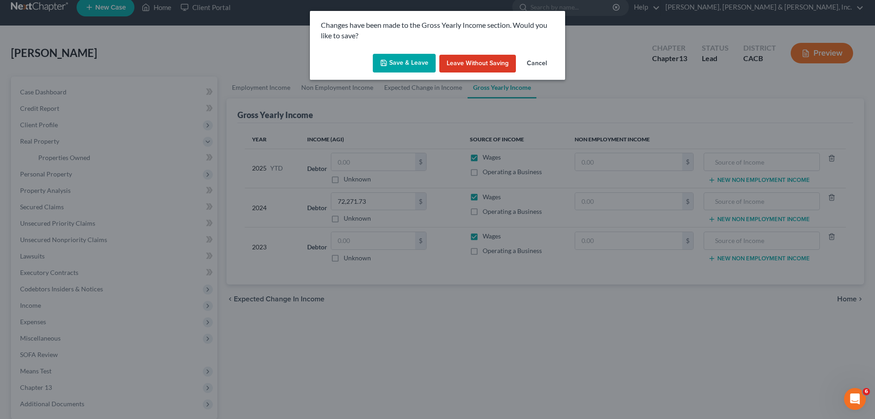
click at [415, 67] on button "Save & Leave" at bounding box center [404, 63] width 63 height 19
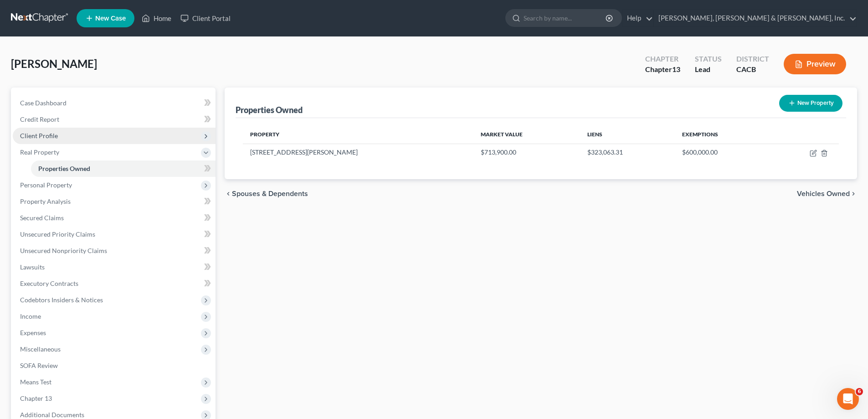
click at [77, 135] on span "Client Profile" at bounding box center [114, 136] width 203 height 16
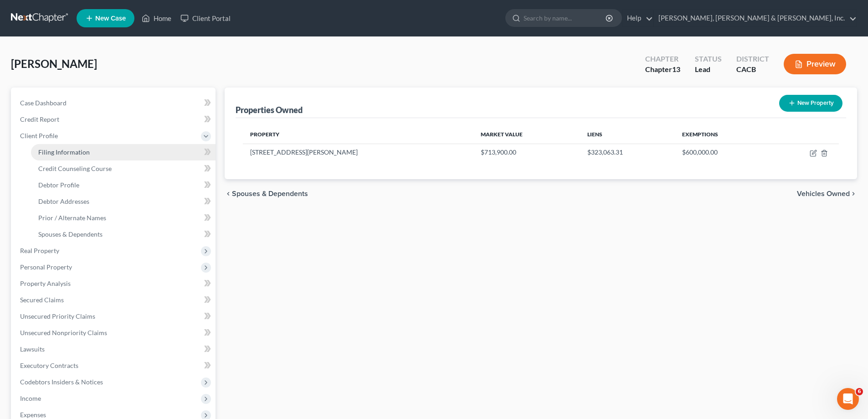
click at [75, 151] on span "Filing Information" at bounding box center [63, 152] width 51 height 8
select select "1"
select select "0"
select select "3"
select select "4"
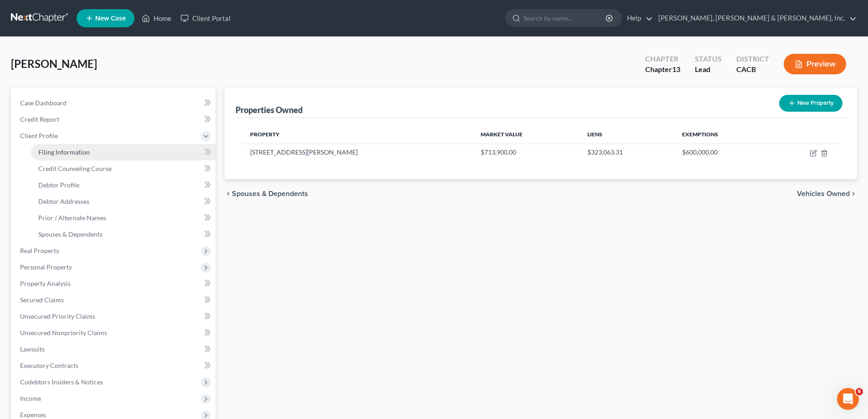
select select "1"
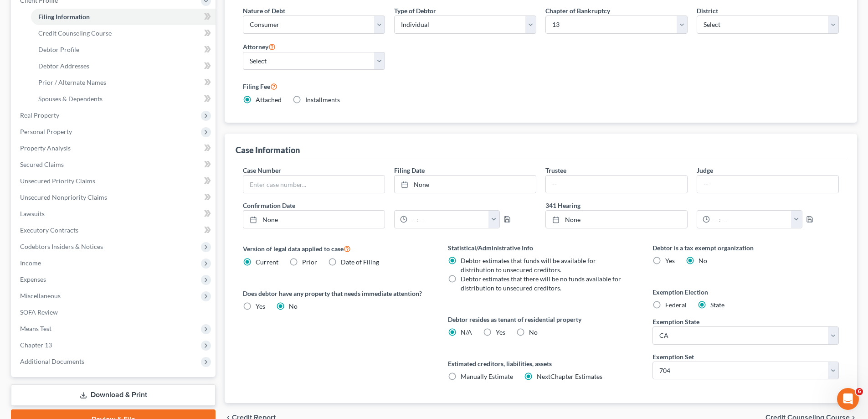
scroll to position [137, 0]
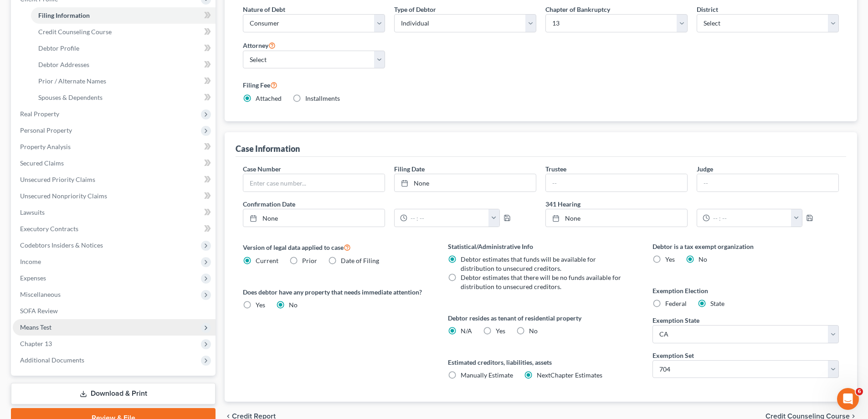
click at [107, 330] on span "Means Test" at bounding box center [114, 327] width 203 height 16
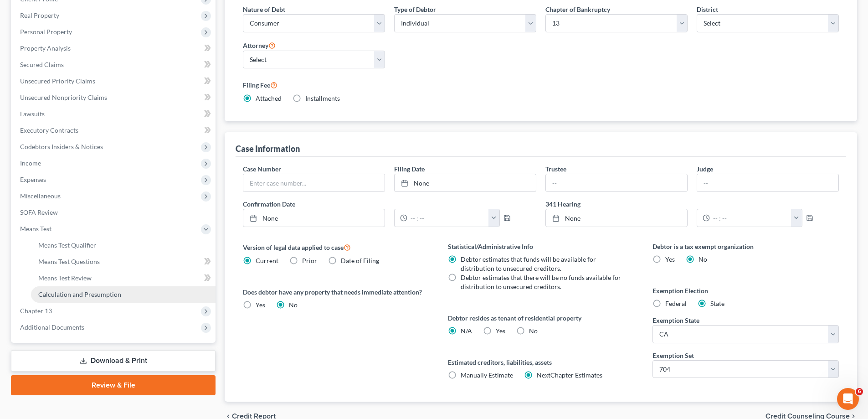
click at [104, 287] on link "Calculation and Presumption" at bounding box center [123, 294] width 185 height 16
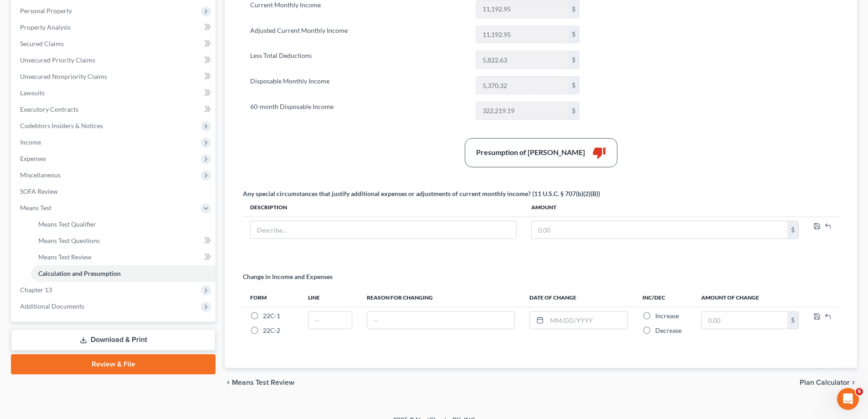
scroll to position [170, 0]
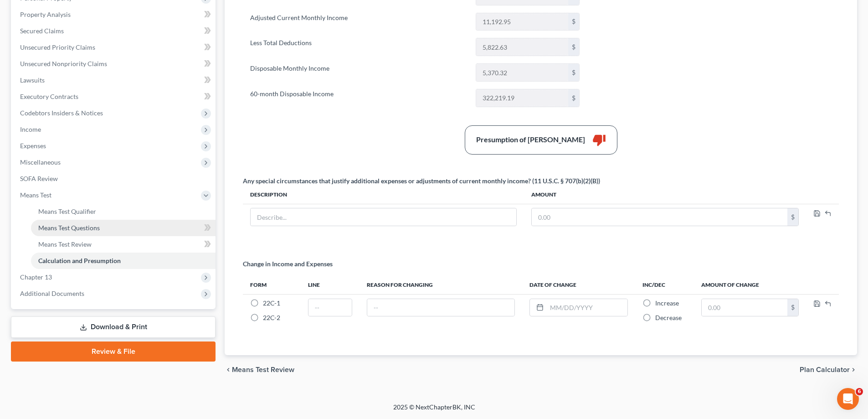
click at [88, 232] on link "Means Test Questions" at bounding box center [123, 228] width 185 height 16
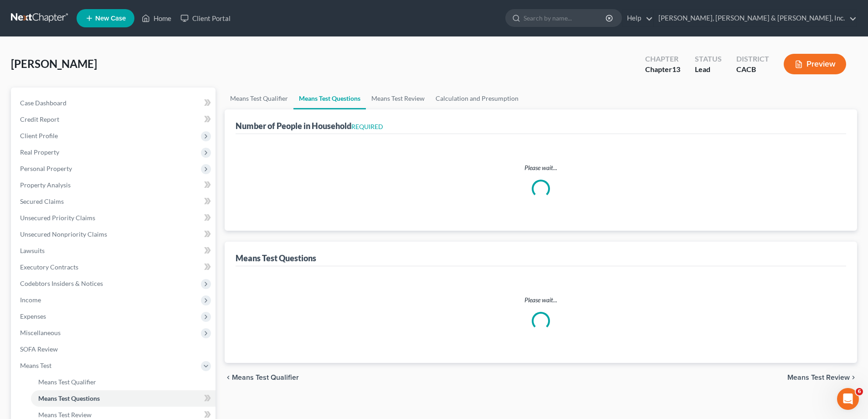
select select "60"
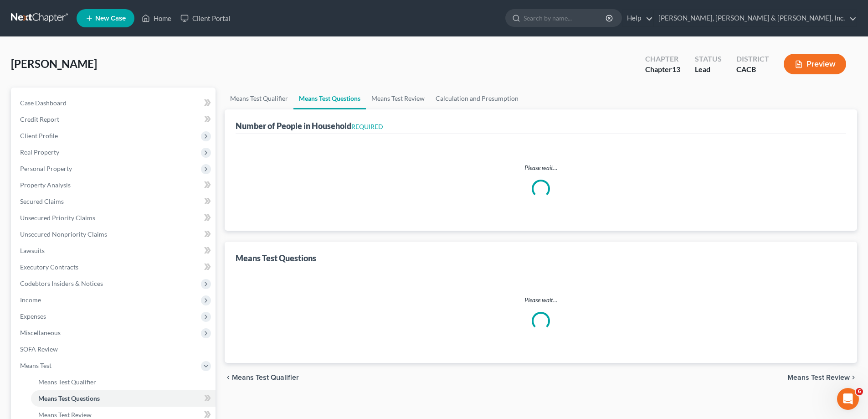
select select "0"
select select "60"
select select "2"
